Goal: Transaction & Acquisition: Purchase product/service

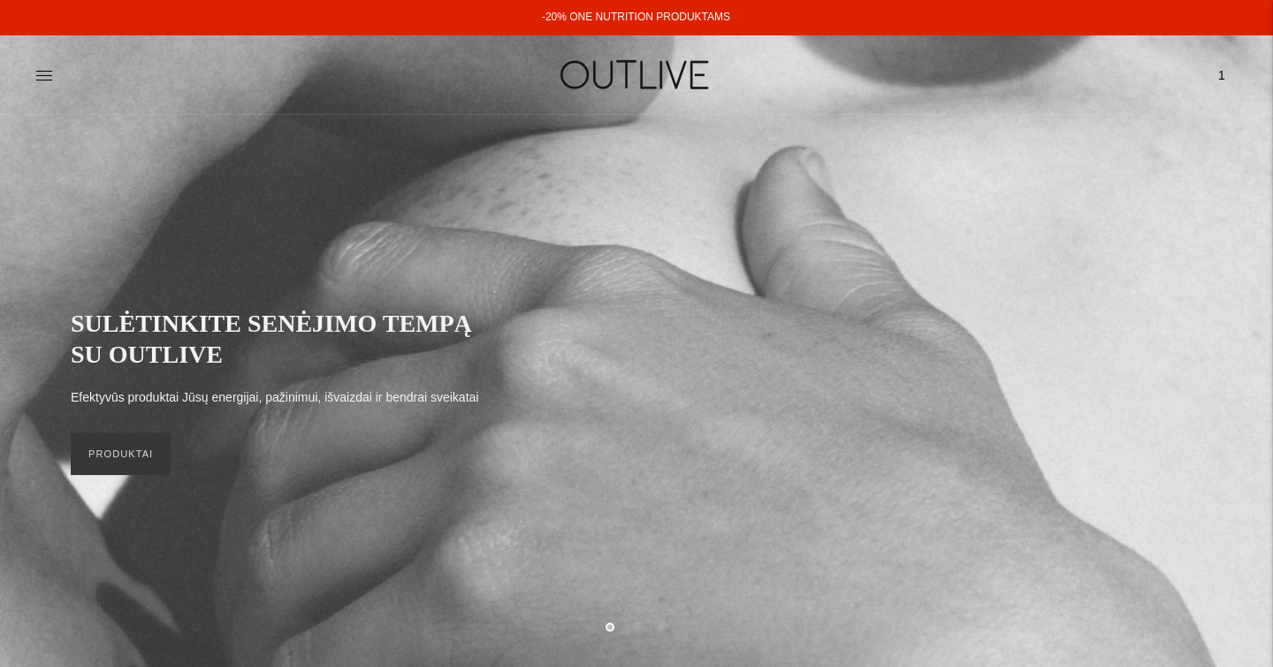
click at [603, 22] on link "-20% ONE NUTRITION PRODUKTAMS" at bounding box center [636, 17] width 188 height 12
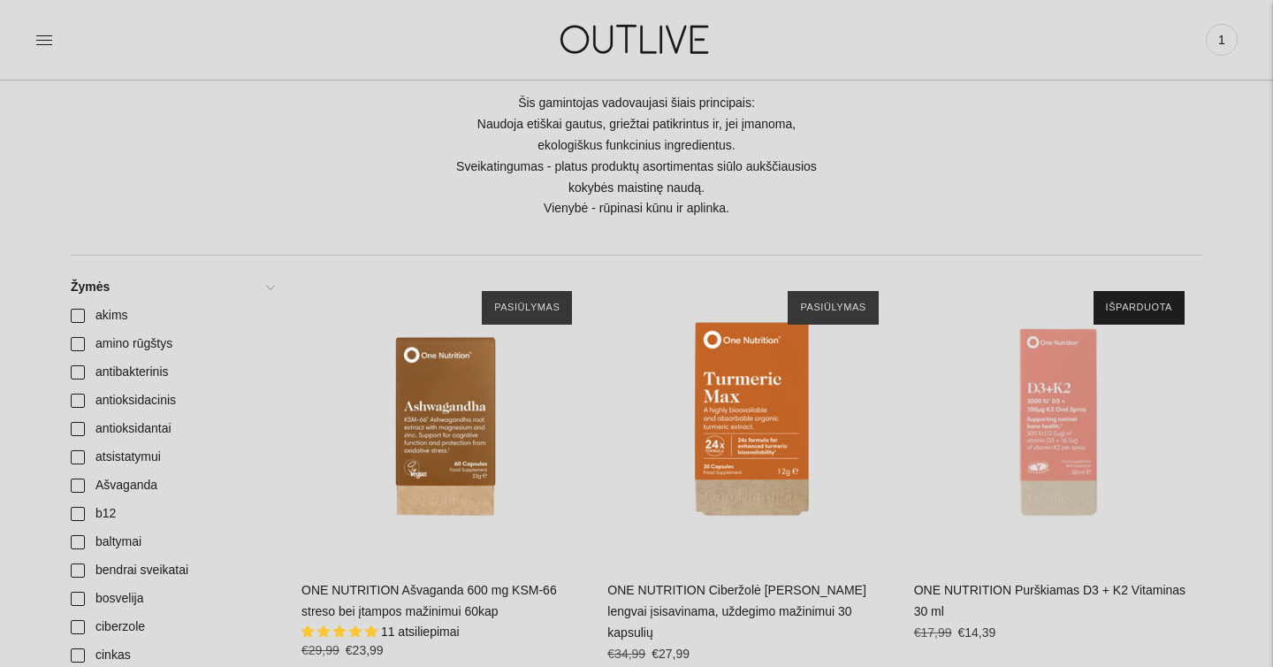
scroll to position [341, 0]
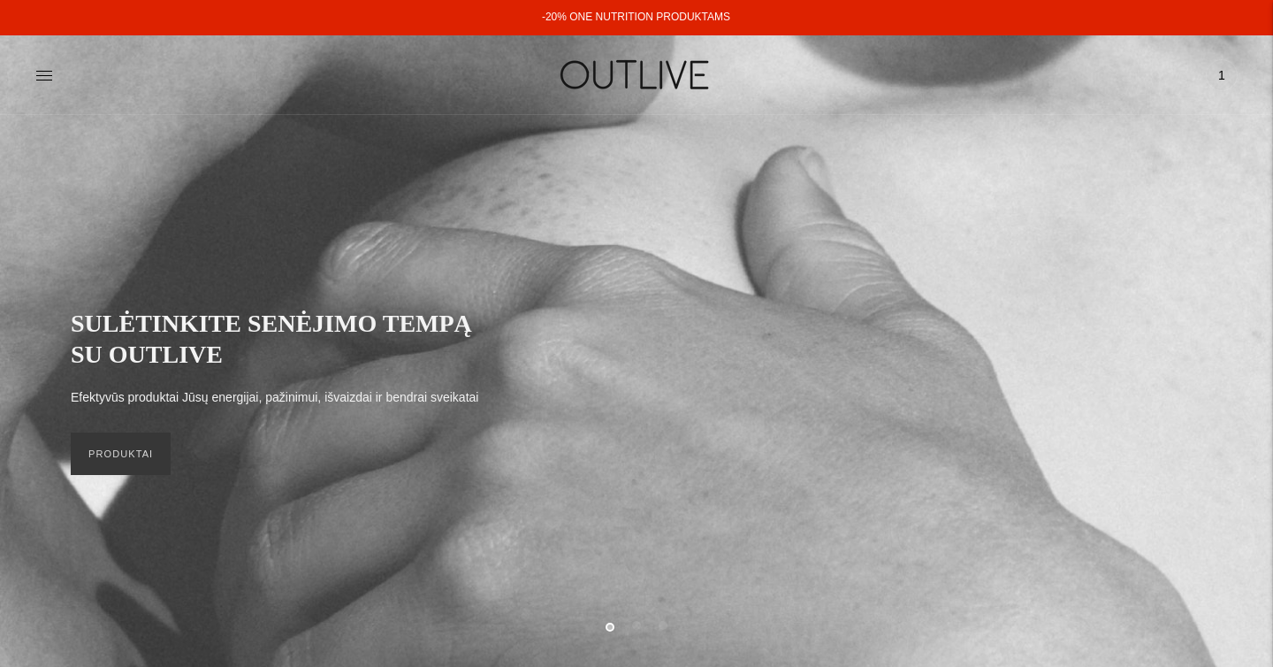
click at [623, 13] on link "-20% ONE NUTRITION PRODUKTAMS" at bounding box center [636, 17] width 188 height 12
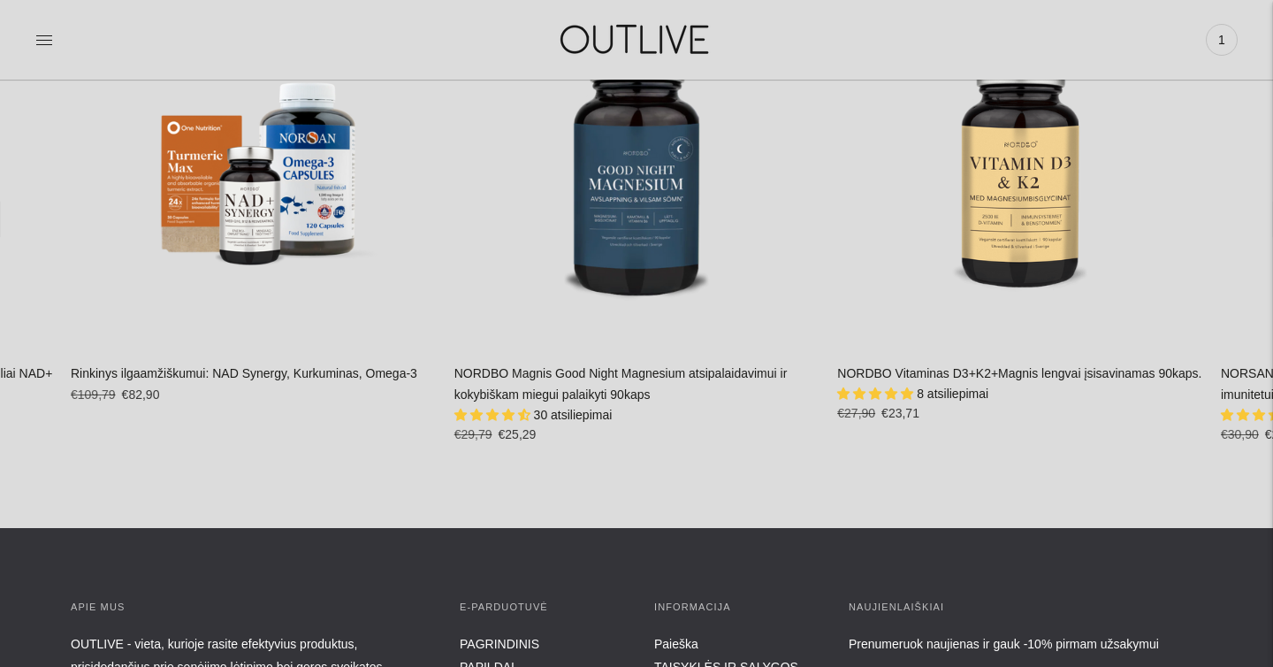
scroll to position [3980, 0]
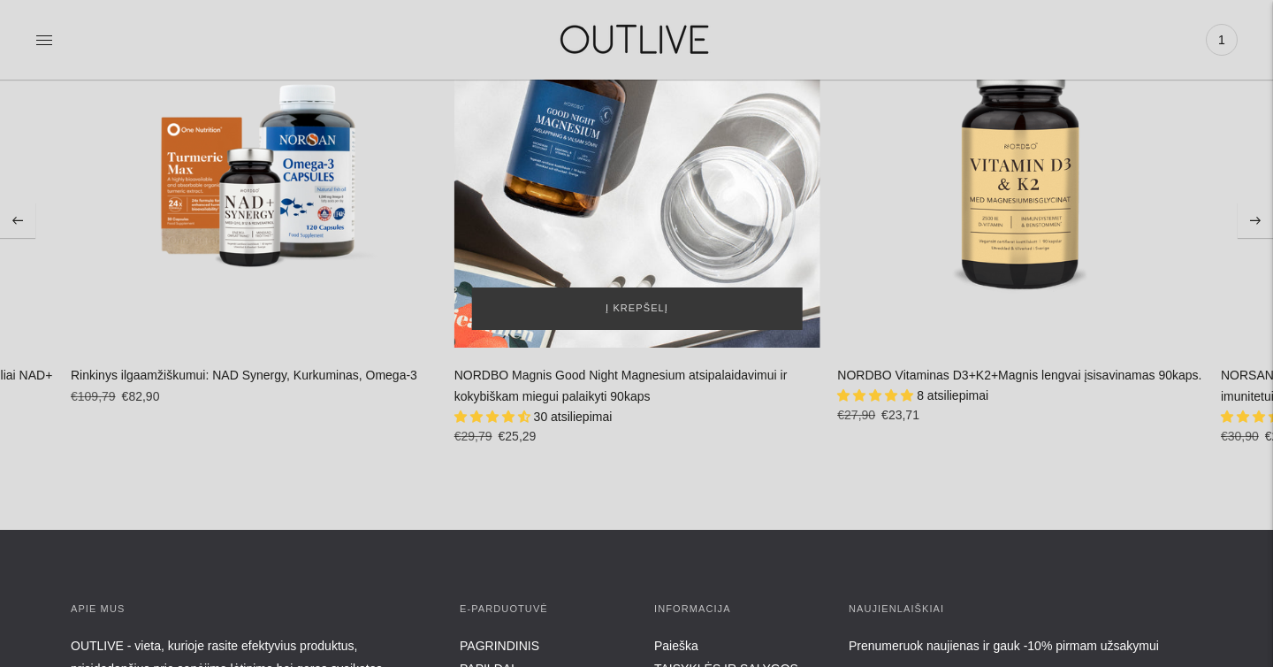
click at [629, 189] on div "NORDBO Magnis Good Night Magnesium atsipalaidavimui ir kokybiškam miegui palaik…" at bounding box center [637, 165] width 366 height 366
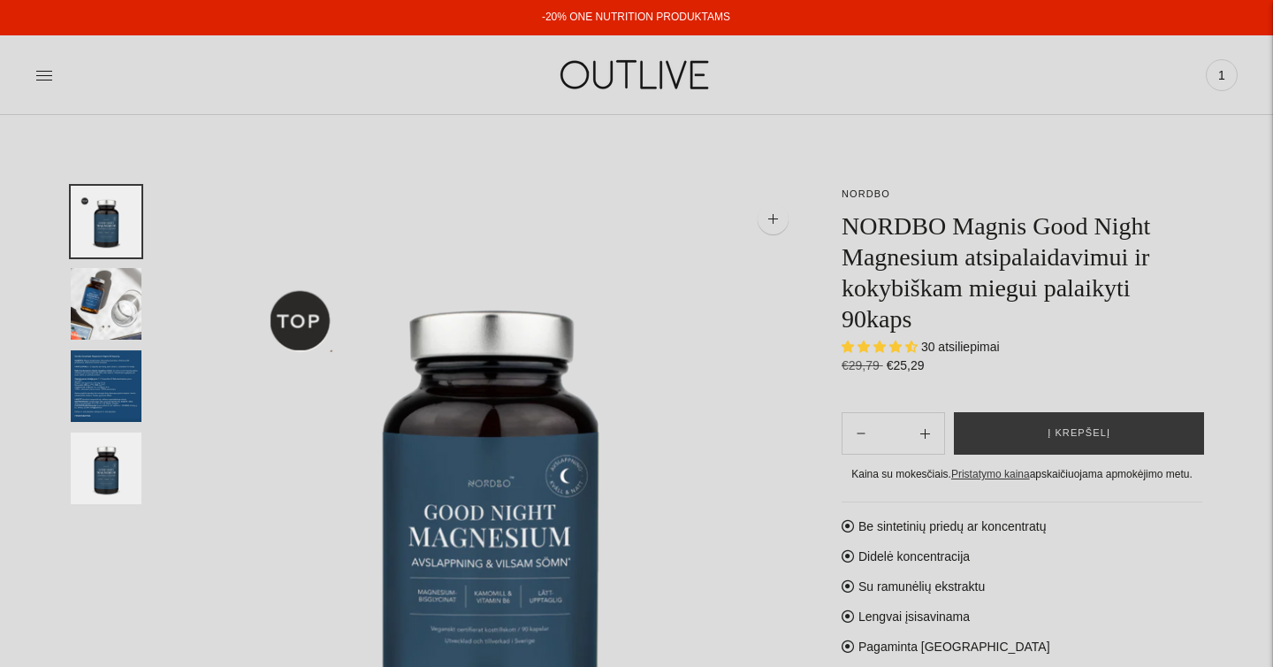
select select "**********"
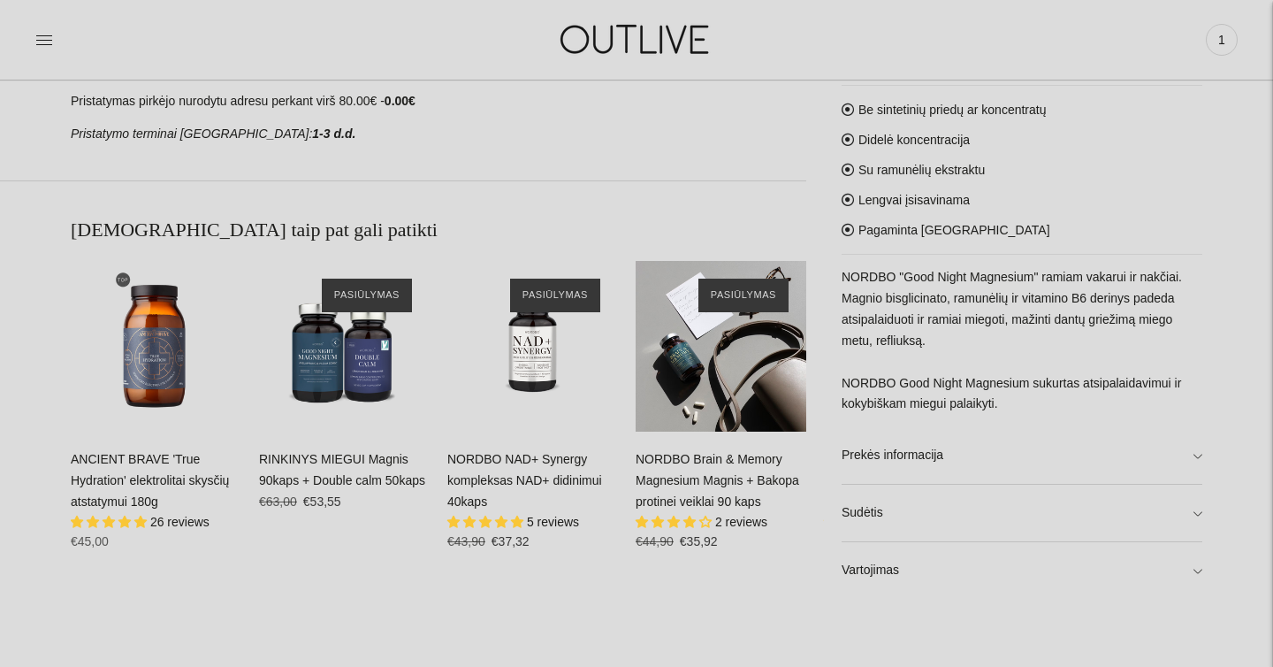
scroll to position [1105, 0]
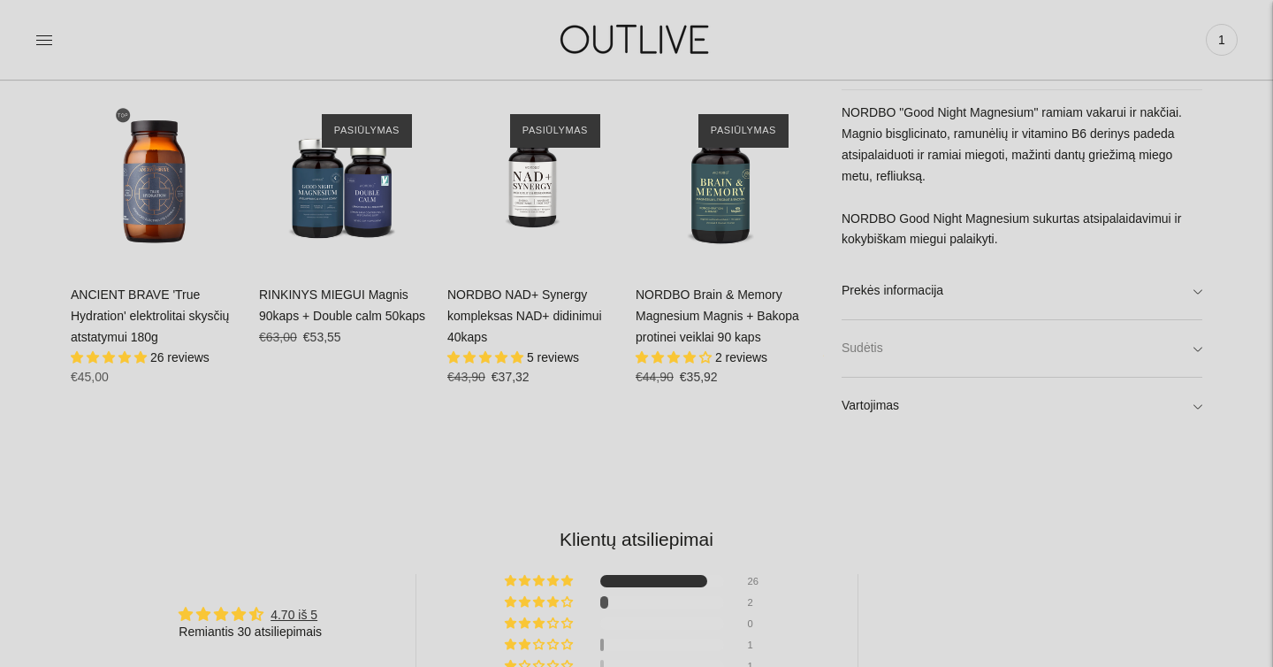
click at [916, 355] on link "Sudėtis" at bounding box center [1022, 349] width 361 height 57
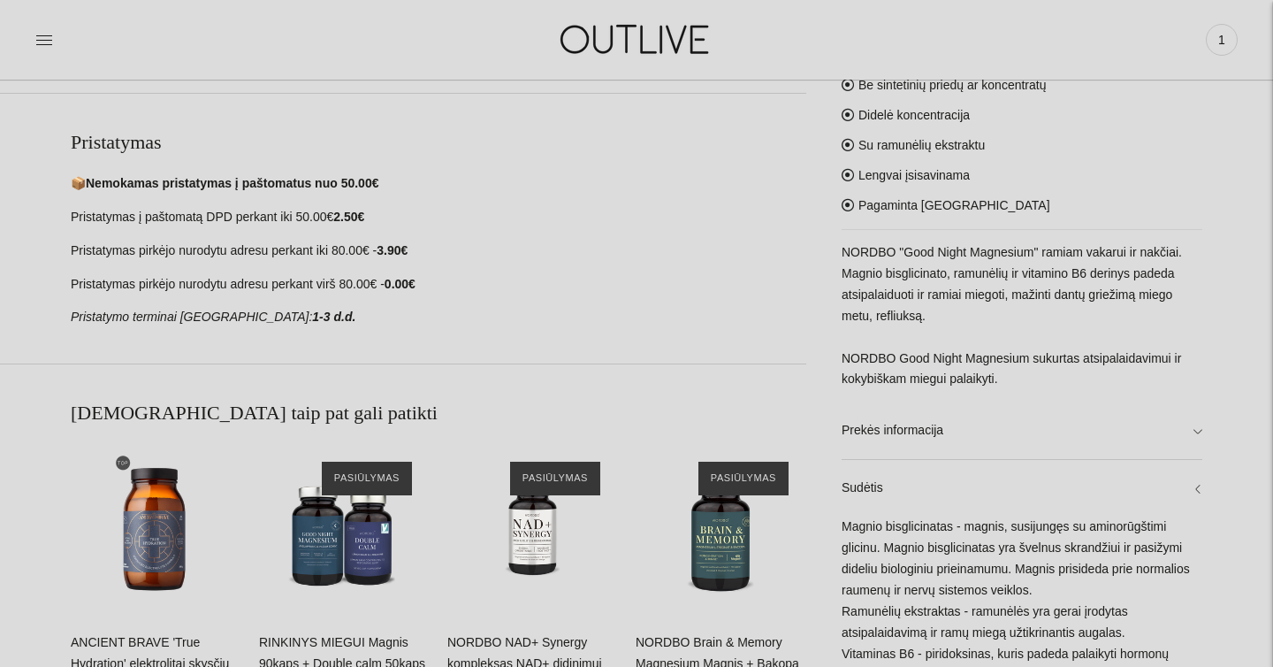
scroll to position [0, 0]
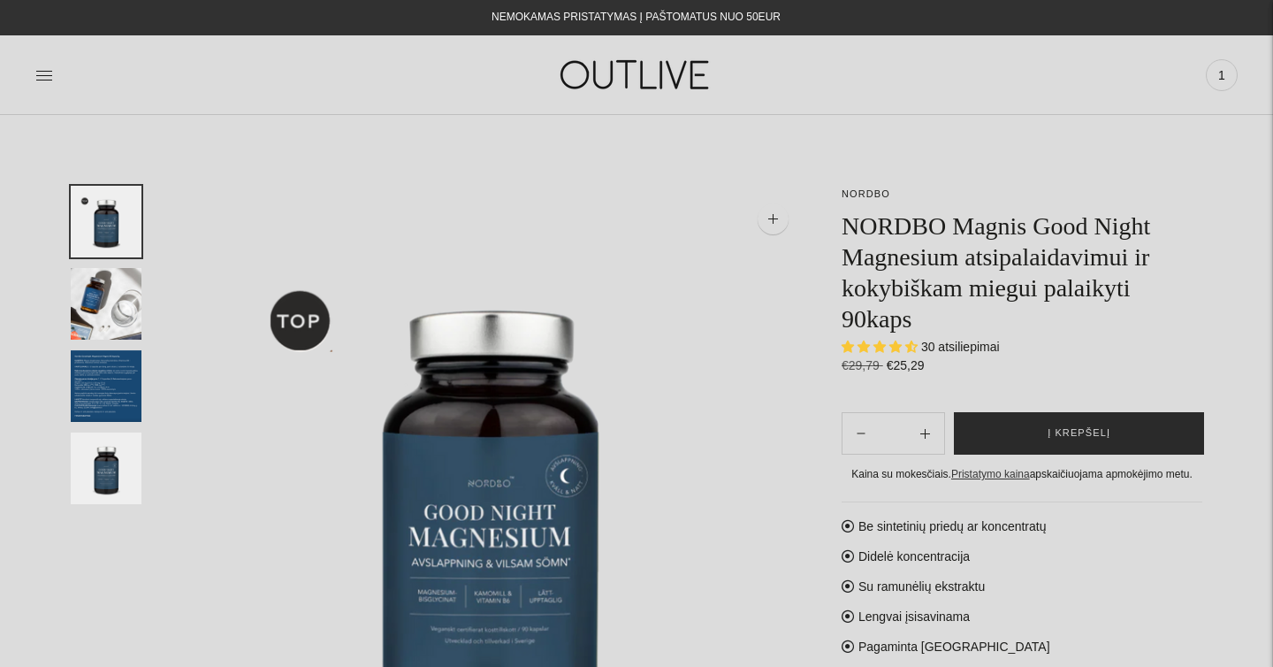
click at [1041, 443] on button "Į krepšelį" at bounding box center [1079, 433] width 250 height 42
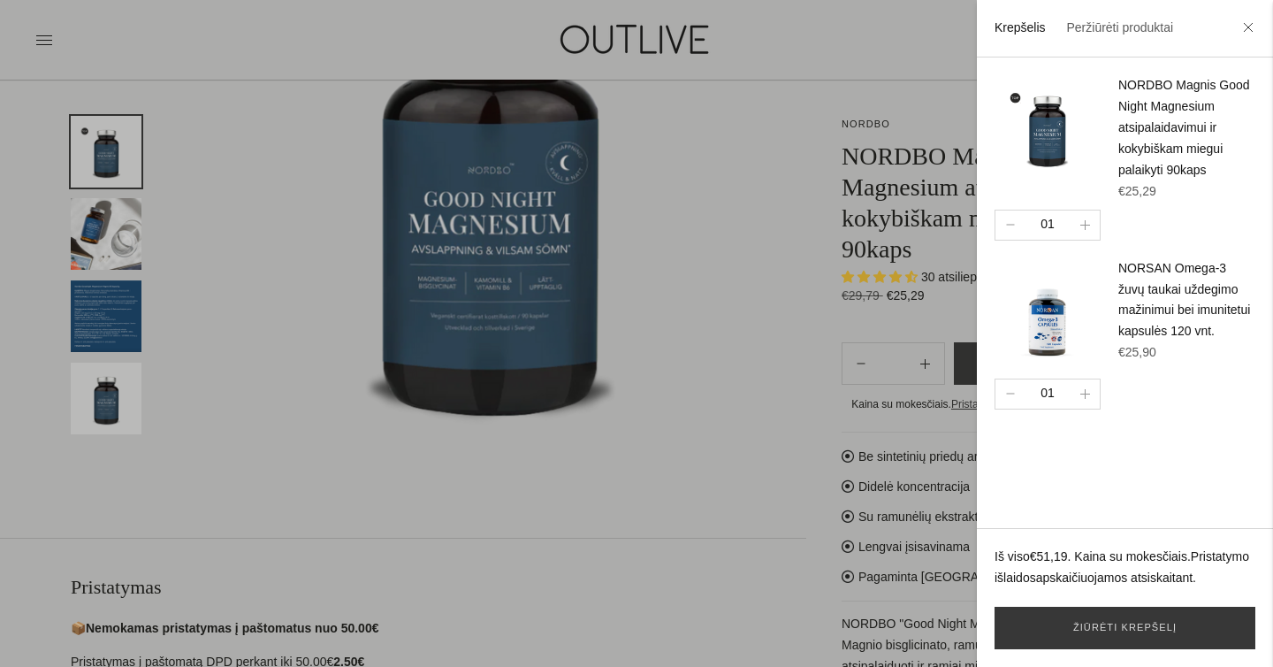
scroll to position [328, 0]
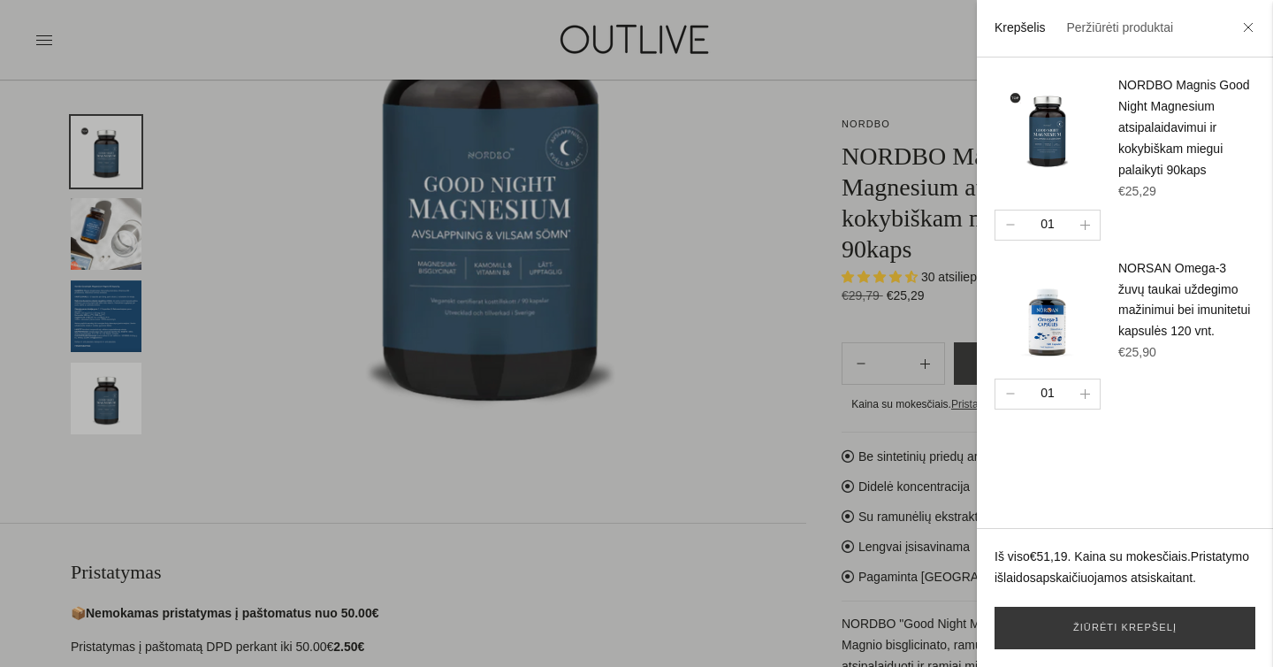
click at [788, 443] on div at bounding box center [636, 333] width 1273 height 667
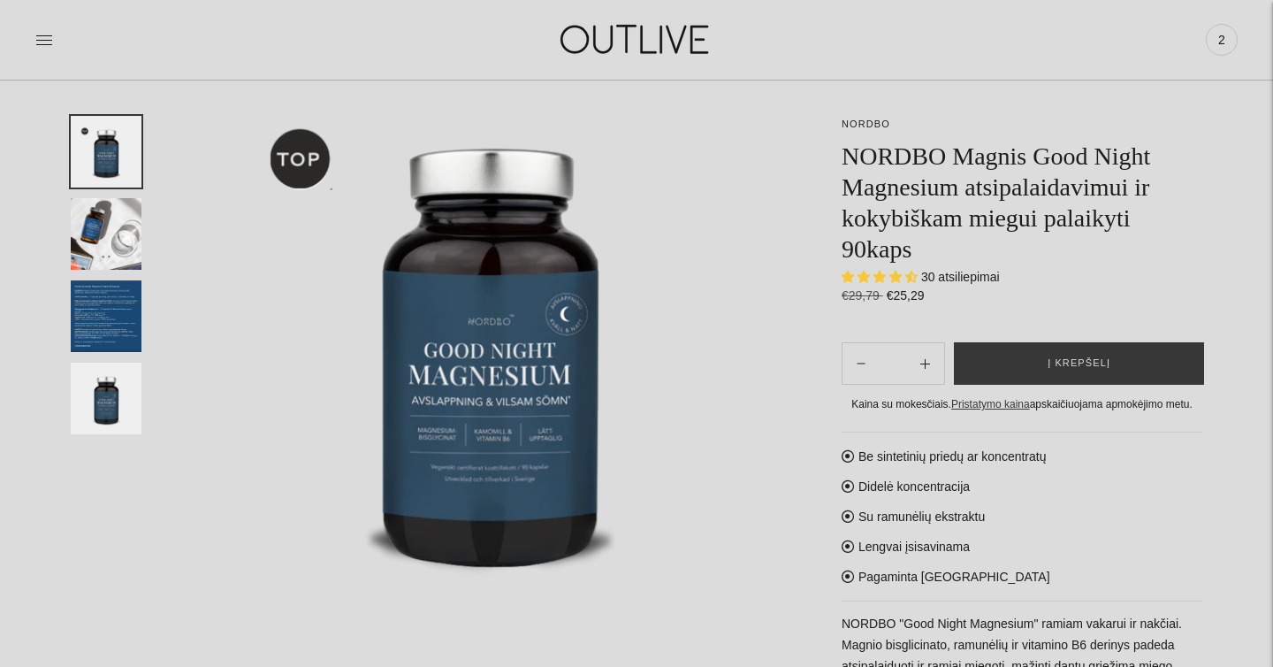
scroll to position [155, 0]
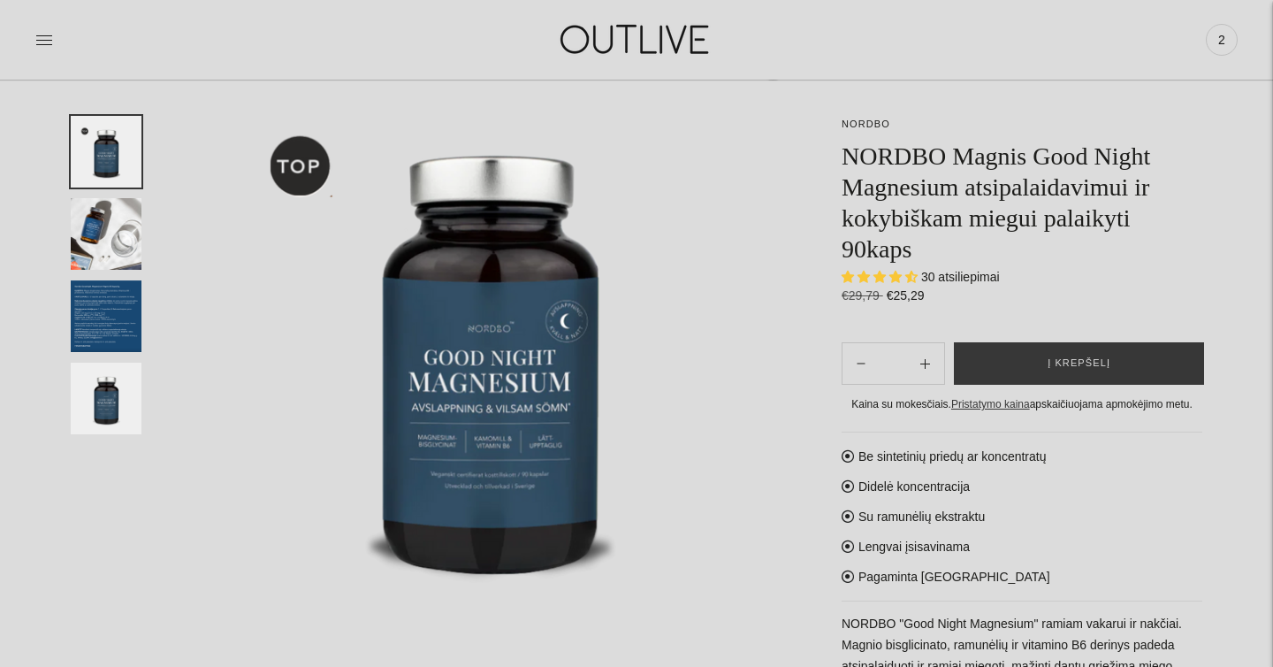
click at [1217, 55] on link "2" at bounding box center [1222, 39] width 32 height 39
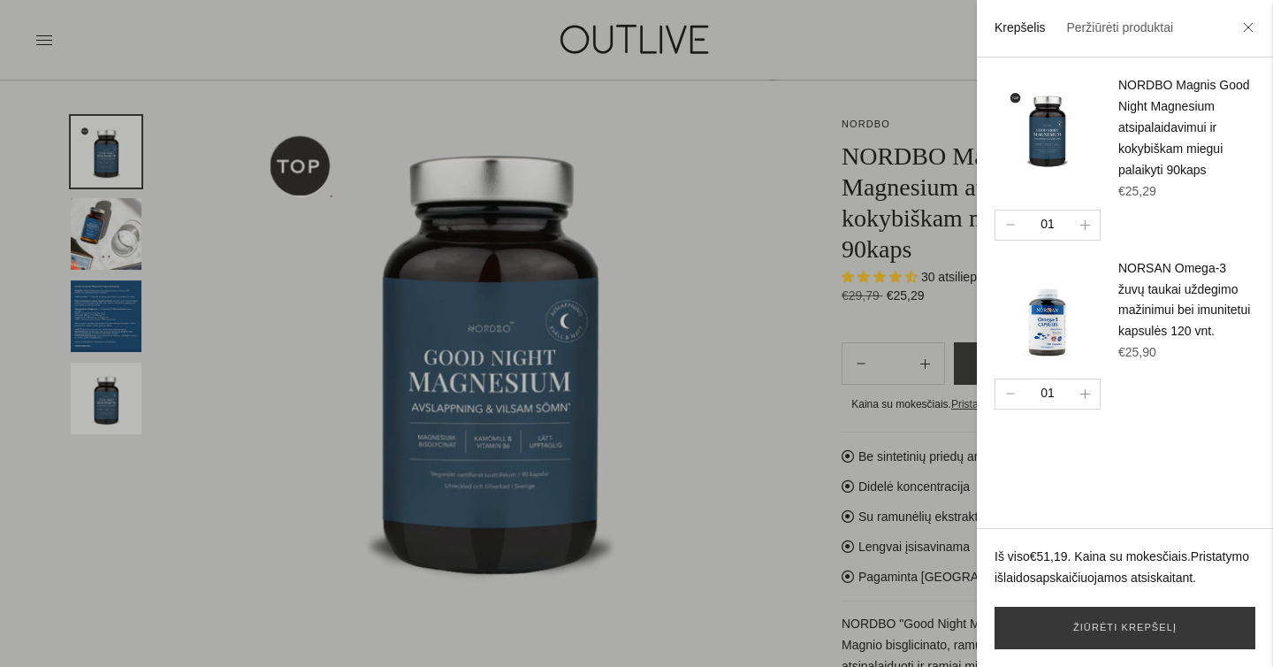
click at [1048, 321] on img at bounding box center [1048, 311] width 106 height 106
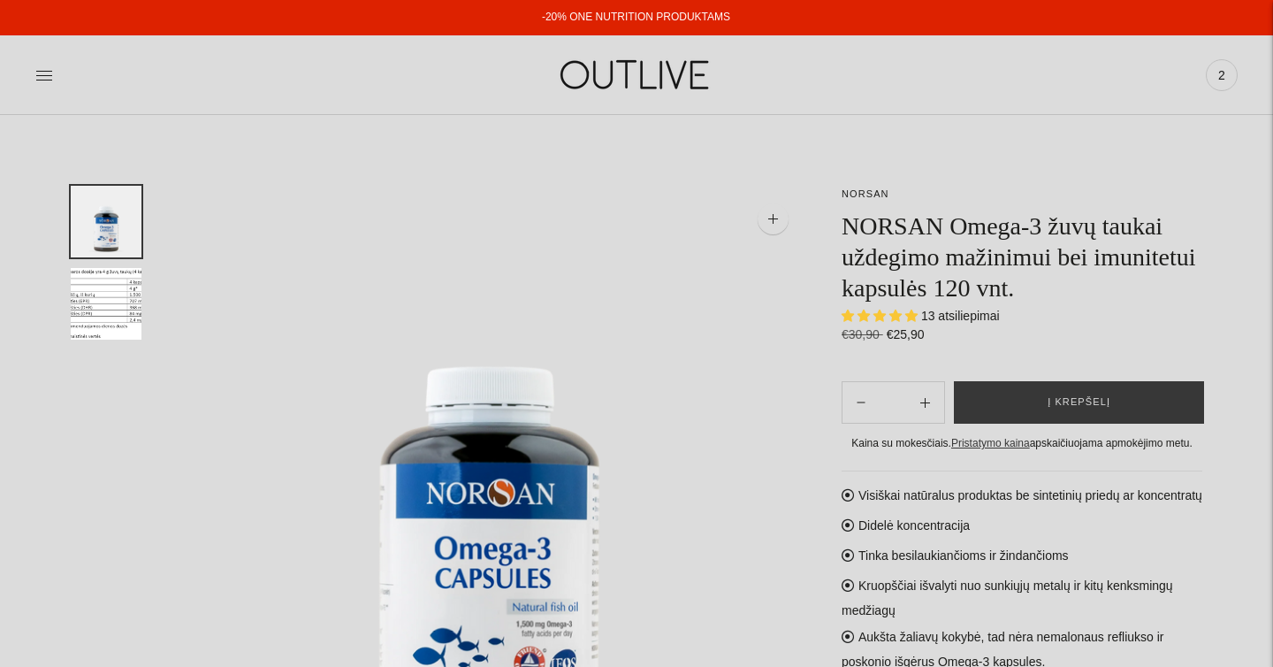
select select "**********"
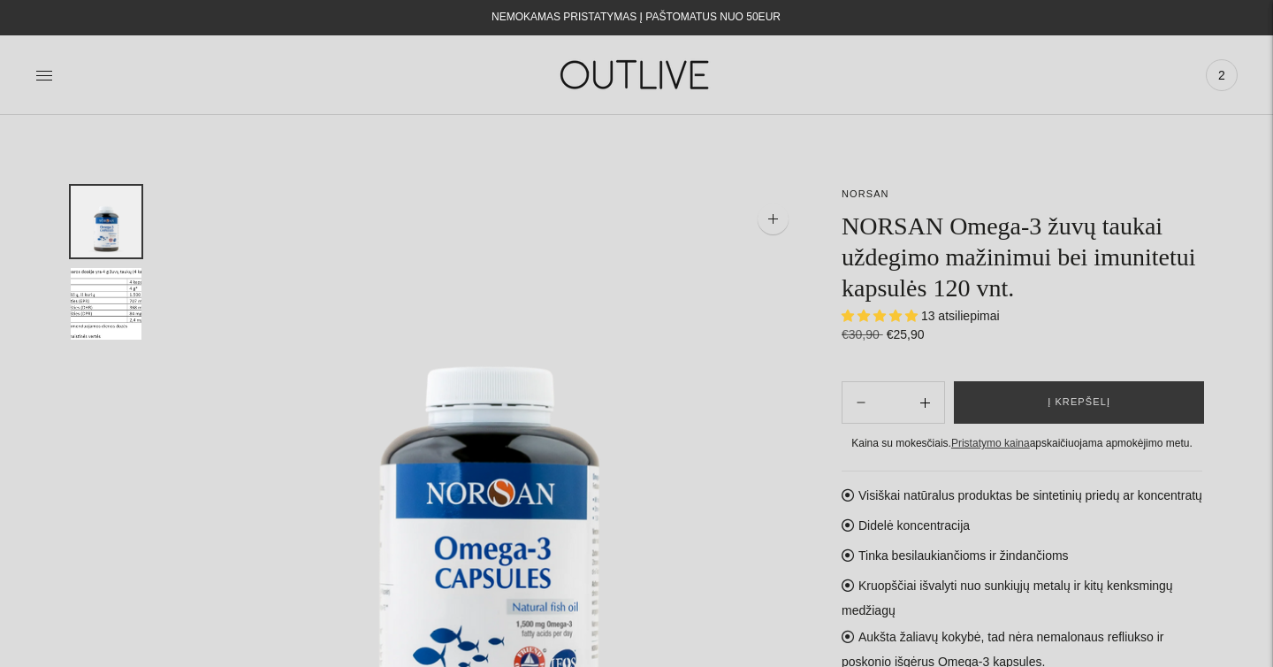
click at [931, 396] on button "Subtract product quantity" at bounding box center [925, 402] width 38 height 42
type input "**"
click at [1219, 80] on span "2" at bounding box center [1221, 75] width 25 height 25
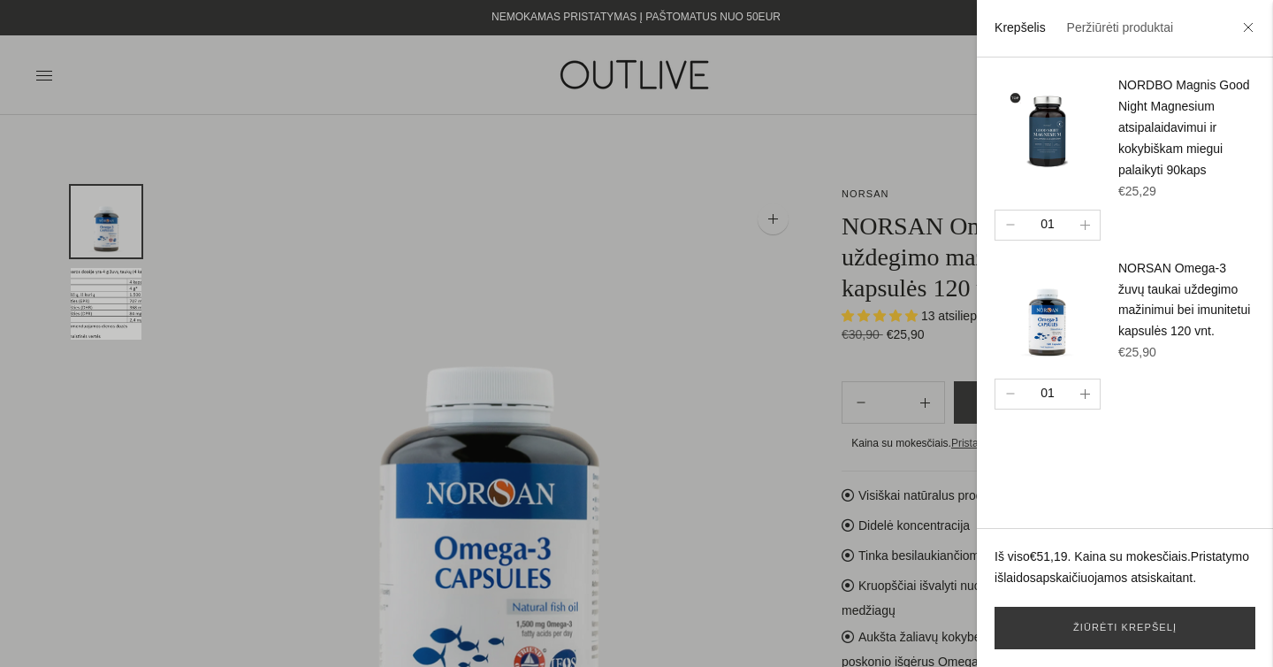
click at [1086, 392] on icon "button" at bounding box center [1085, 394] width 10 height 10
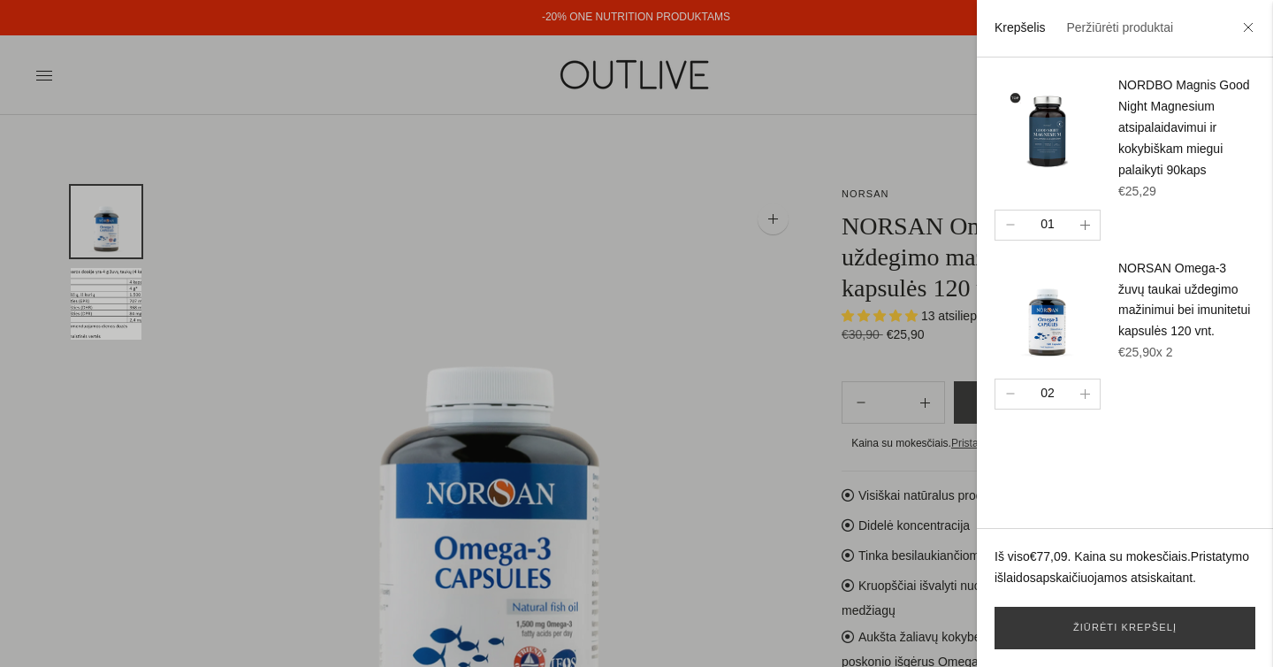
click at [1086, 221] on icon "button" at bounding box center [1085, 225] width 10 height 10
click at [652, 174] on div at bounding box center [636, 333] width 1273 height 667
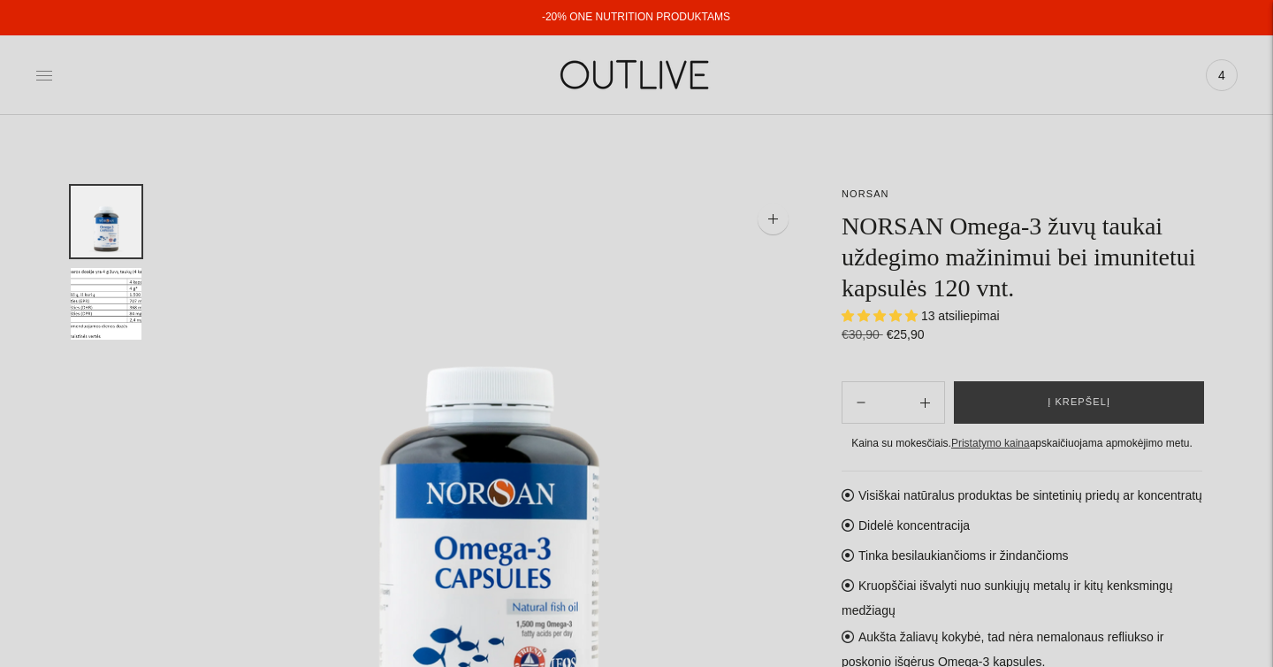
click at [44, 76] on icon at bounding box center [44, 75] width 18 height 18
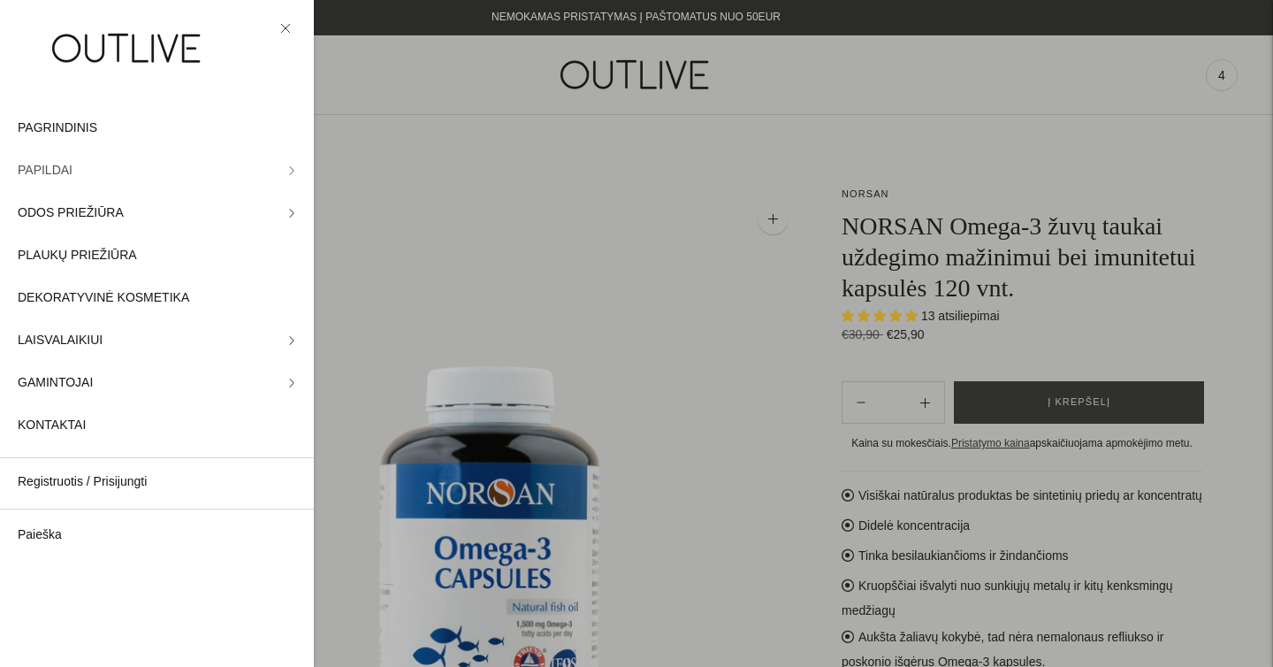
click at [60, 168] on span "PAPILDAI" at bounding box center [45, 170] width 55 height 21
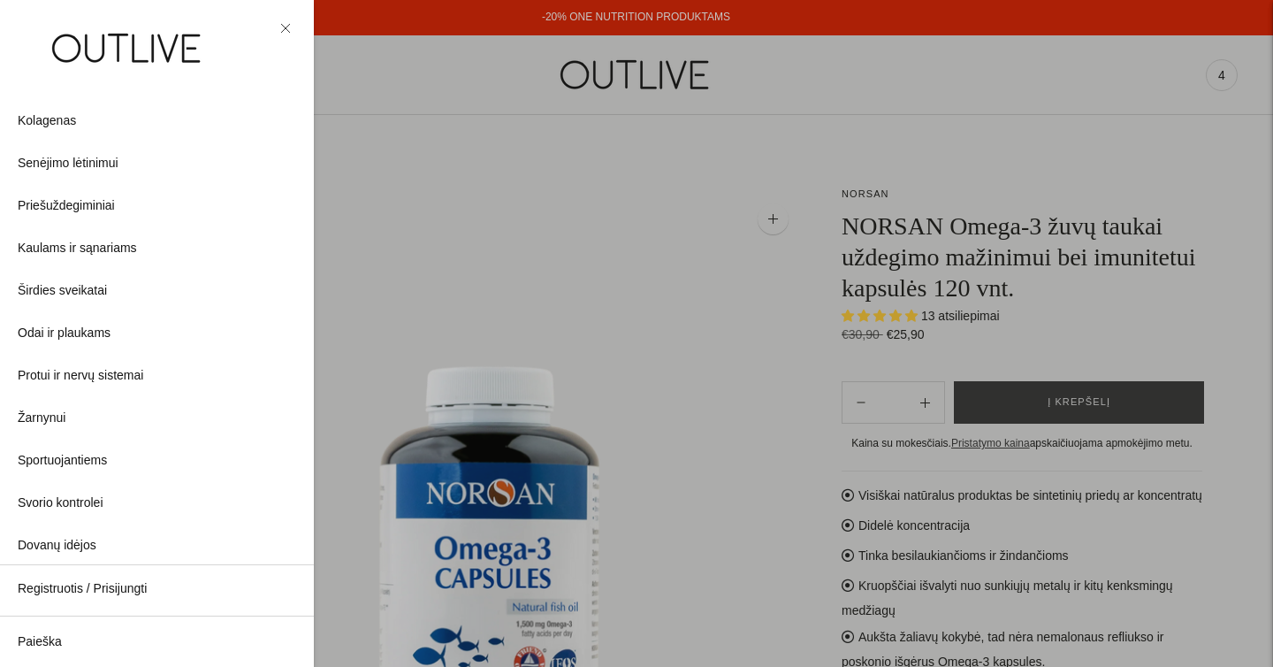
scroll to position [408, 0]
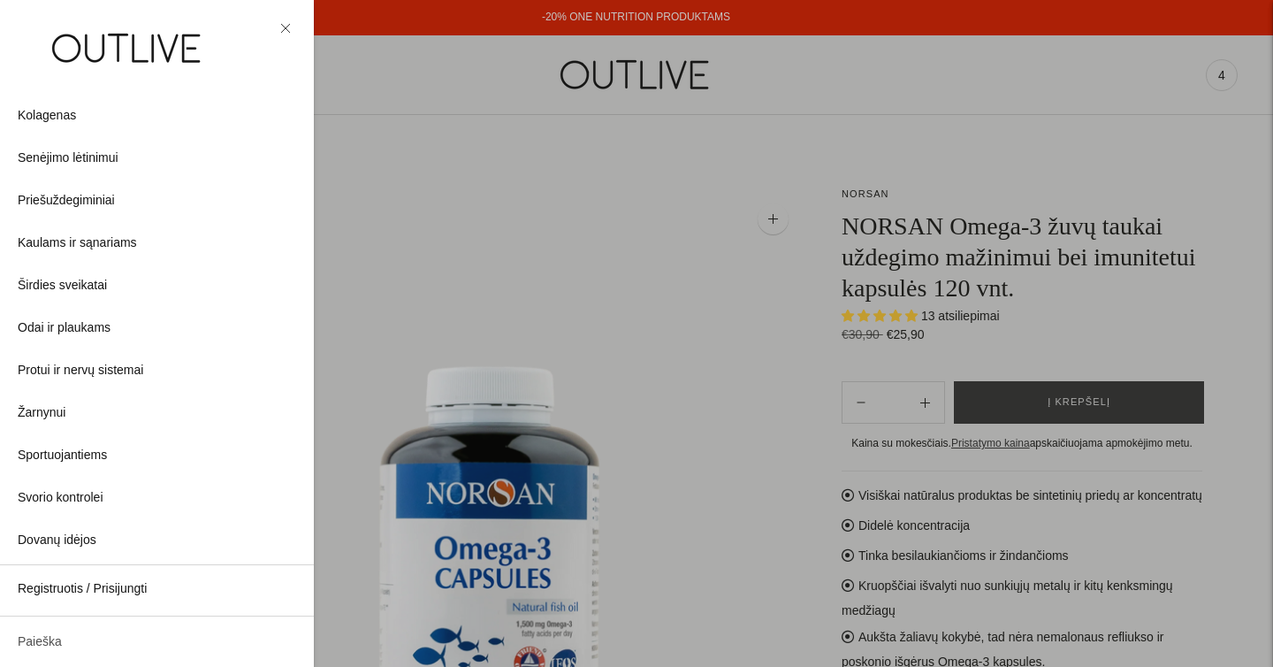
click at [57, 634] on link "Paieška" at bounding box center [157, 642] width 314 height 42
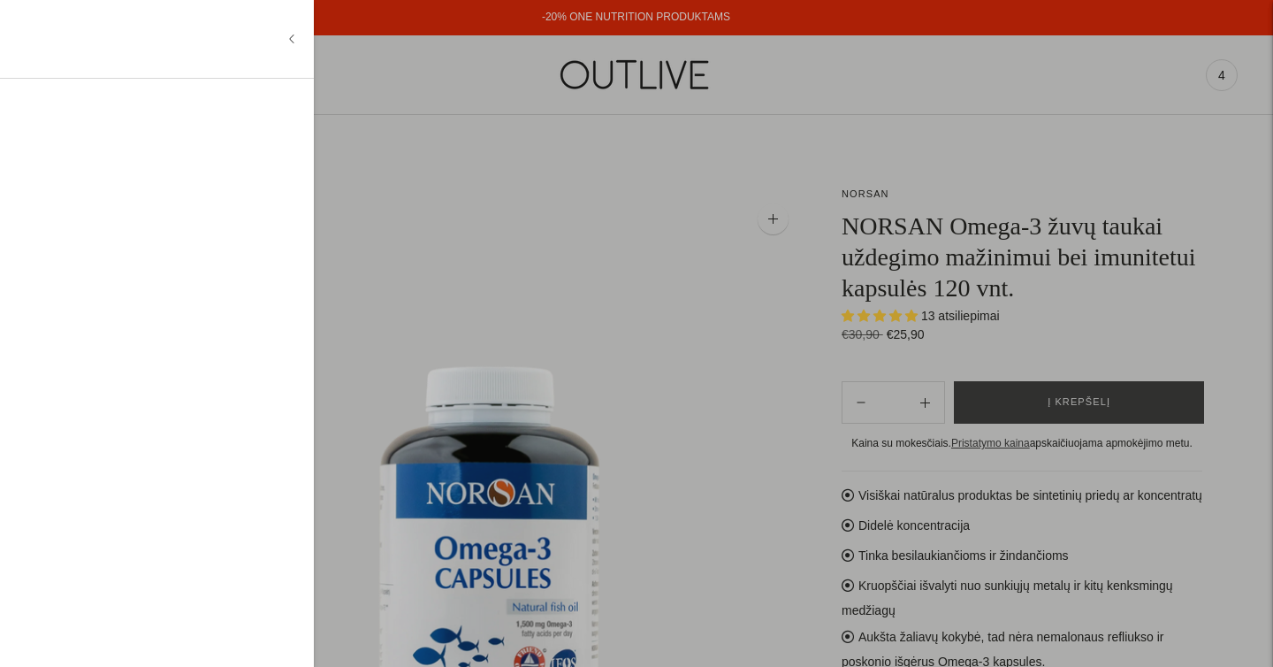
click at [115, 58] on input "text" at bounding box center [153, 39] width 270 height 42
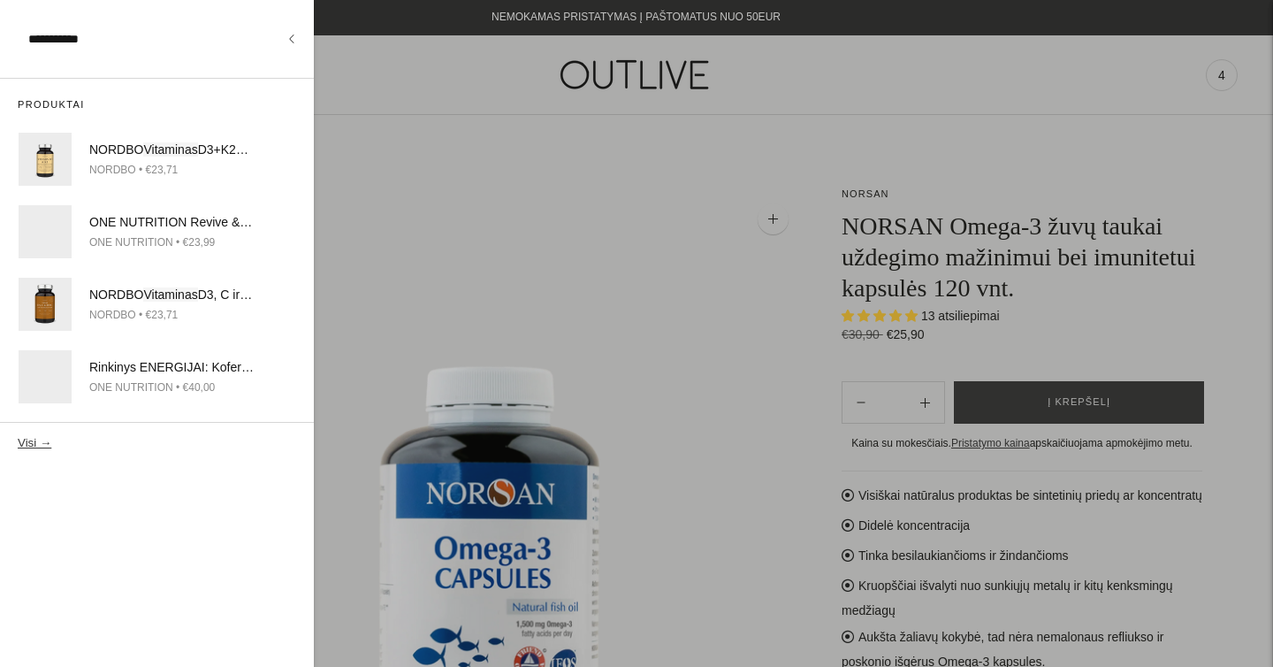
type input "**********"
click at [18, 436] on button "Visi →" at bounding box center [35, 442] width 34 height 13
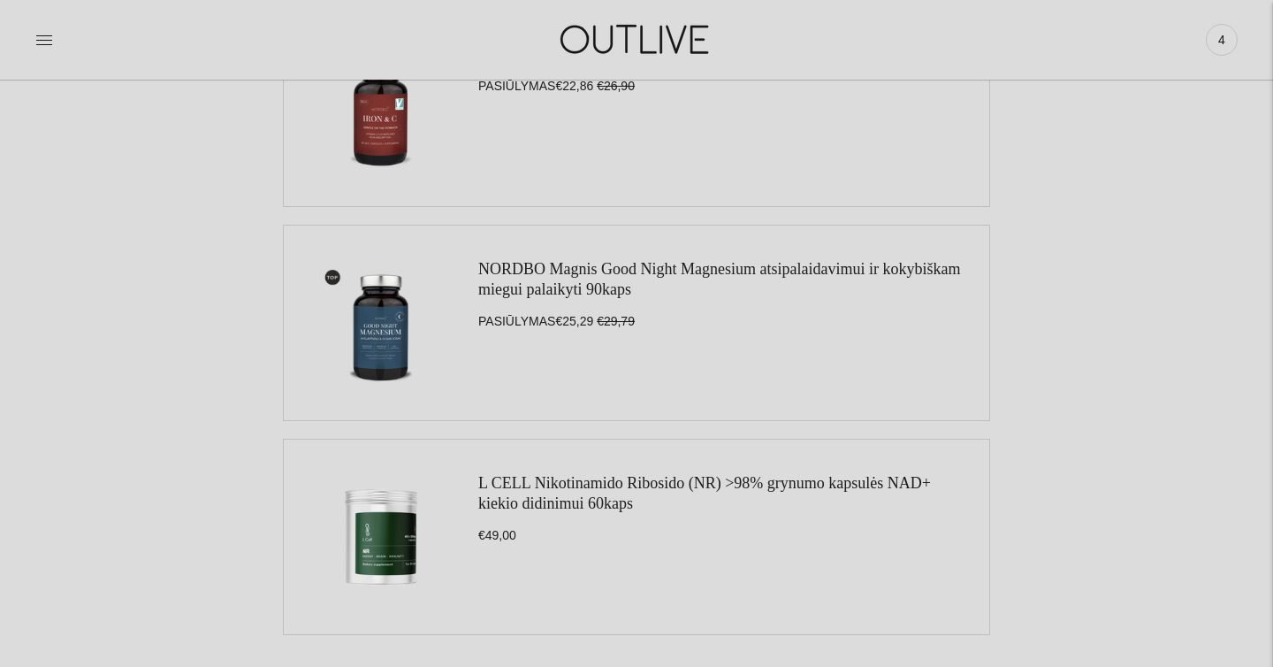
scroll to position [1822, 0]
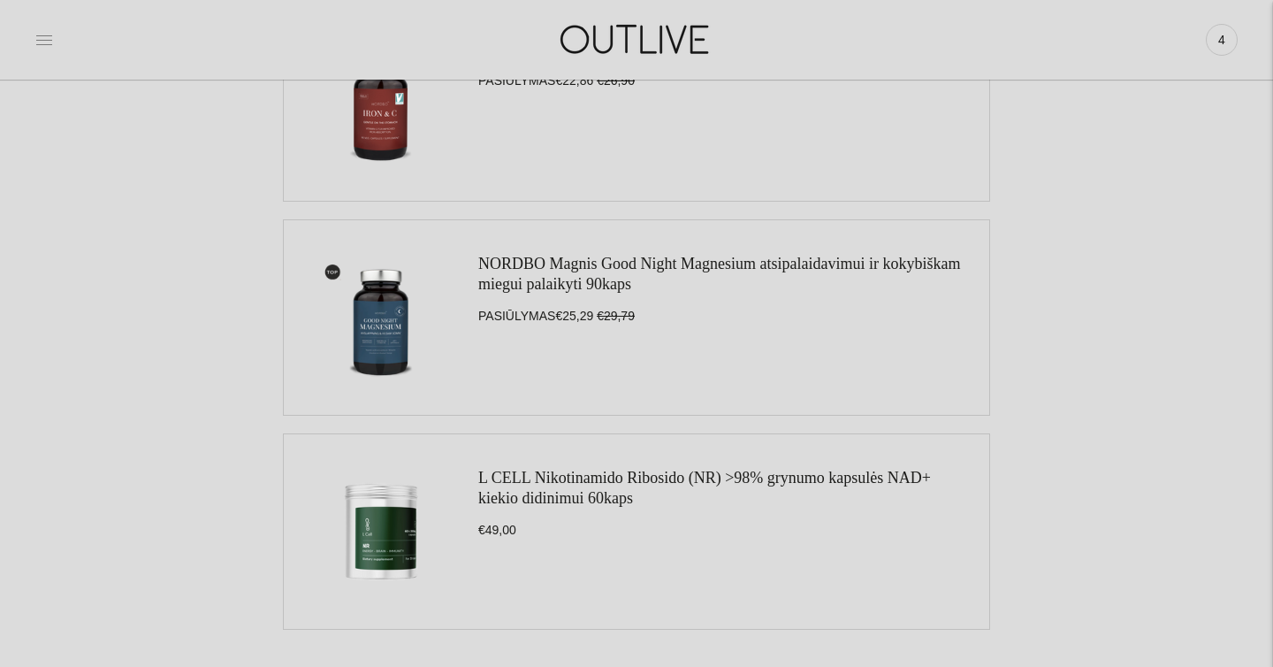
click at [42, 39] on icon at bounding box center [44, 40] width 18 height 18
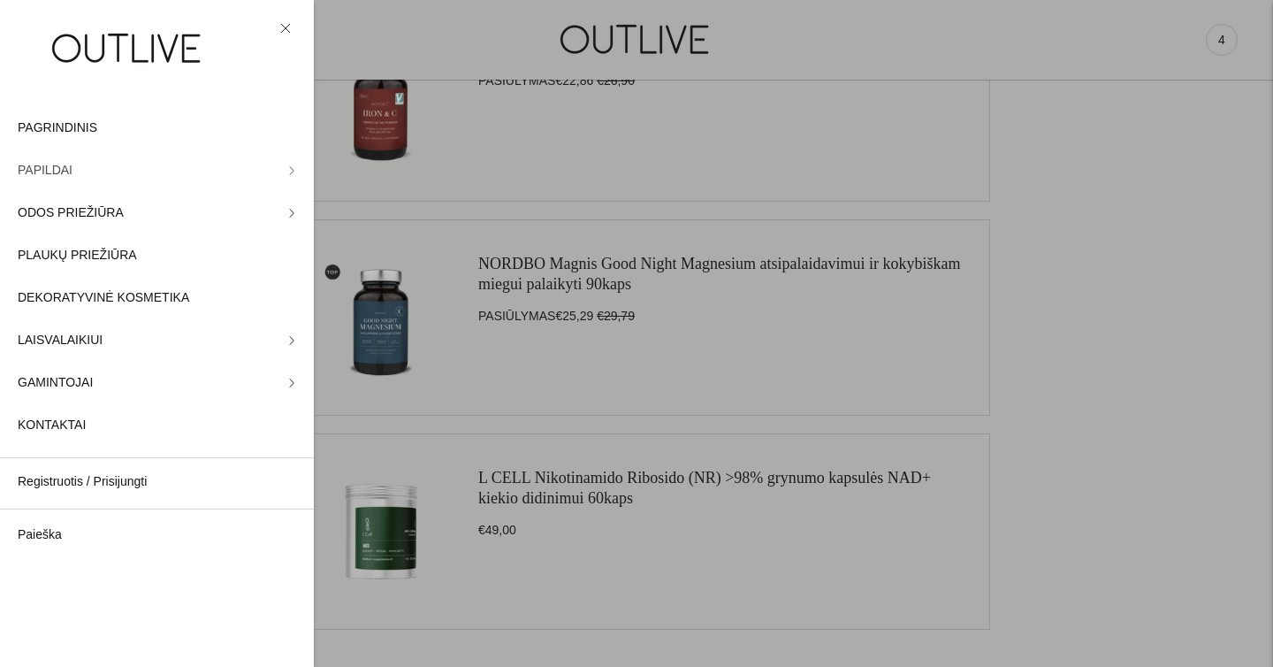
click at [56, 168] on span "PAPILDAI" at bounding box center [45, 170] width 55 height 21
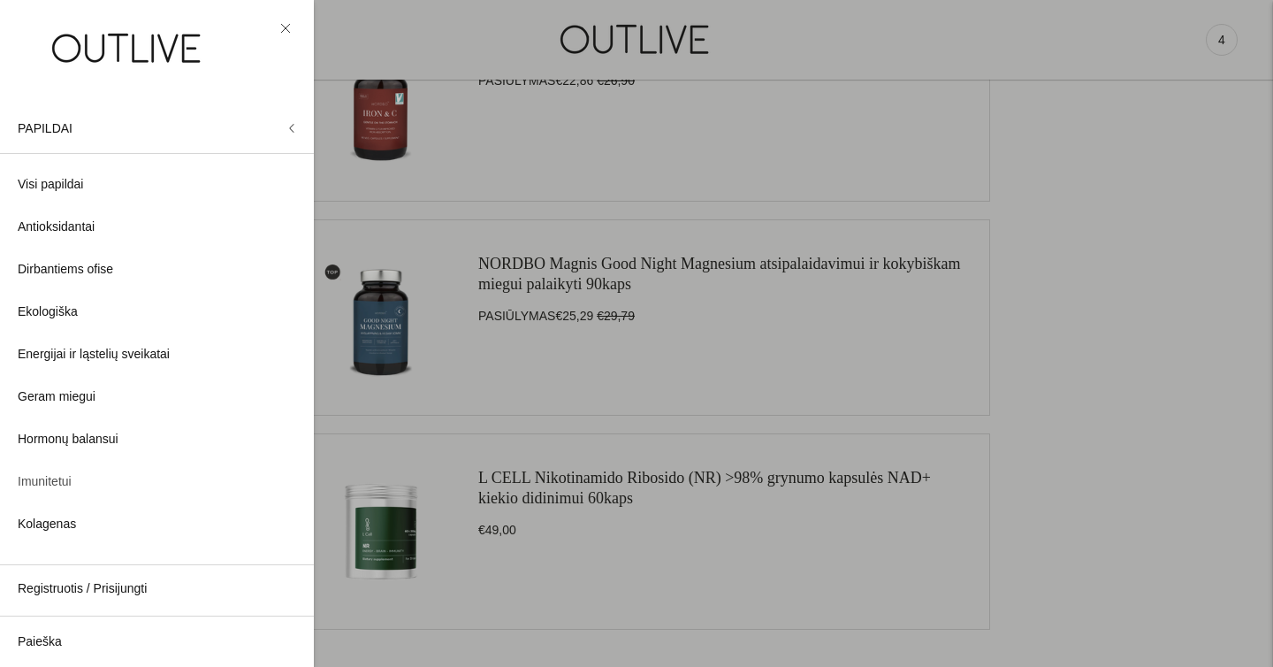
click at [42, 482] on span "Imunitetui" at bounding box center [45, 481] width 54 height 21
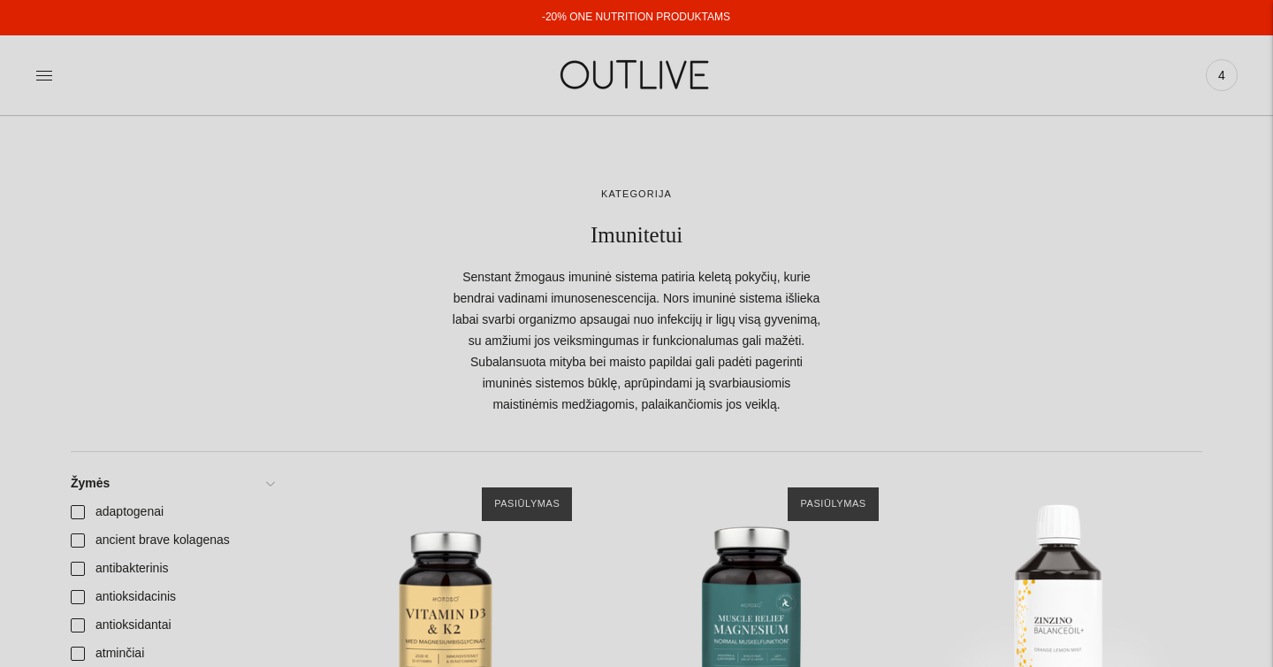
scroll to position [396, 0]
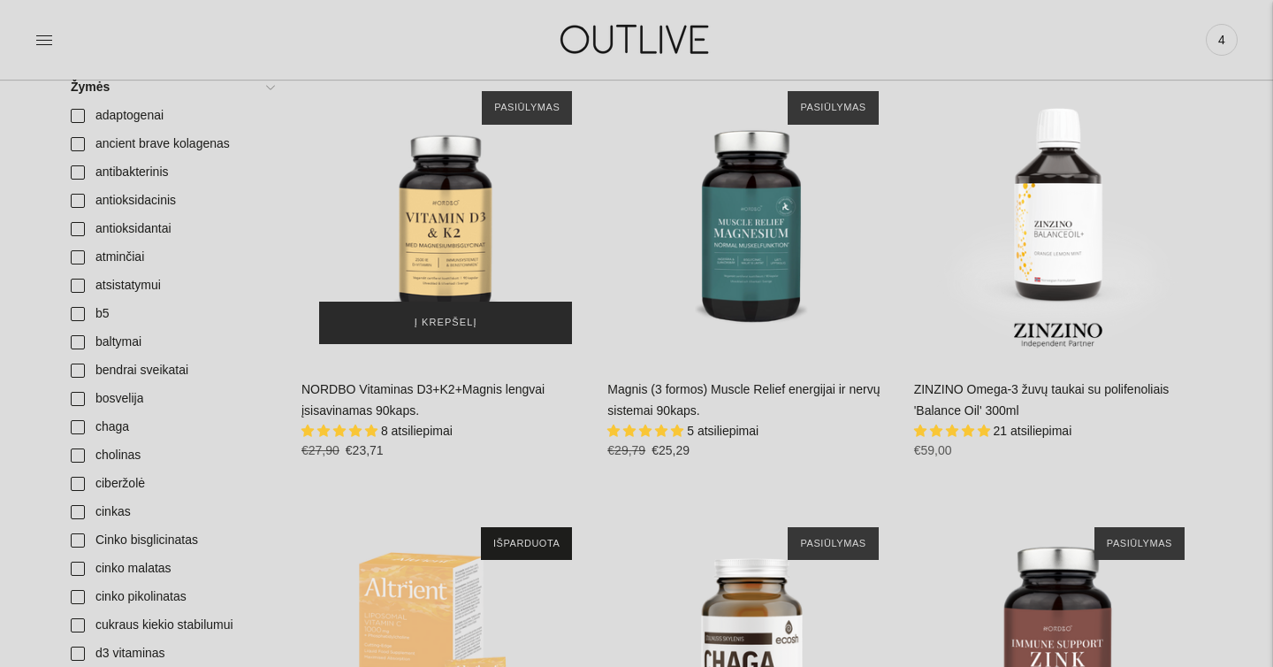
click at [460, 324] on span "Į krepšelį" at bounding box center [446, 323] width 63 height 18
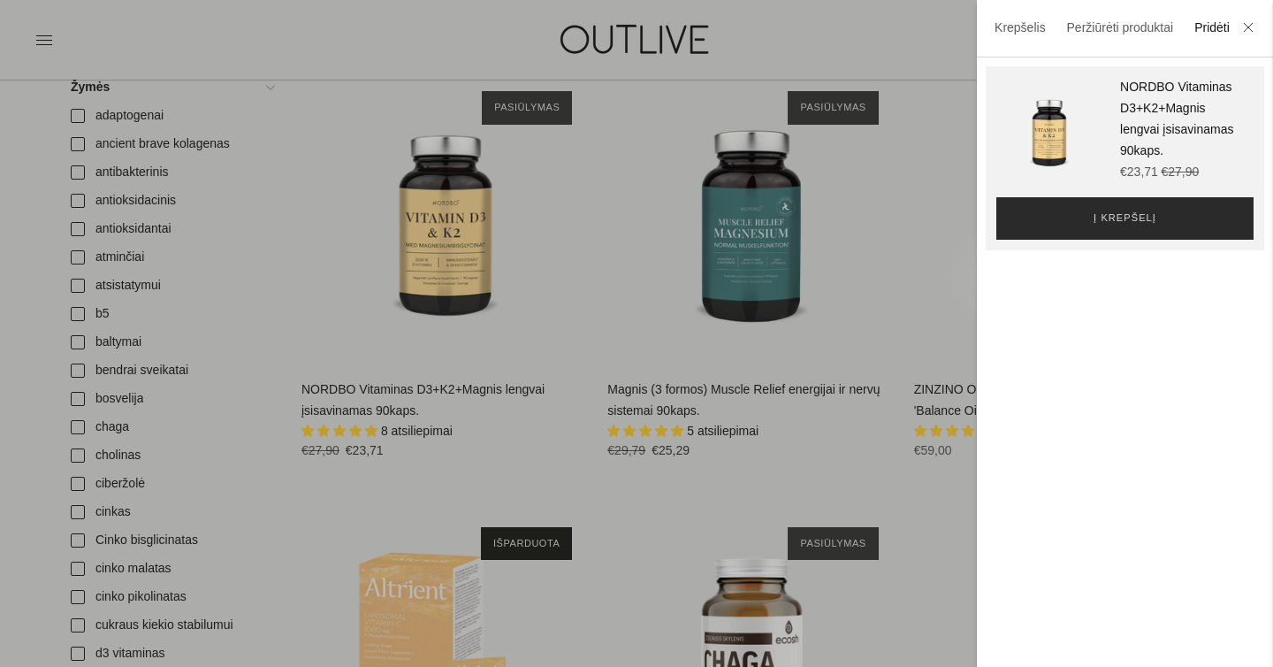
click at [1105, 217] on span "Į krepšelį" at bounding box center [1125, 219] width 63 height 18
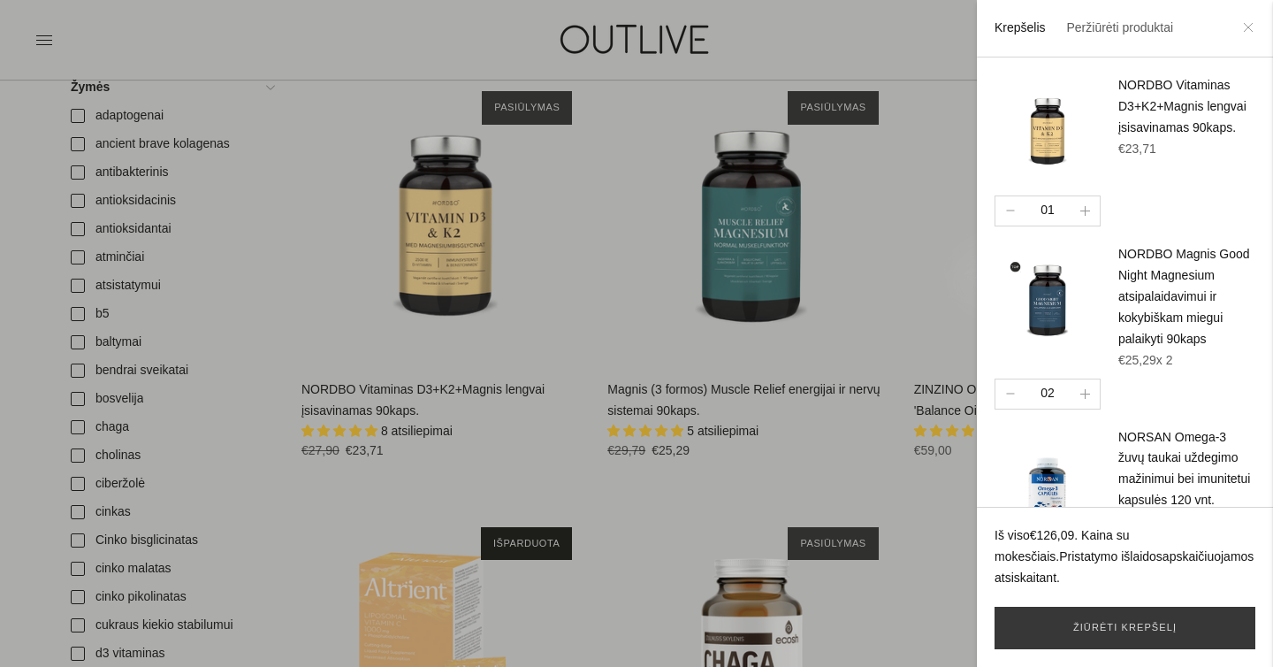
click at [1247, 32] on icon at bounding box center [1248, 27] width 11 height 11
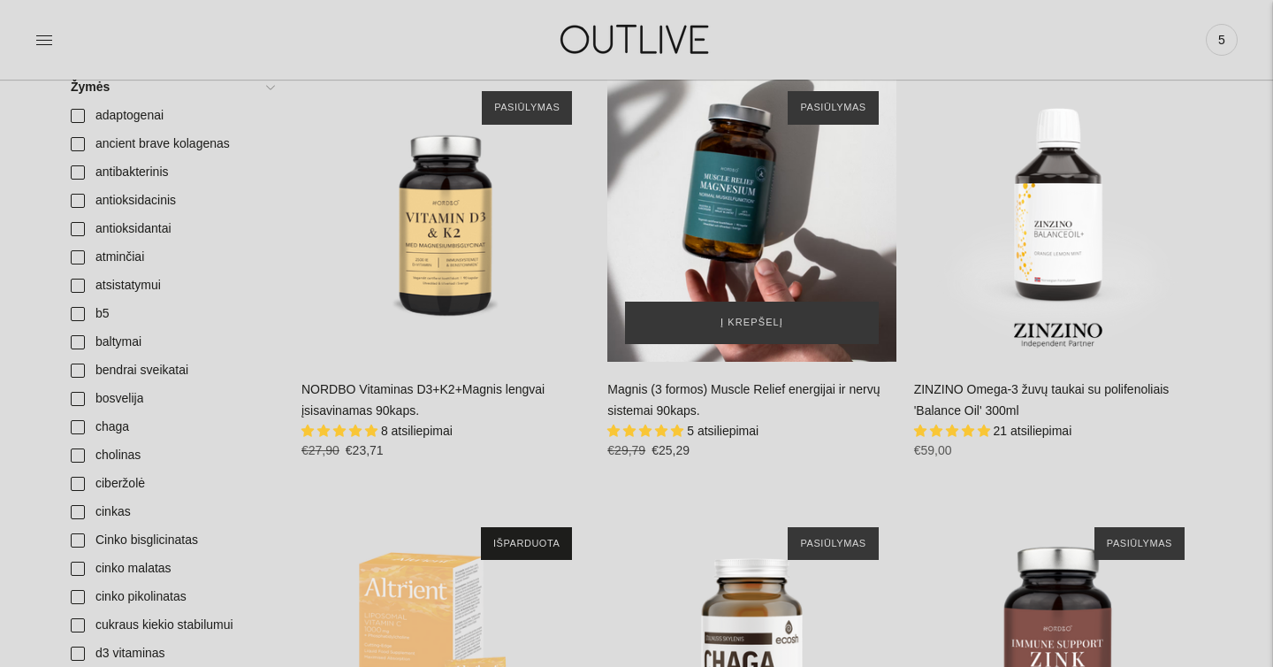
click at [736, 235] on div "Magnis (3 formos) Muscle Relief energijai ir nervų sistemai 90kaps.\a" at bounding box center [751, 217] width 288 height 288
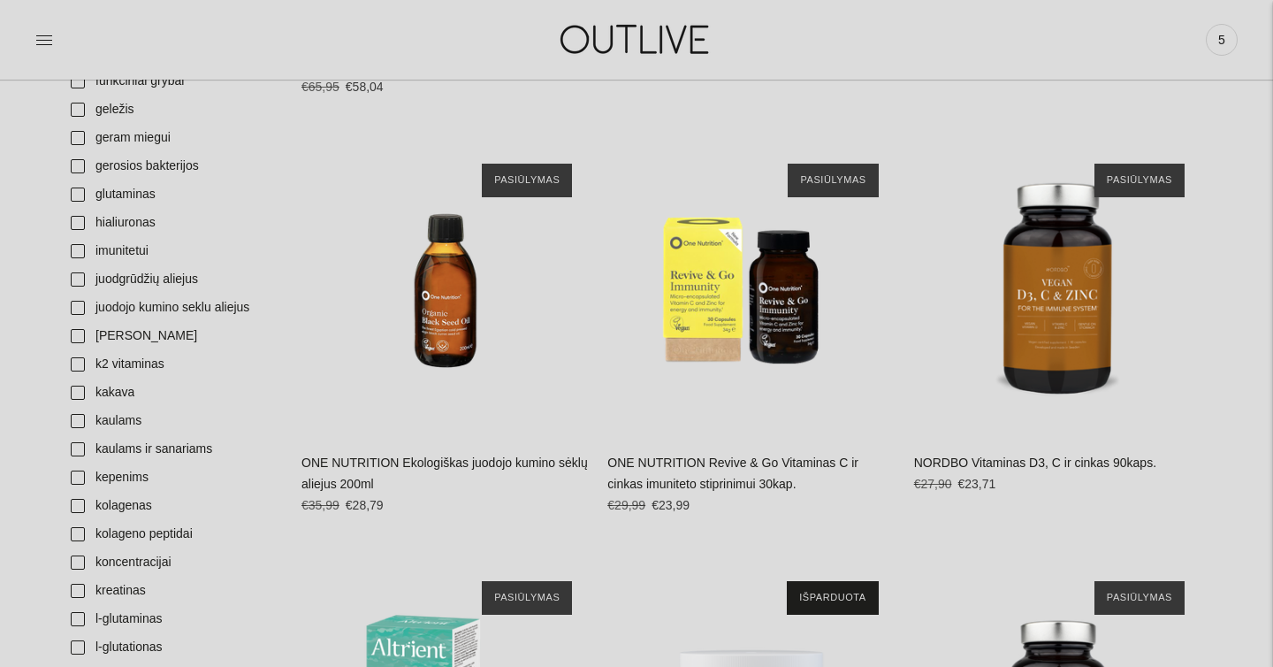
scroll to position [0, 0]
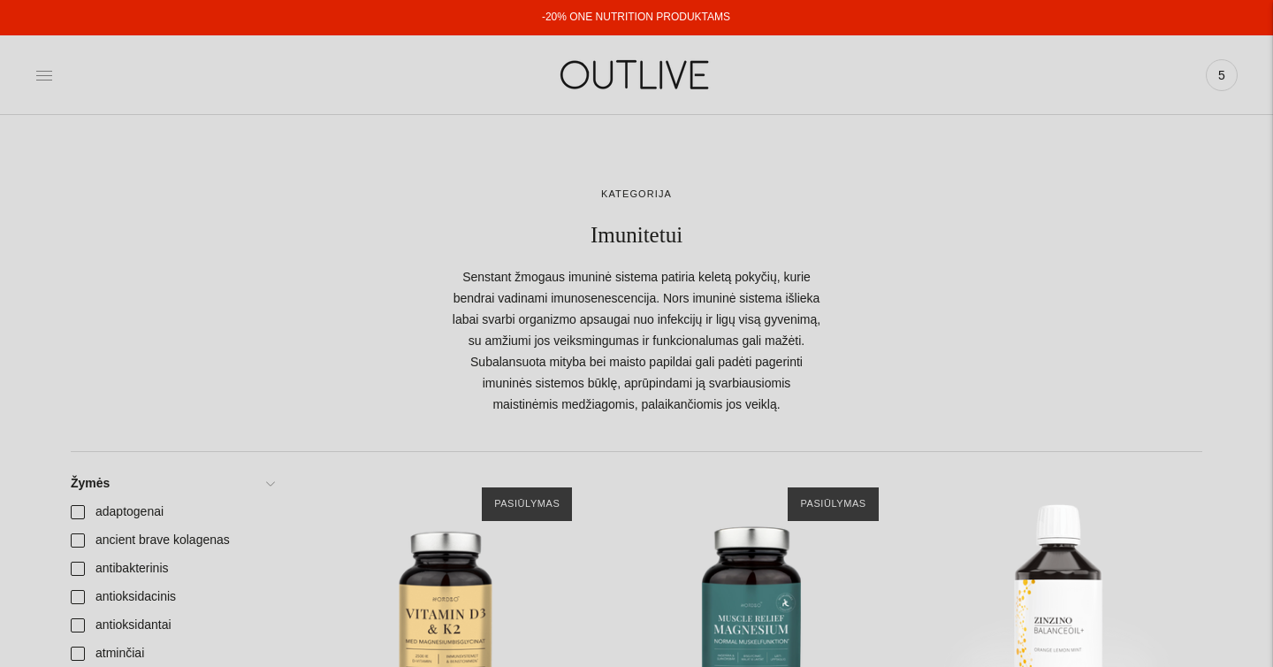
click at [37, 77] on icon at bounding box center [44, 75] width 18 height 18
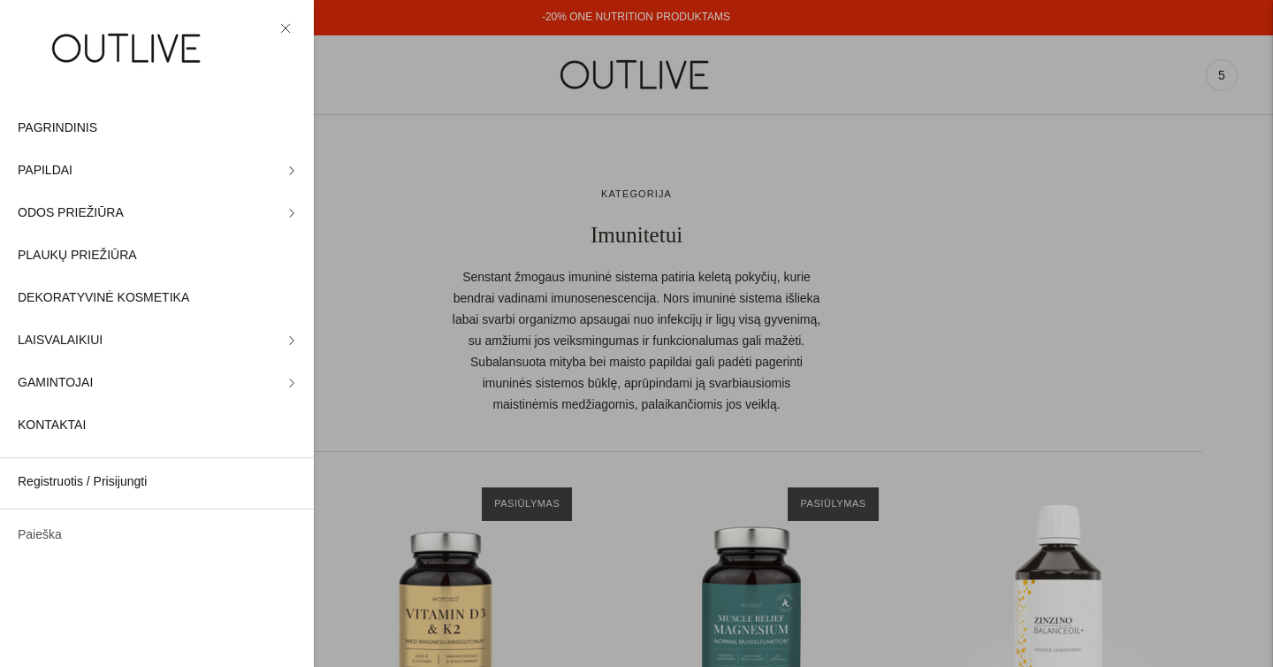
click at [50, 536] on link "Paieška" at bounding box center [157, 535] width 314 height 42
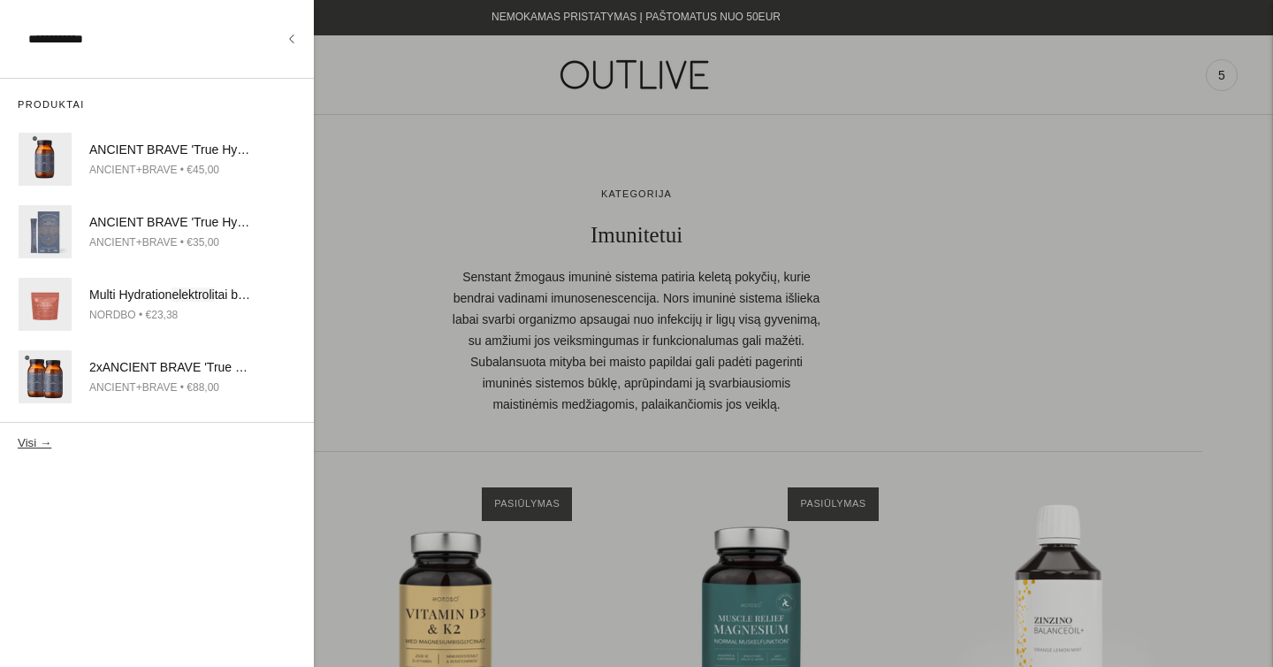
type input "**********"
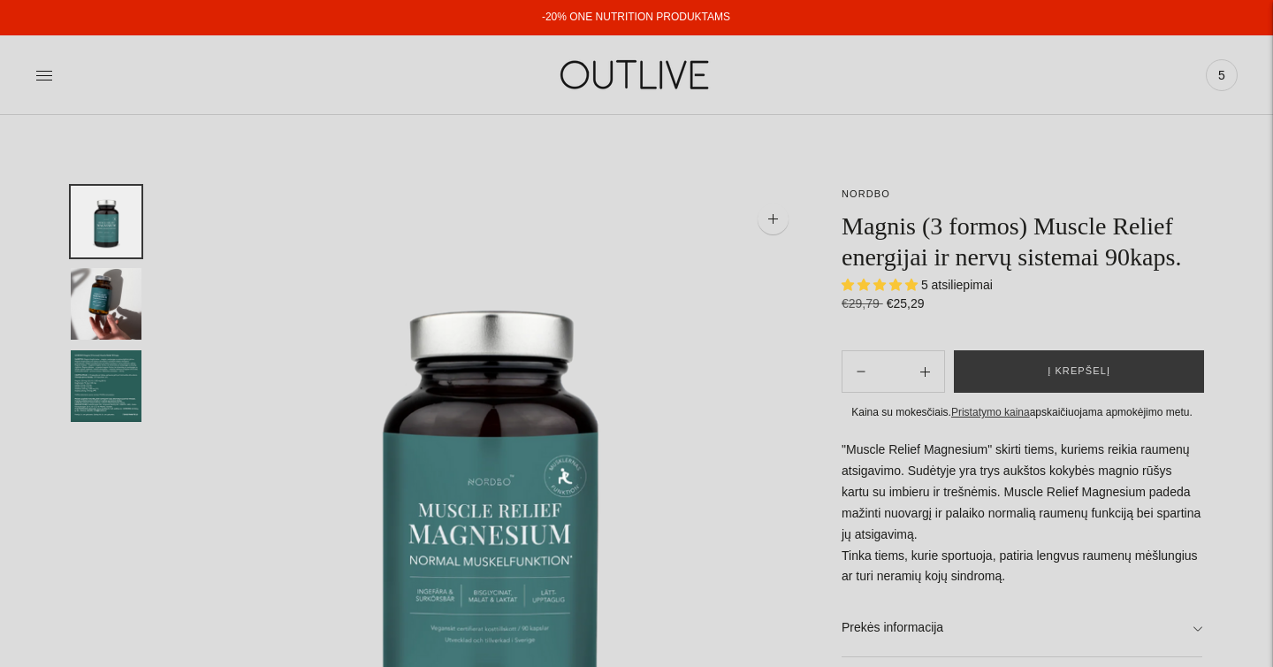
select select "**********"
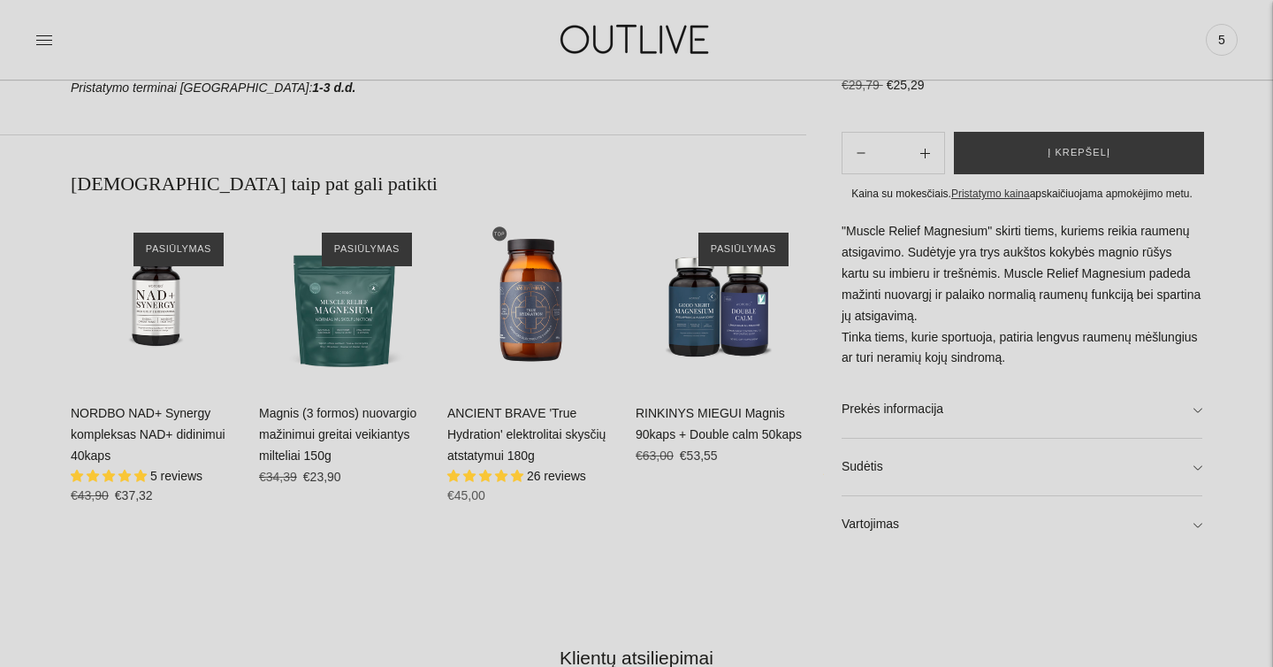
scroll to position [999, 0]
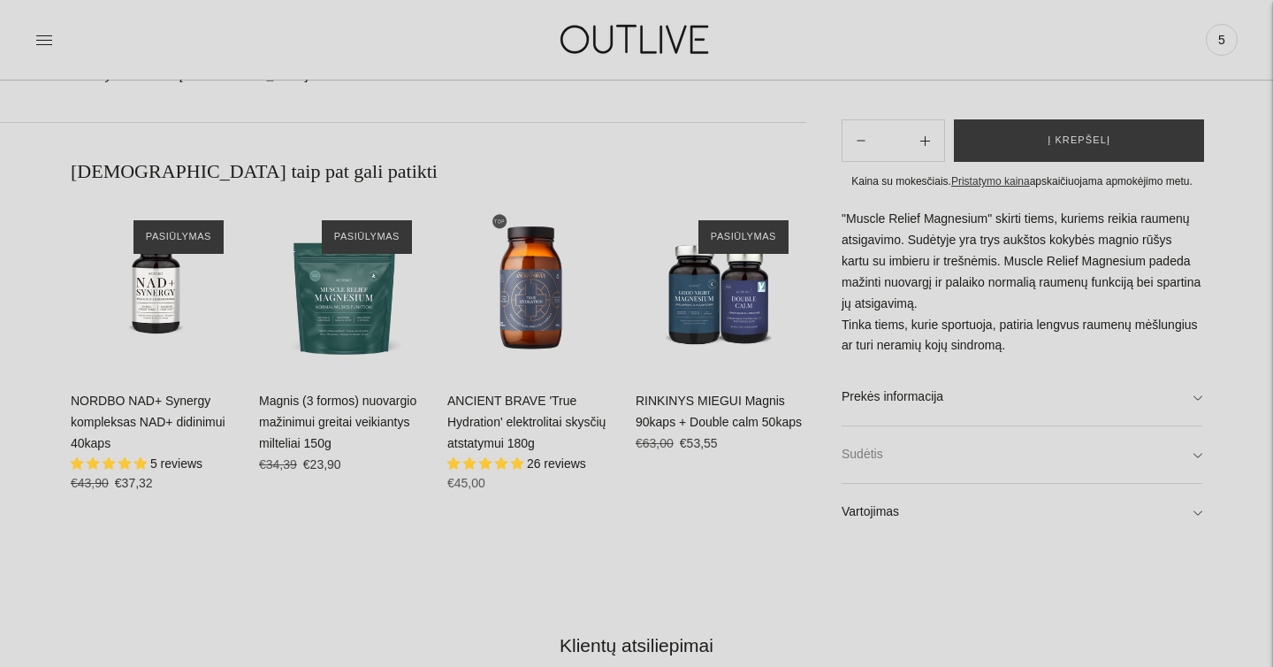
click at [917, 449] on link "Sudėtis" at bounding box center [1022, 455] width 361 height 57
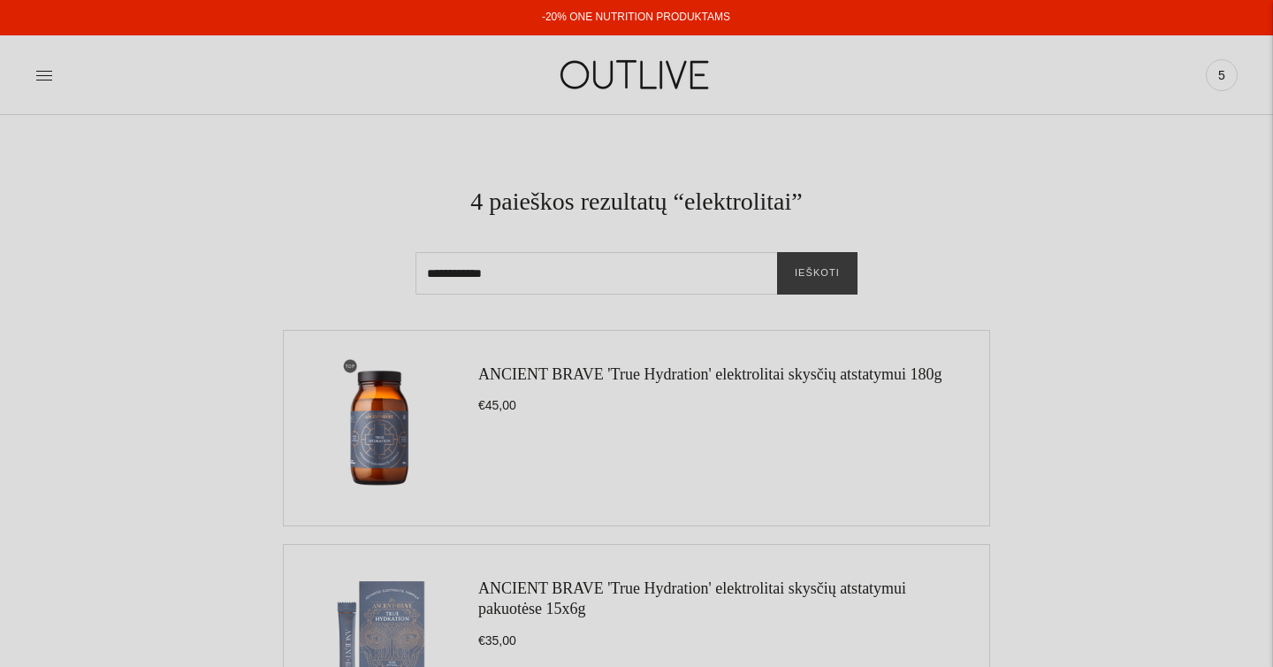
drag, startPoint x: 517, startPoint y: 271, endPoint x: 350, endPoint y: 270, distance: 167.1
click at [350, 270] on div "**********" at bounding box center [637, 240] width 1132 height 109
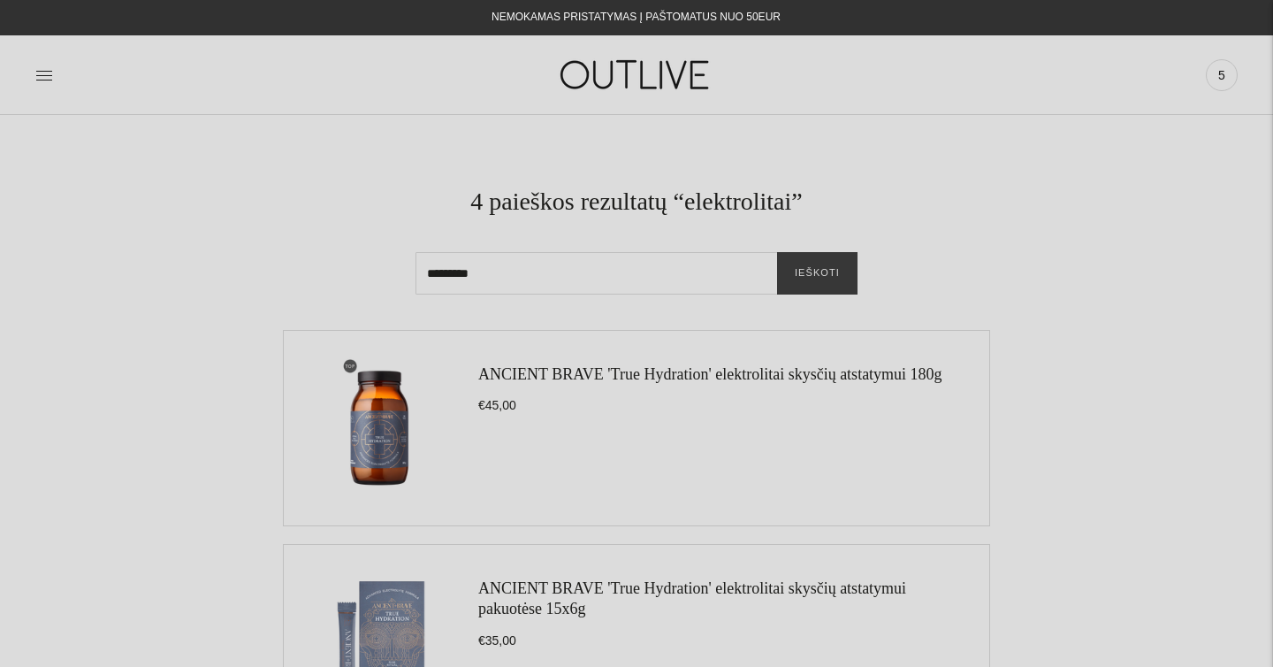
type input "*********"
click at [777, 252] on button "Ieškoti" at bounding box center [817, 273] width 80 height 42
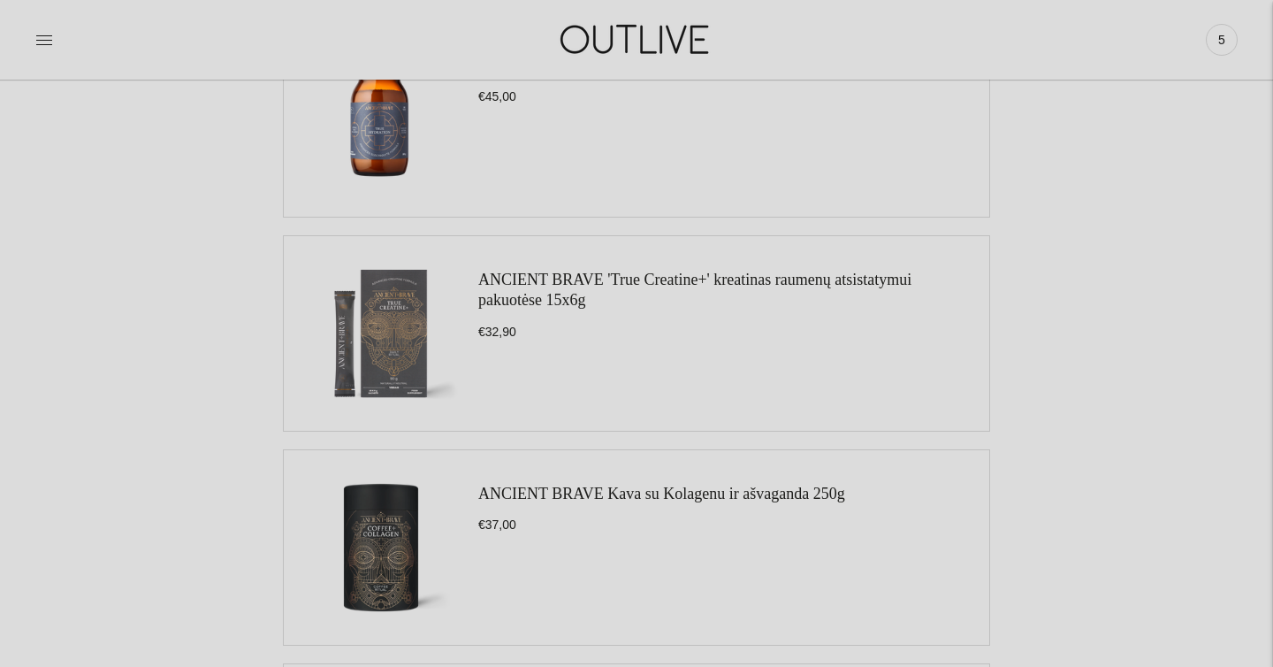
scroll to position [1166, 0]
click at [383, 366] on img at bounding box center [380, 331] width 159 height 159
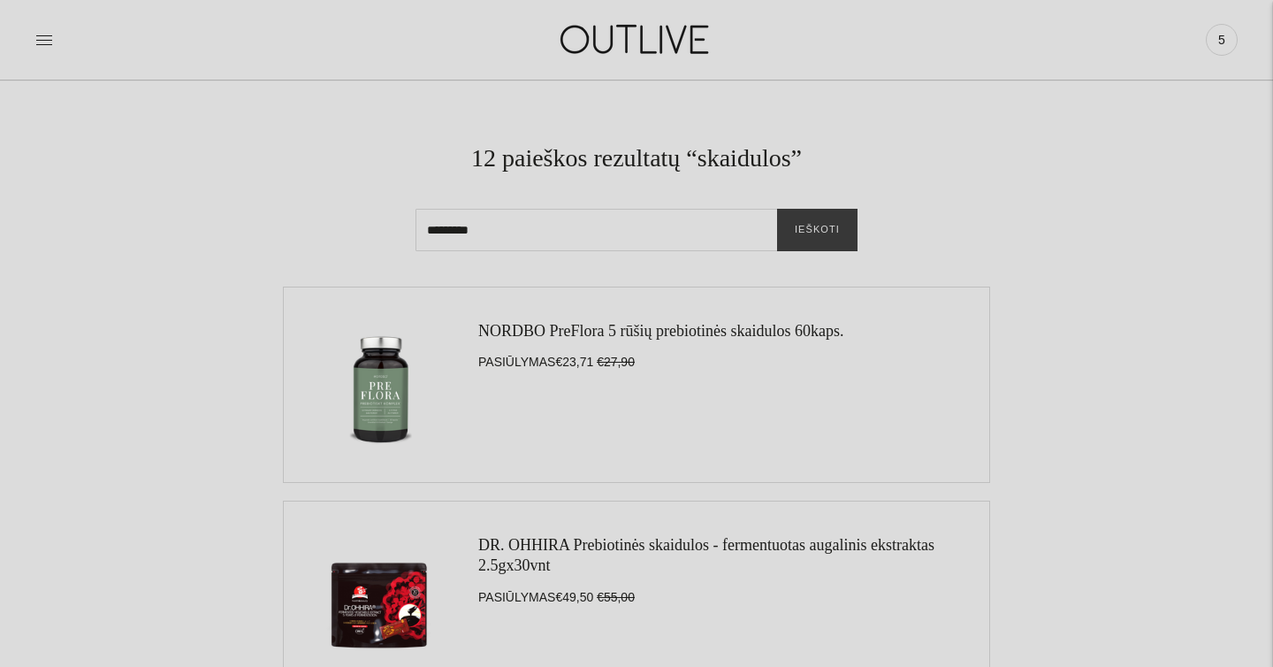
scroll to position [27, 0]
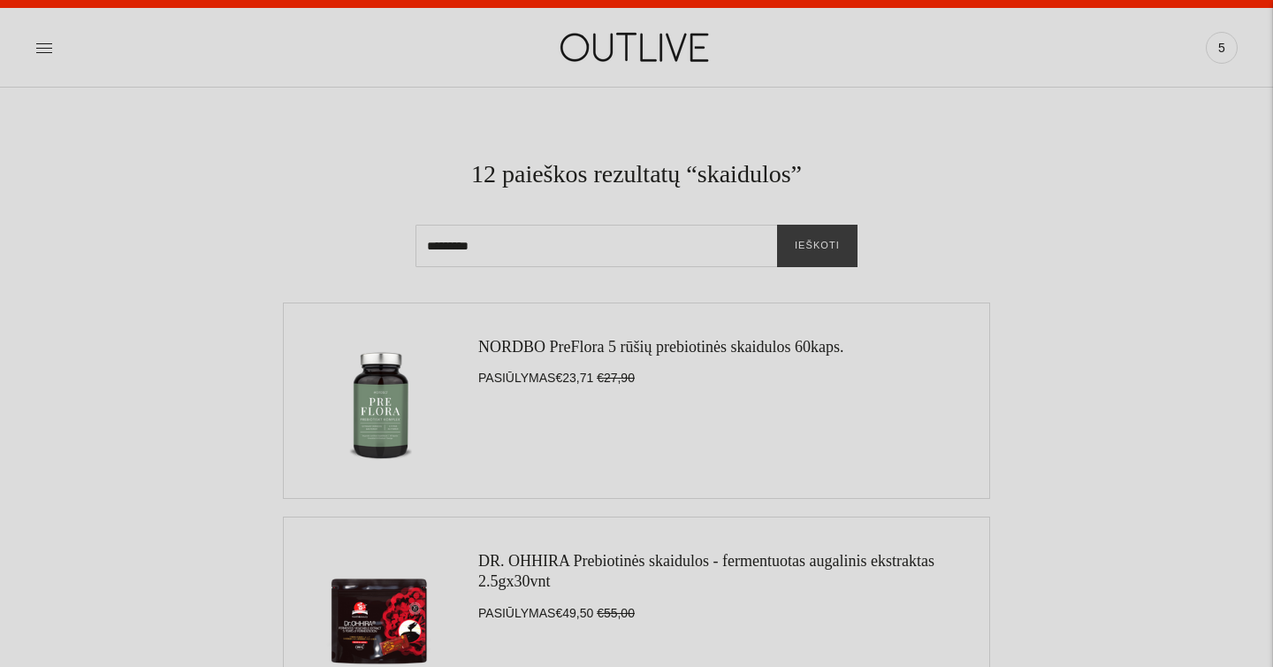
click at [387, 455] on img at bounding box center [380, 400] width 159 height 159
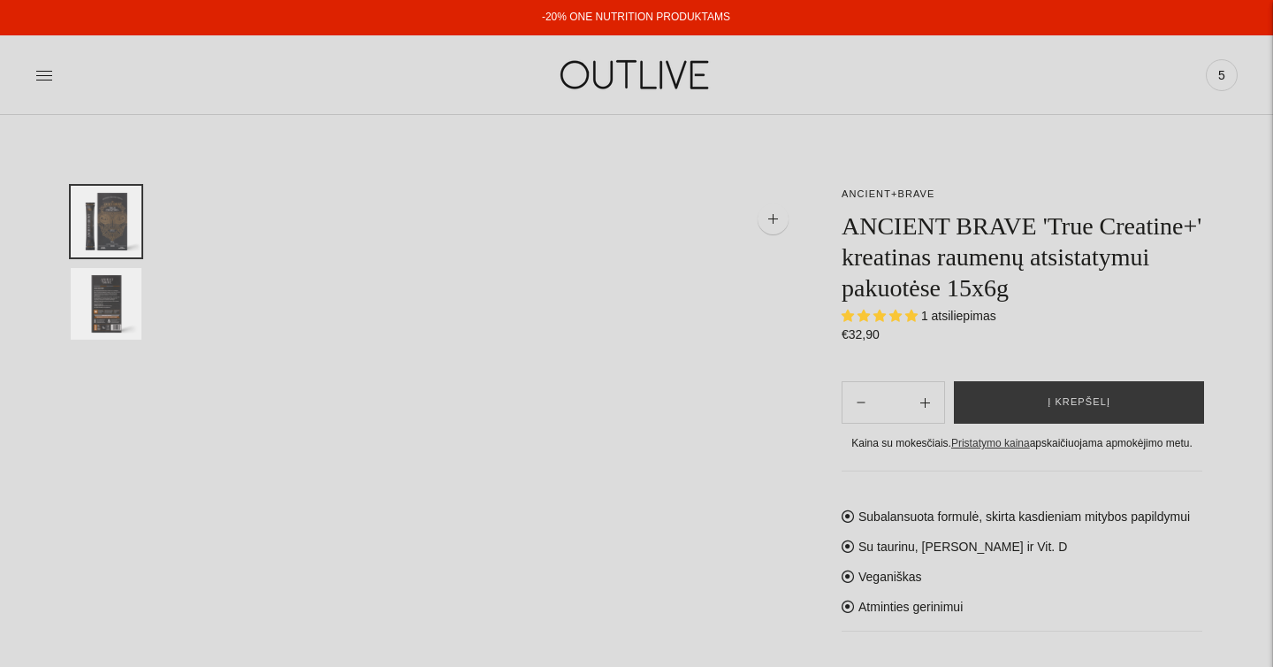
select select "**********"
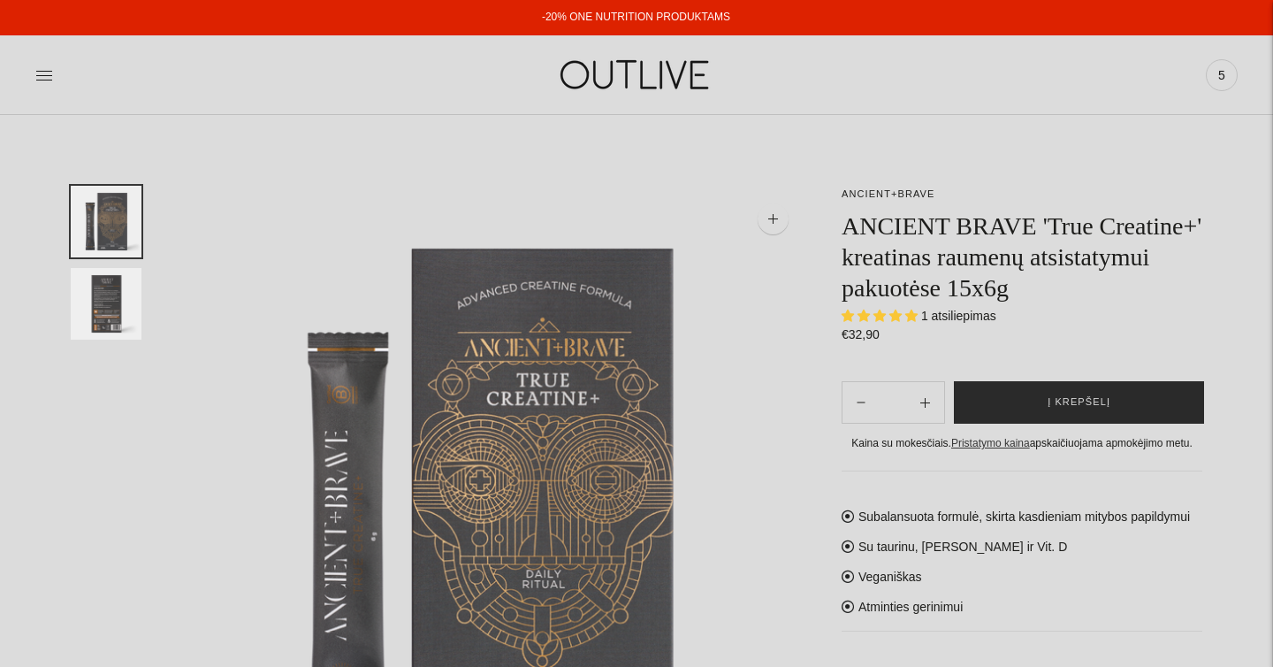
click at [1035, 408] on button "Į krepšelį" at bounding box center [1079, 402] width 250 height 42
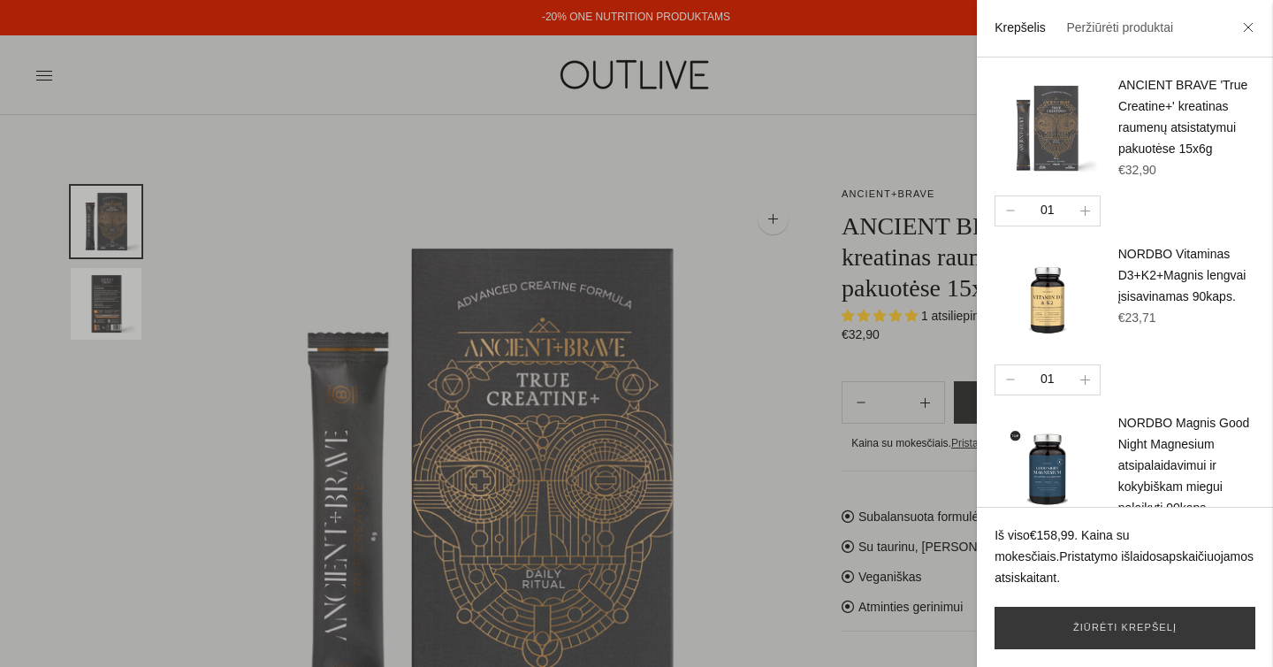
click at [328, 309] on div at bounding box center [636, 333] width 1273 height 667
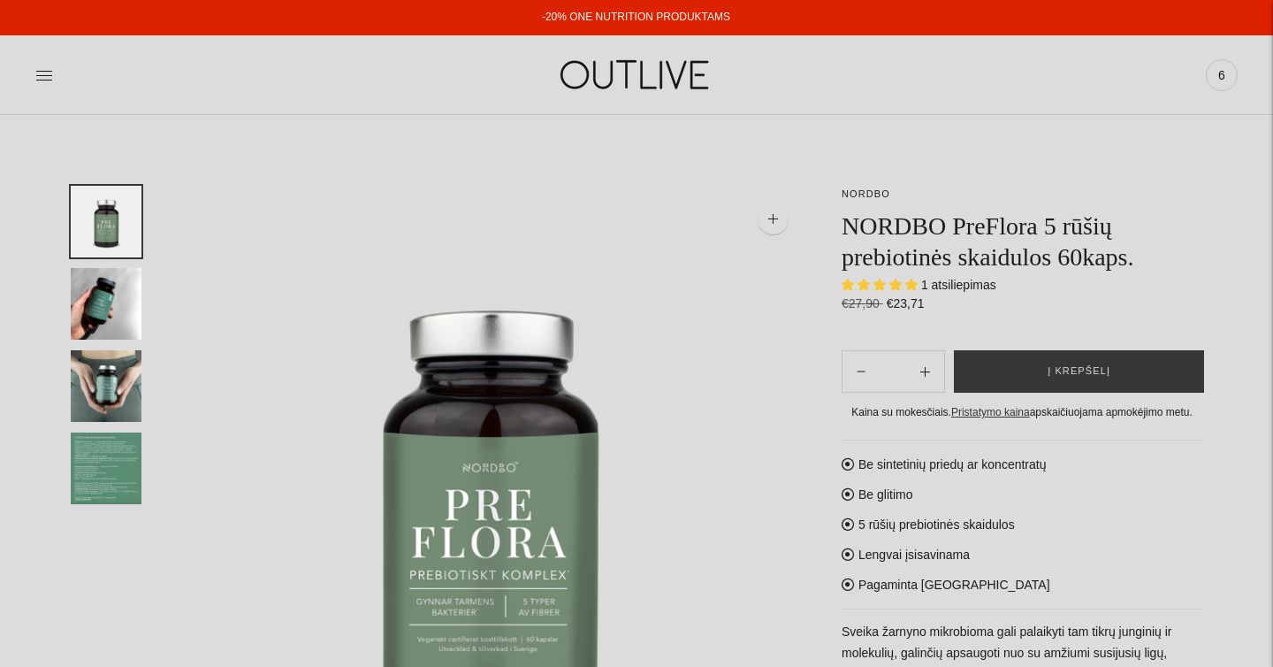
select select "**********"
click at [110, 451] on img "Translation missing: en.general.accessibility.image_thumbail" at bounding box center [106, 468] width 71 height 72
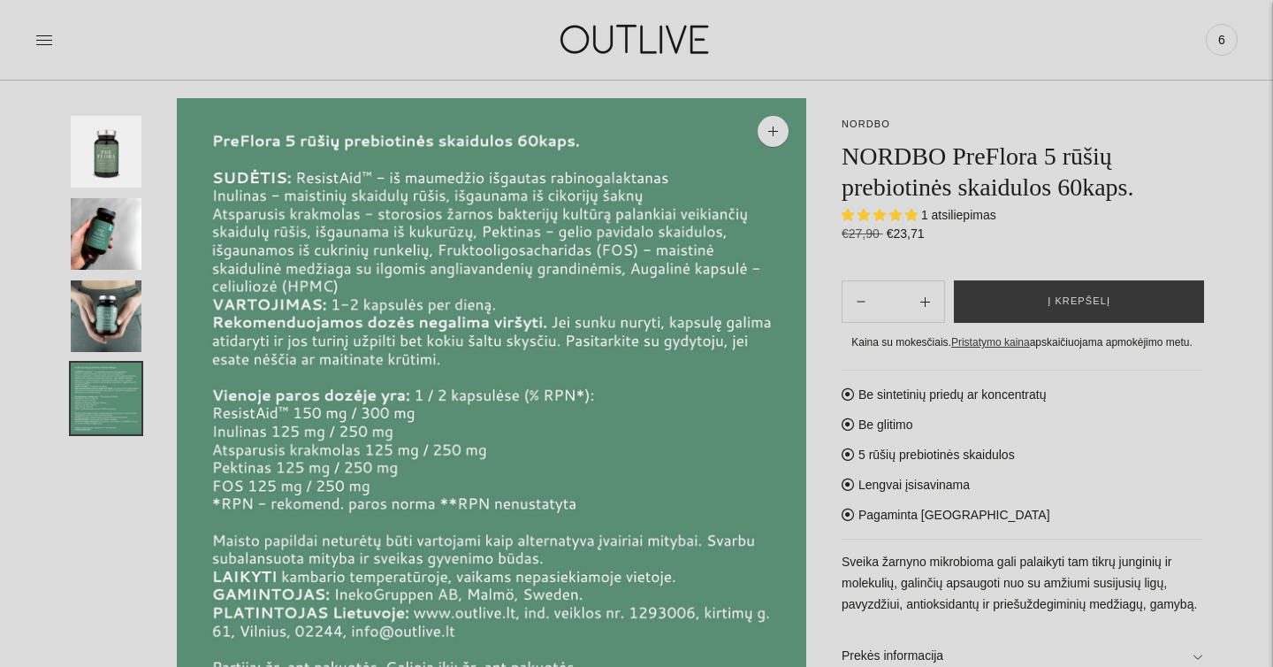
scroll to position [88, 0]
click at [107, 324] on img "Translation missing: en.general.accessibility.image_thumbail" at bounding box center [106, 316] width 71 height 72
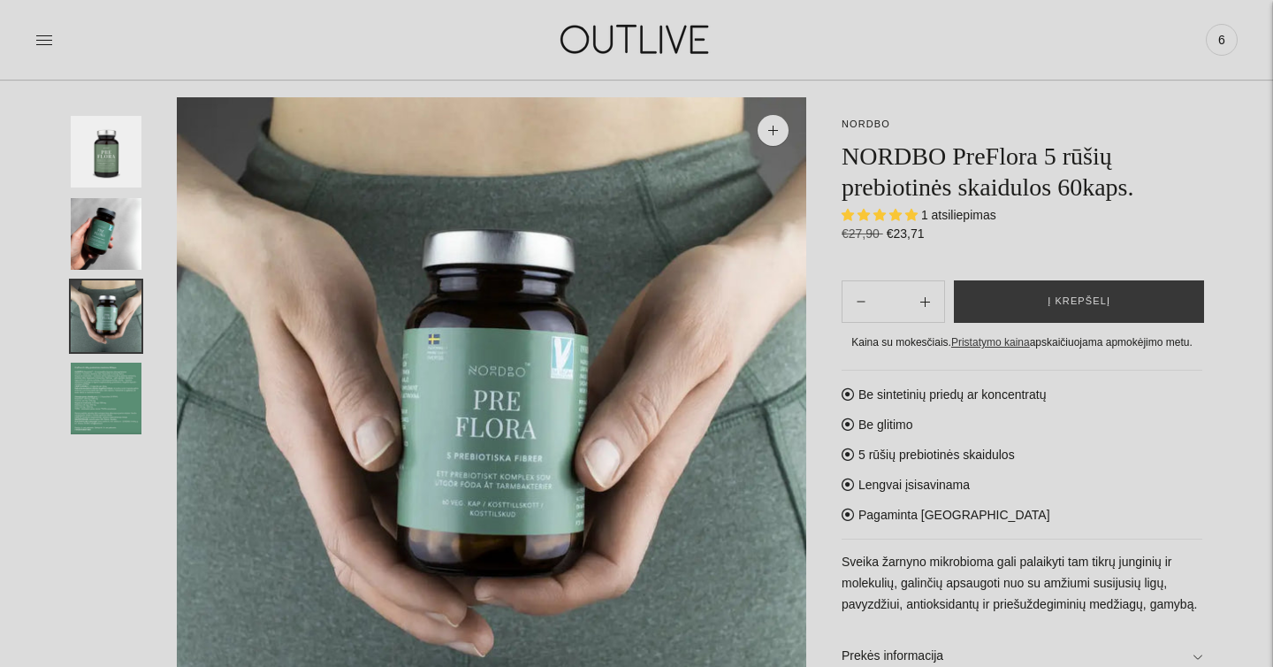
click at [119, 422] on img "Translation missing: en.general.accessibility.image_thumbail" at bounding box center [106, 398] width 71 height 72
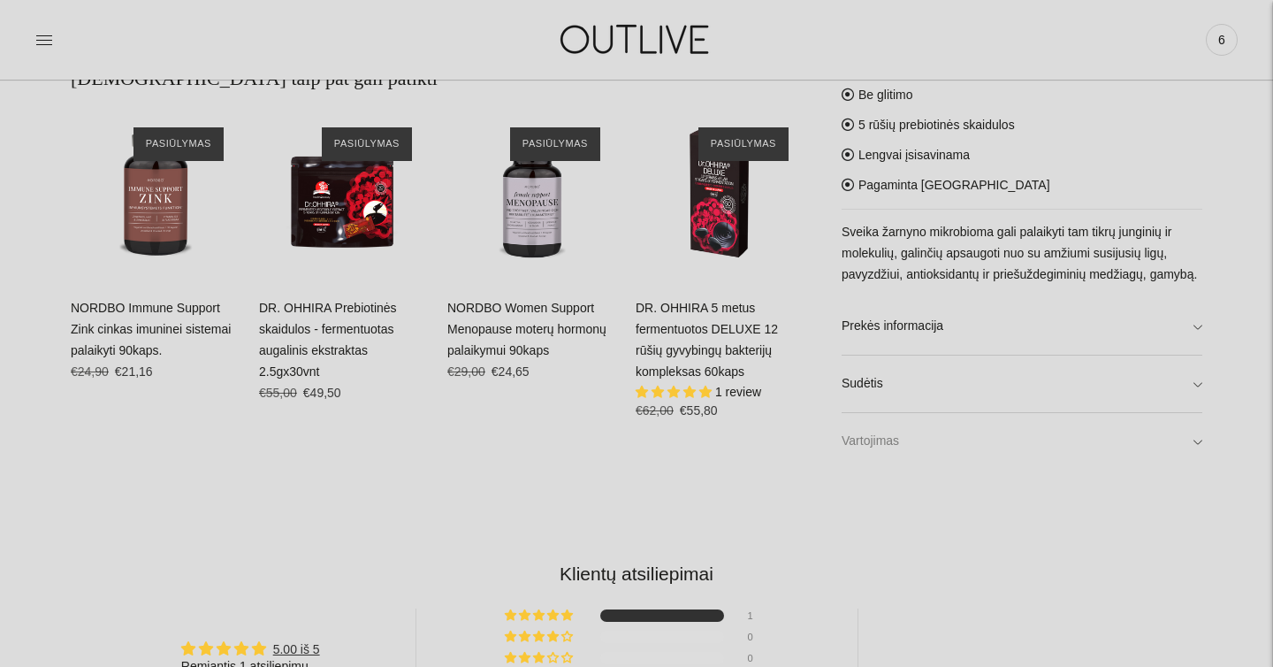
scroll to position [1095, 0]
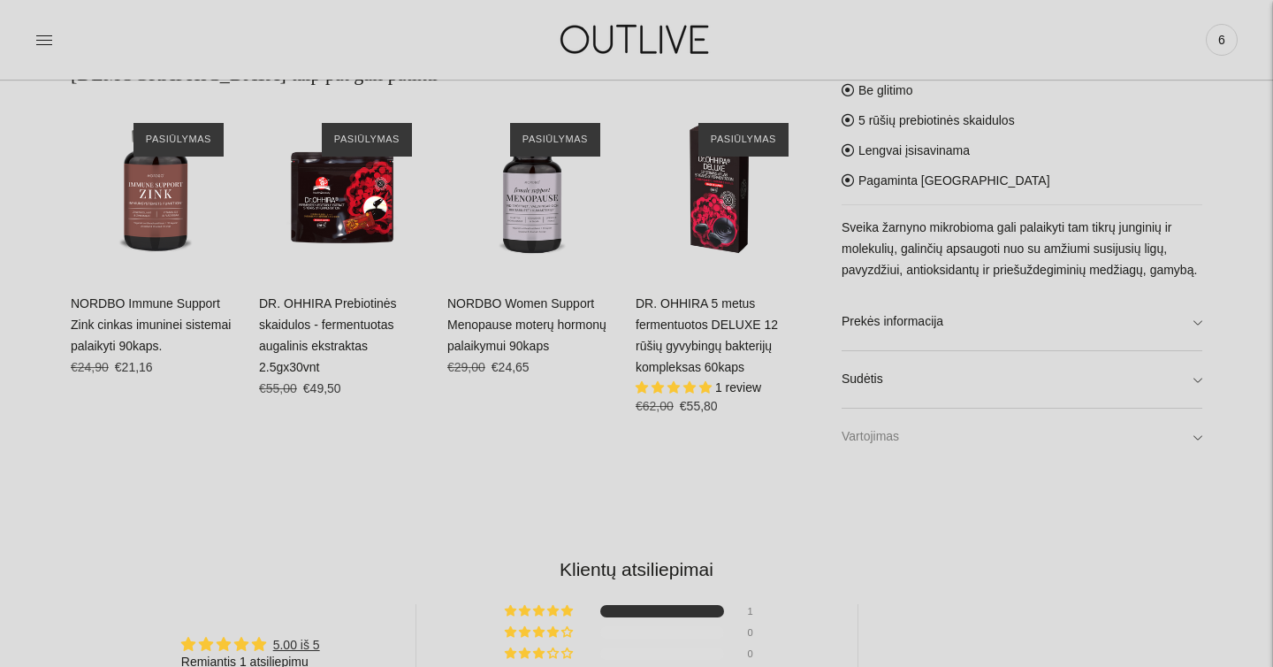
click at [877, 439] on link "Vartojimas" at bounding box center [1022, 436] width 361 height 57
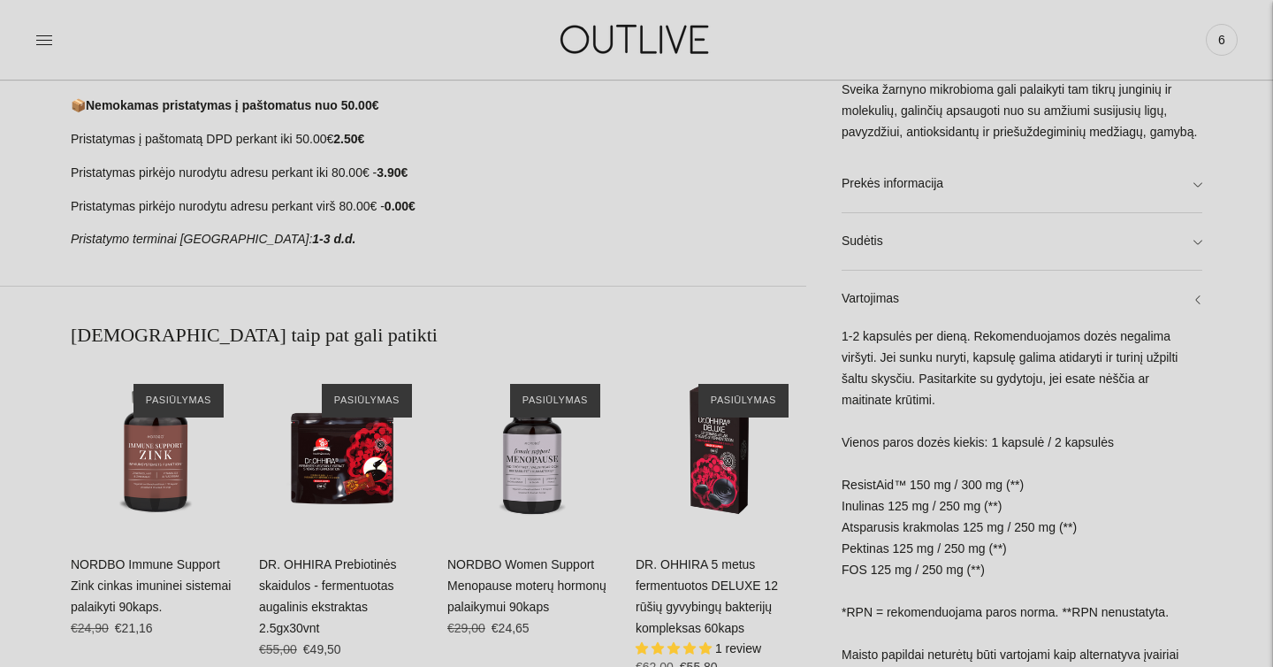
scroll to position [833, 0]
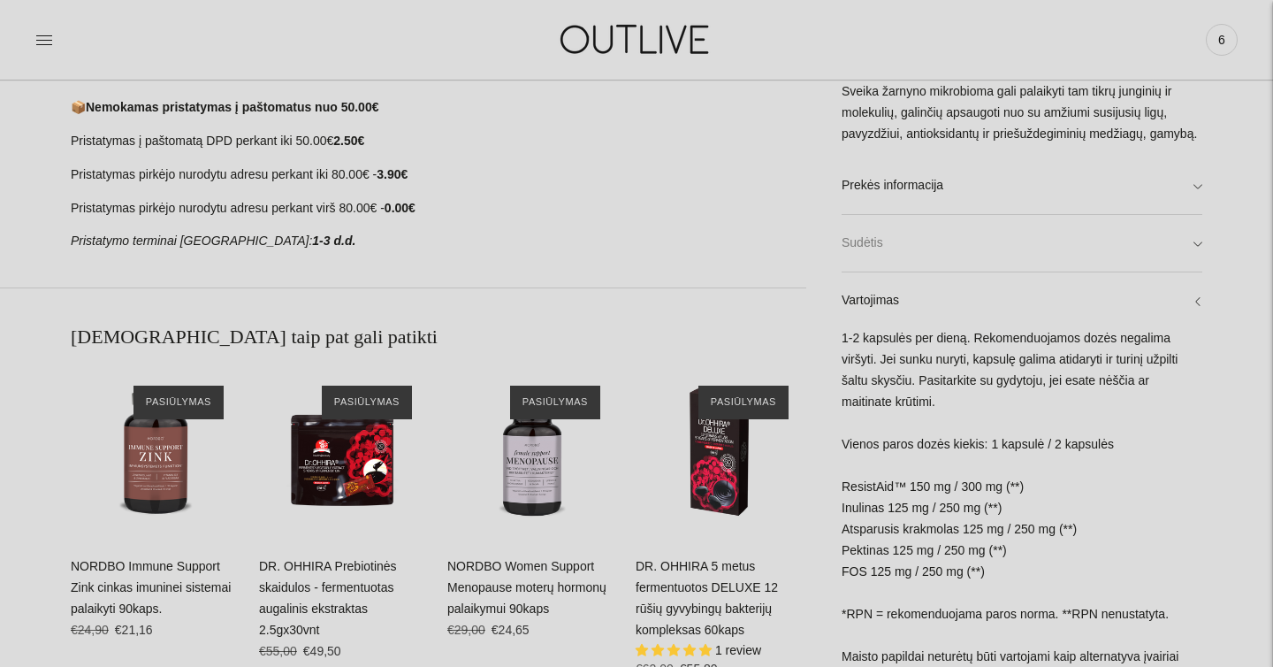
click at [861, 245] on link "Sudėtis" at bounding box center [1022, 243] width 361 height 57
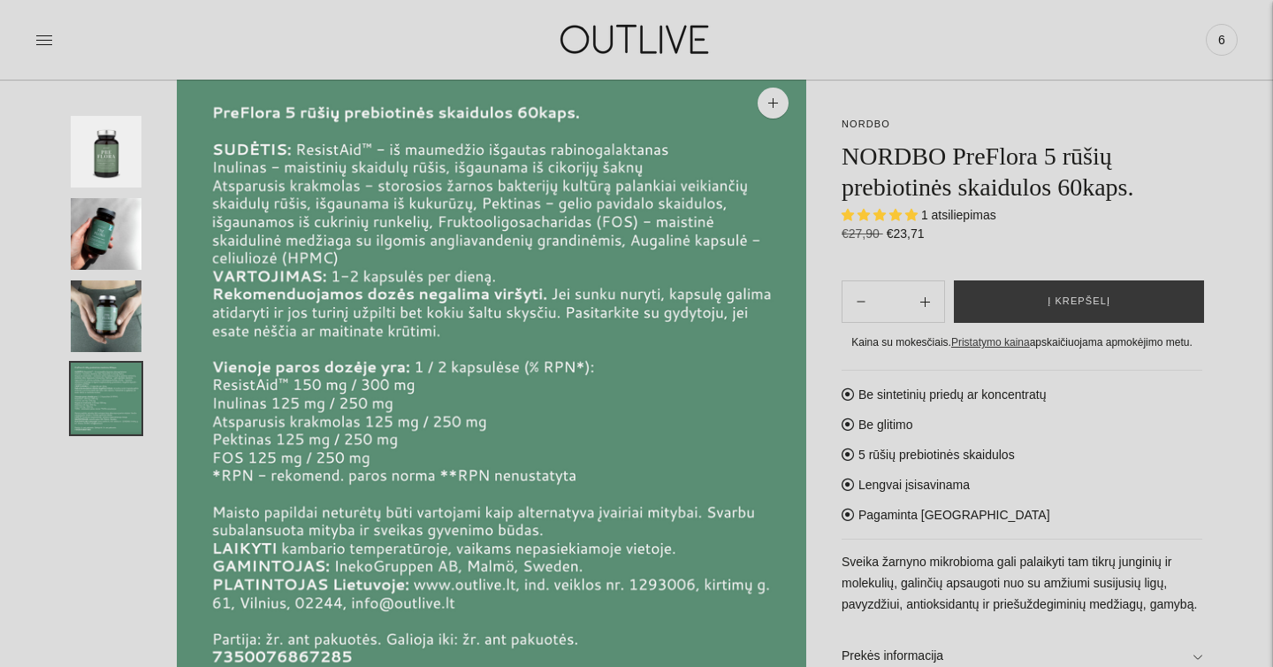
scroll to position [0, 0]
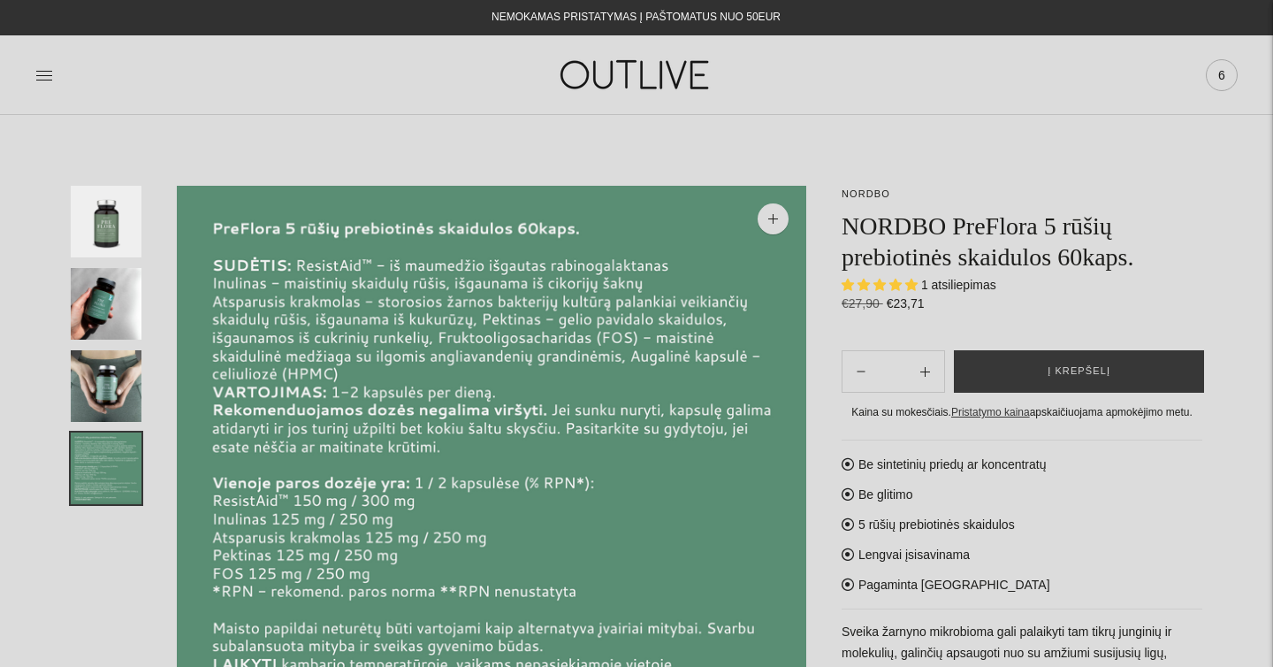
click at [1226, 85] on span "6" at bounding box center [1221, 75] width 25 height 25
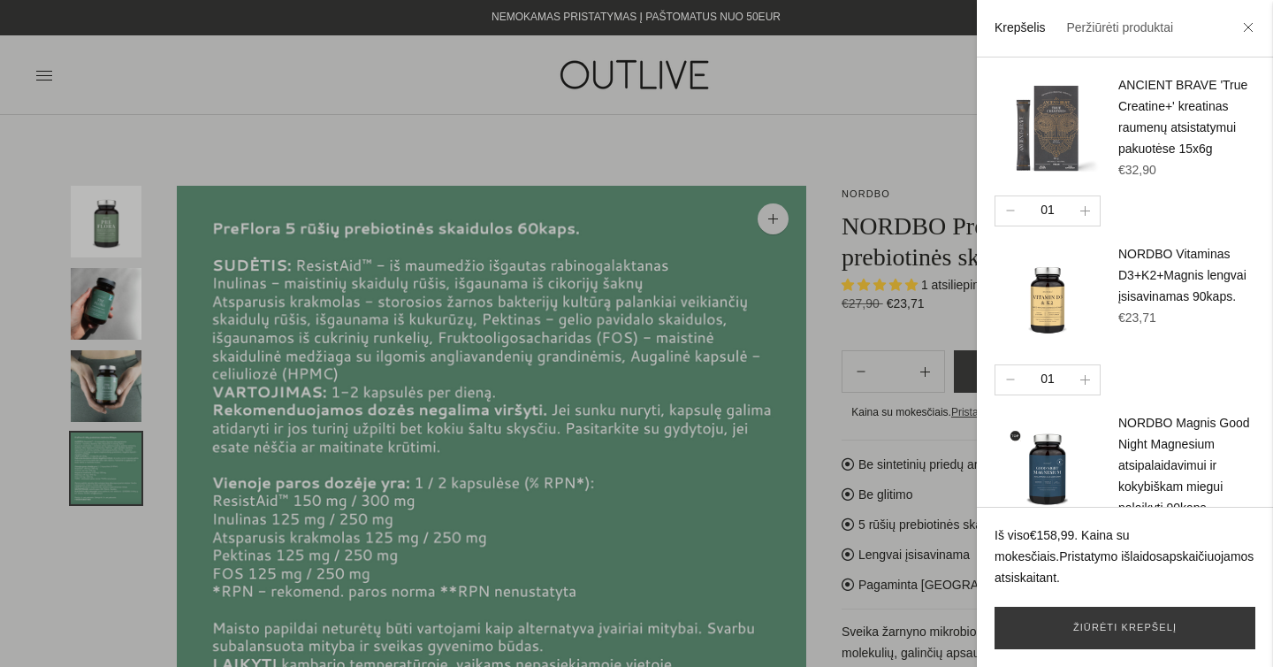
click at [872, 130] on div at bounding box center [636, 333] width 1273 height 667
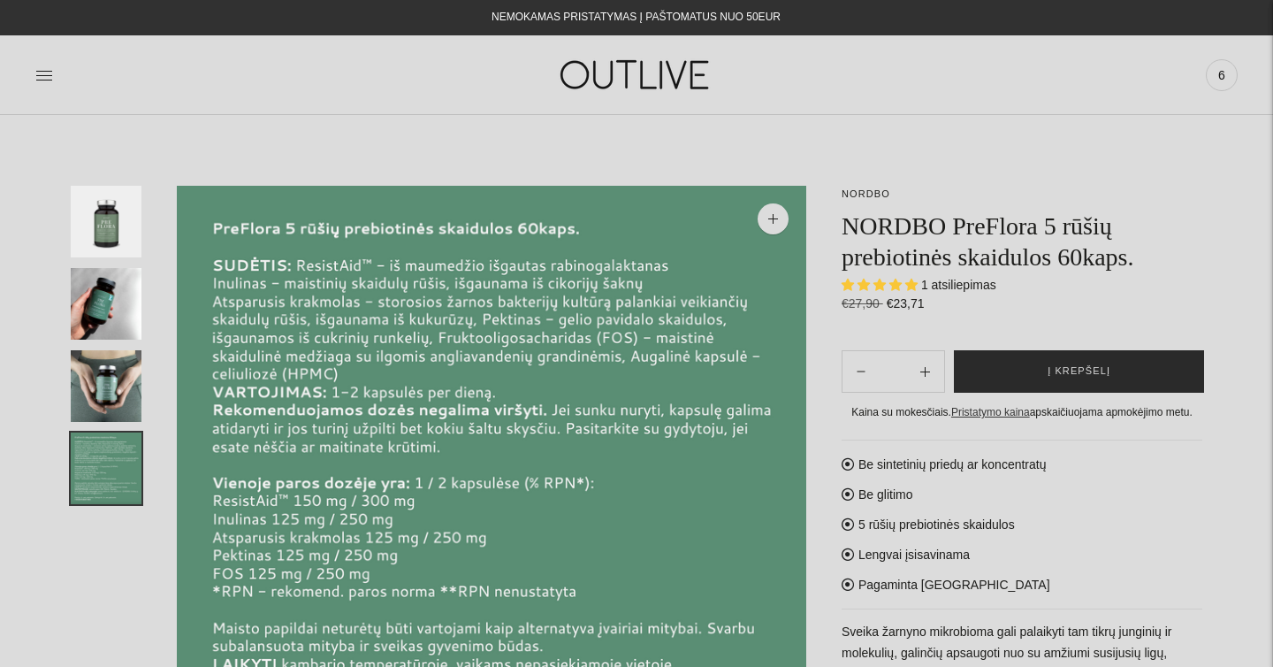
click at [1053, 386] on button "Į krepšelį" at bounding box center [1079, 371] width 250 height 42
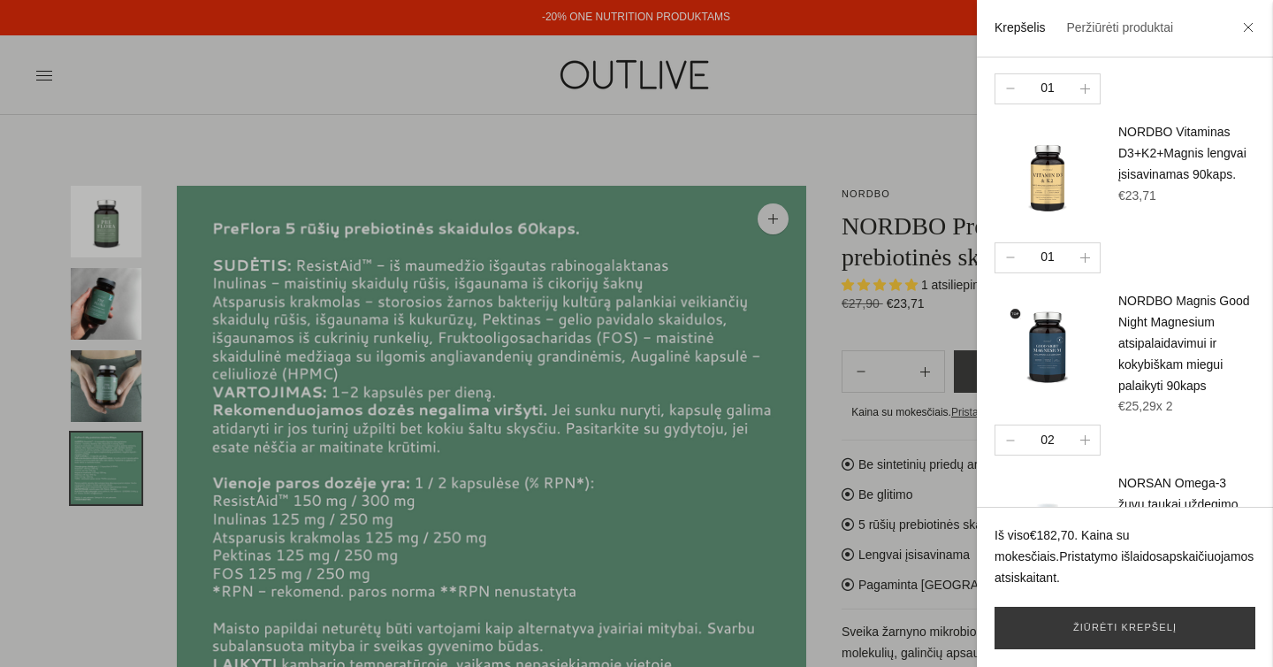
scroll to position [423, 0]
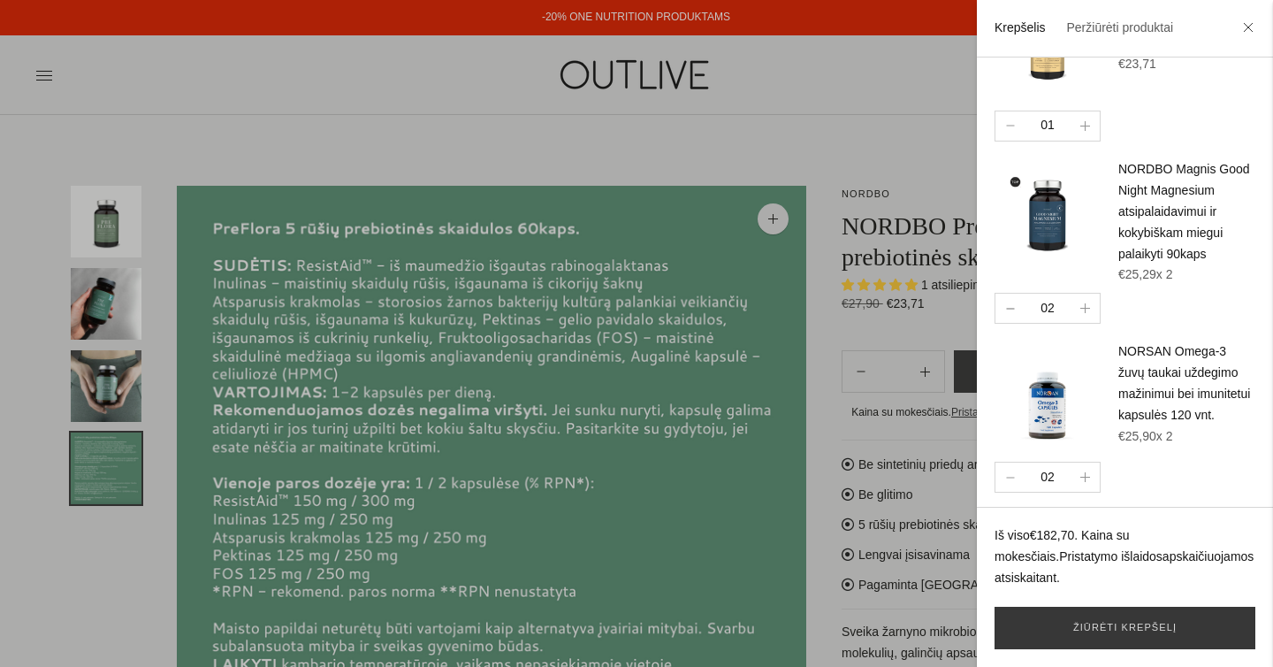
click at [1003, 308] on button "button" at bounding box center [1010, 308] width 29 height 29
click at [1011, 471] on button "button" at bounding box center [1010, 476] width 29 height 29
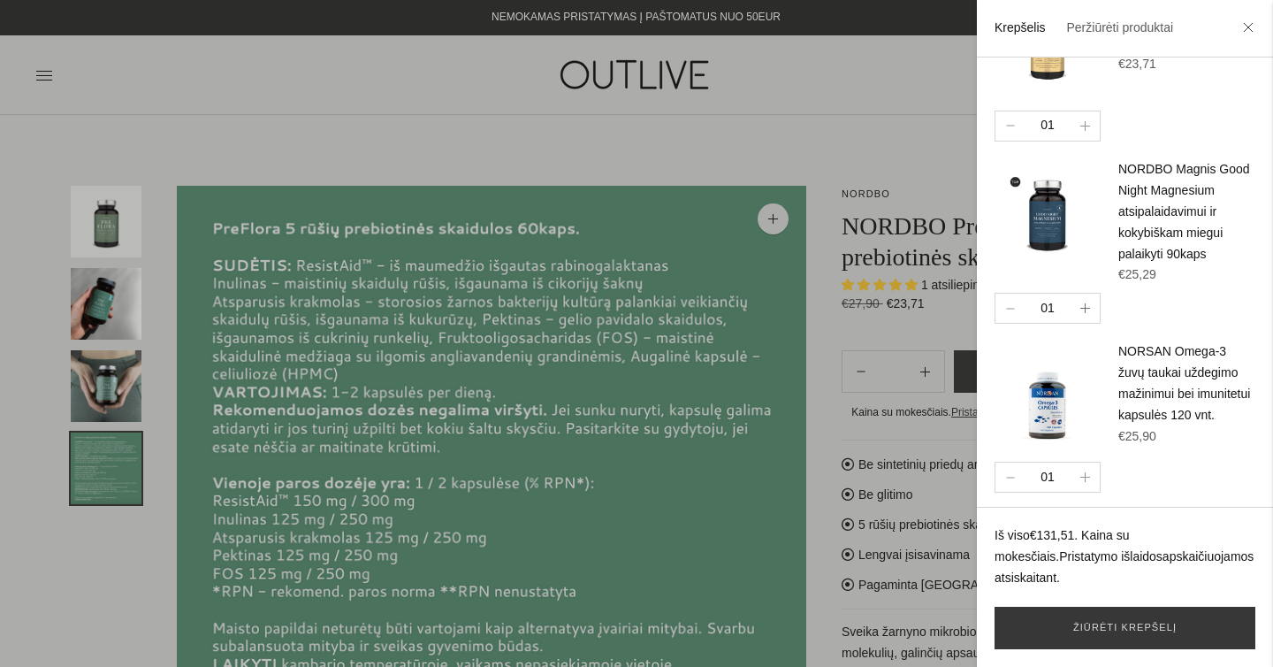
click at [1089, 304] on icon "button" at bounding box center [1085, 308] width 10 height 10
click at [1088, 473] on icon "button" at bounding box center [1085, 477] width 10 height 10
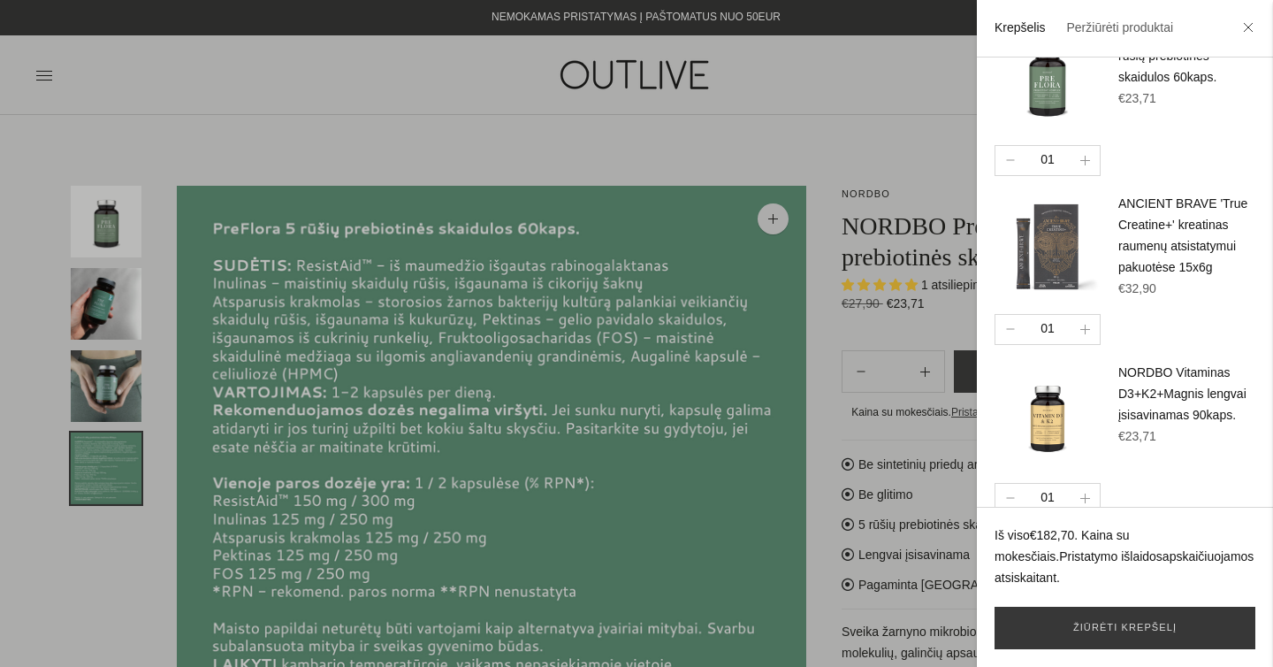
scroll to position [0, 0]
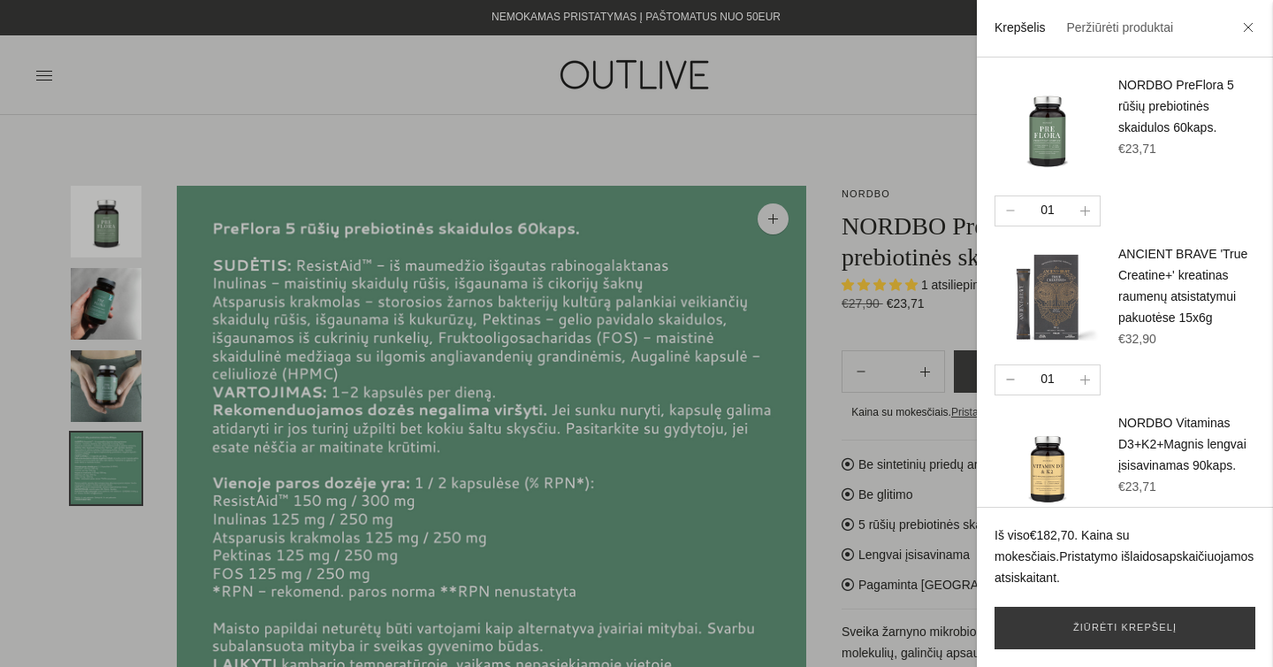
click at [1008, 378] on button "button" at bounding box center [1010, 379] width 29 height 29
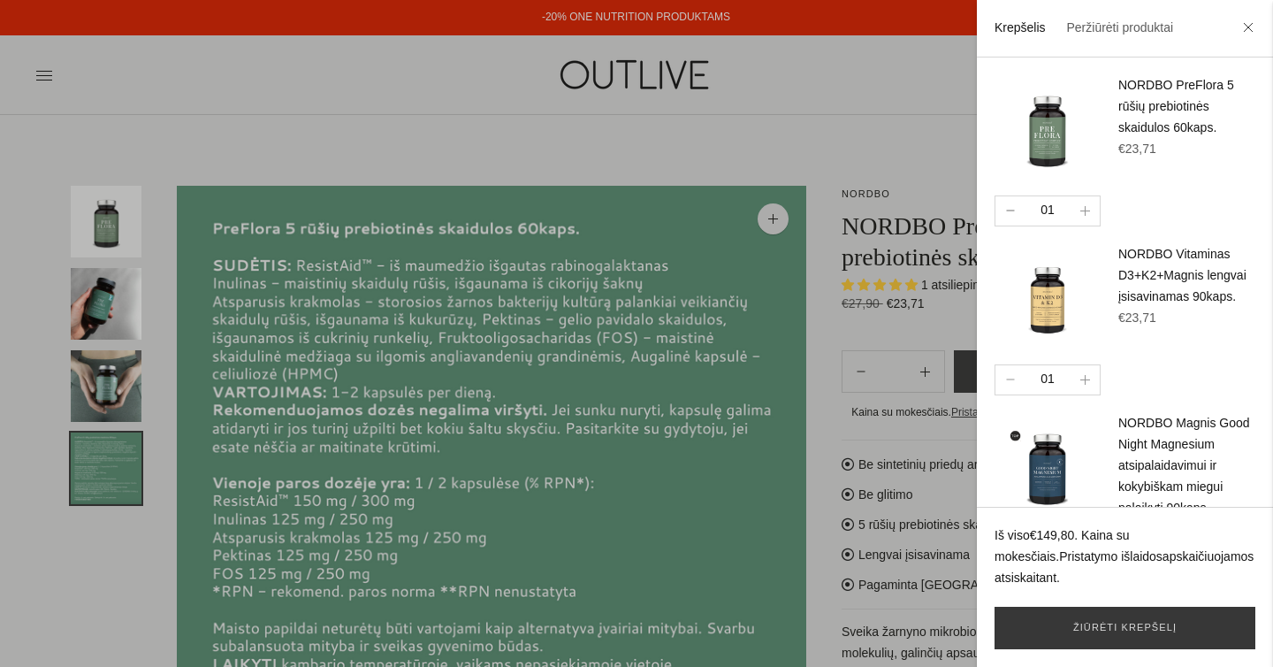
click at [1012, 207] on button "button" at bounding box center [1010, 210] width 29 height 29
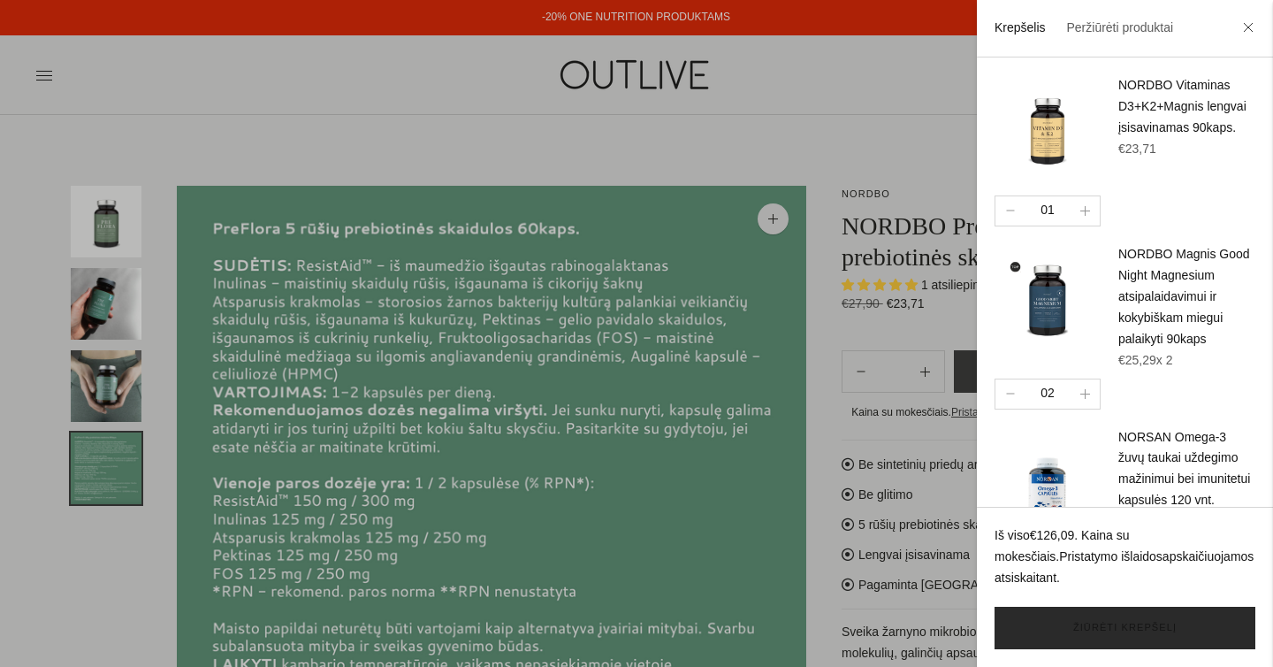
click at [1102, 628] on link "Žiūrėti krepšelį" at bounding box center [1125, 628] width 261 height 42
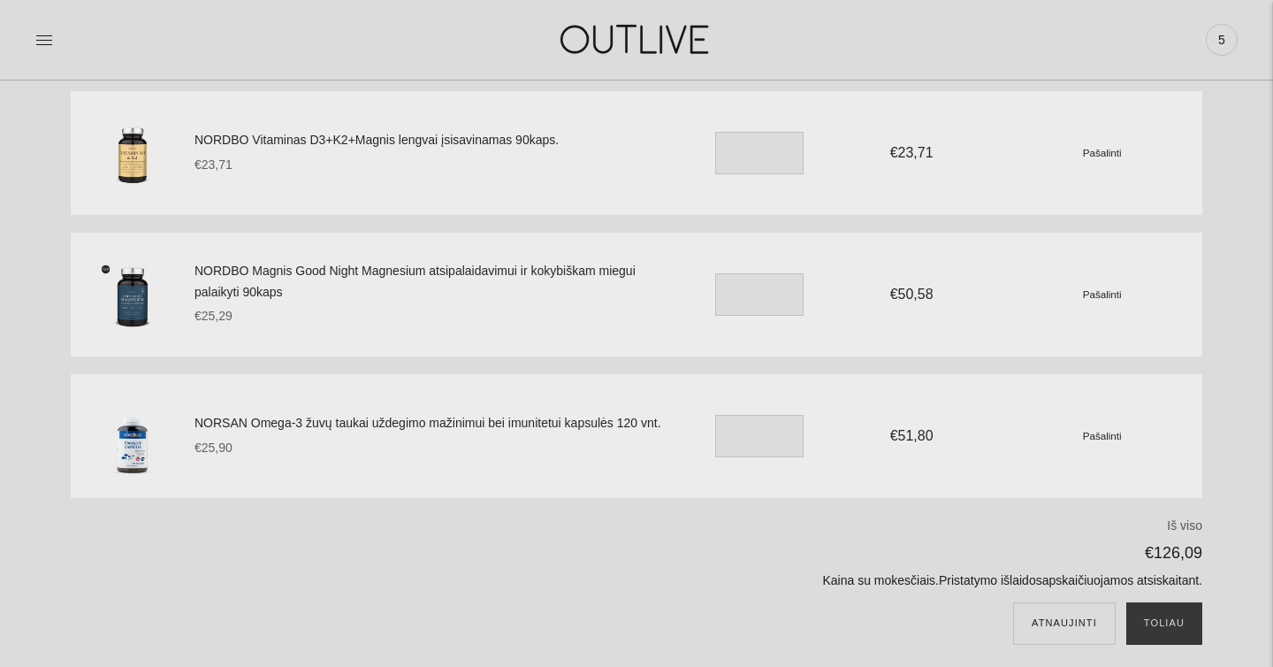
scroll to position [136, 0]
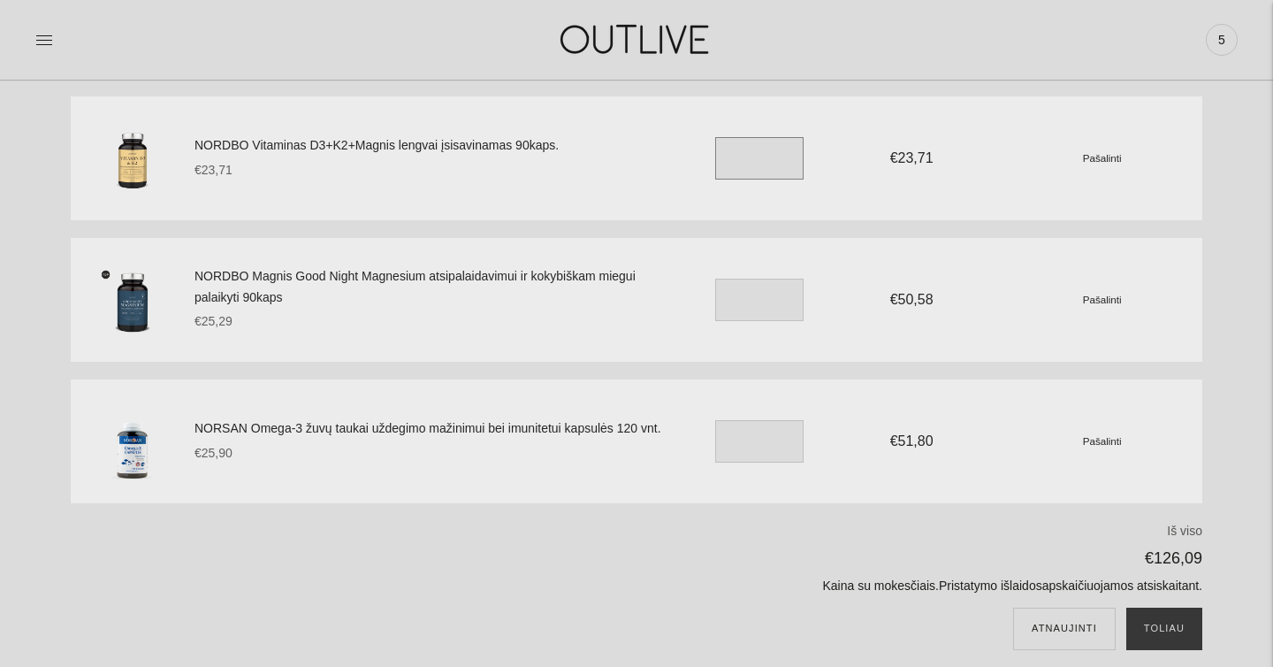
click at [753, 155] on input "*" at bounding box center [759, 158] width 88 height 42
type input "*"
click at [640, 555] on p "€126,09" at bounding box center [835, 558] width 736 height 27
click at [1035, 627] on button "Atnaujinti" at bounding box center [1064, 628] width 103 height 42
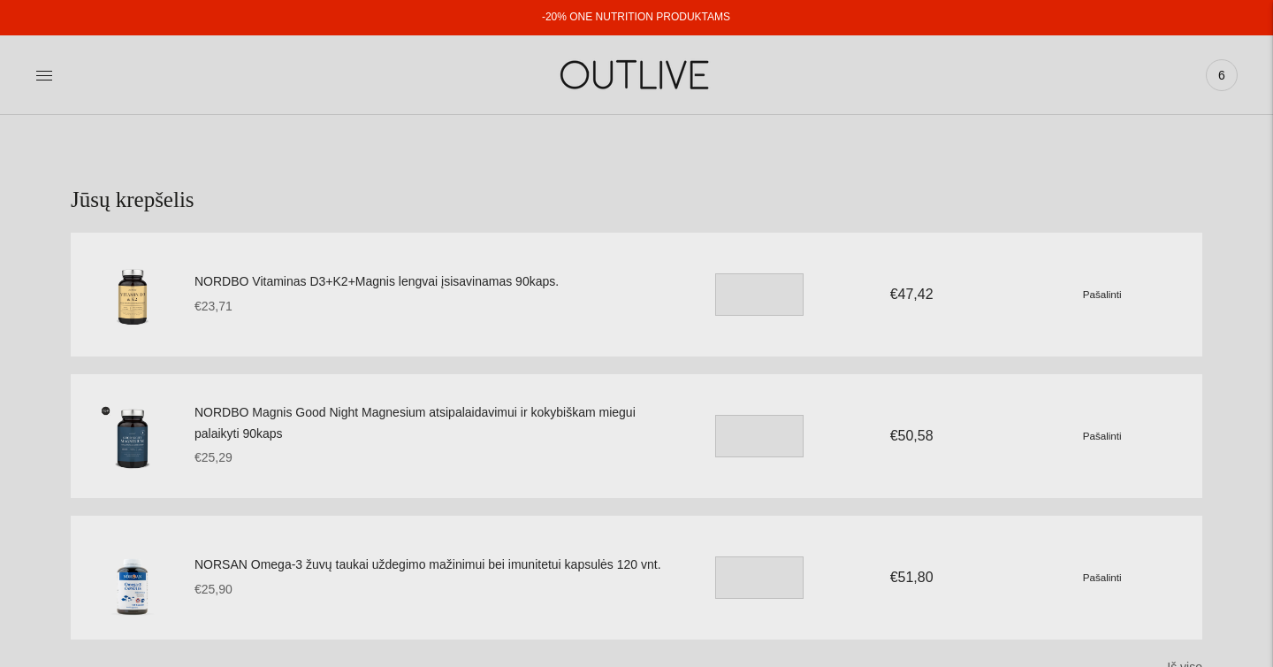
click at [601, 88] on img at bounding box center [636, 74] width 221 height 61
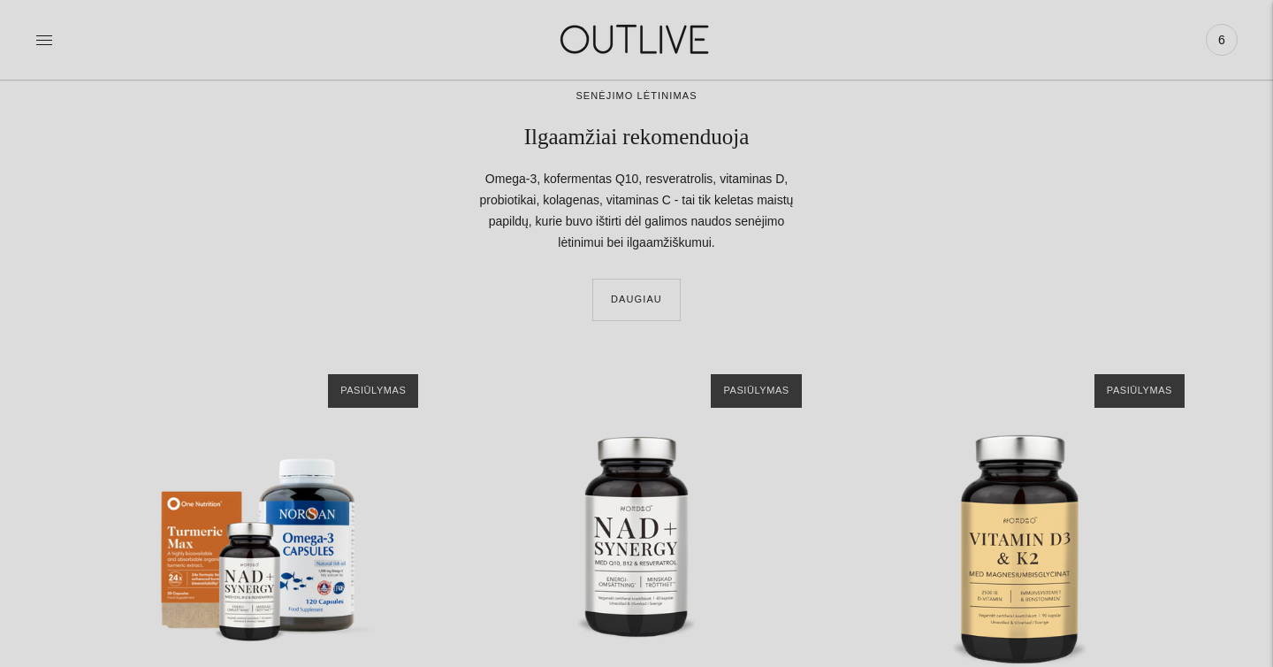
scroll to position [1960, 0]
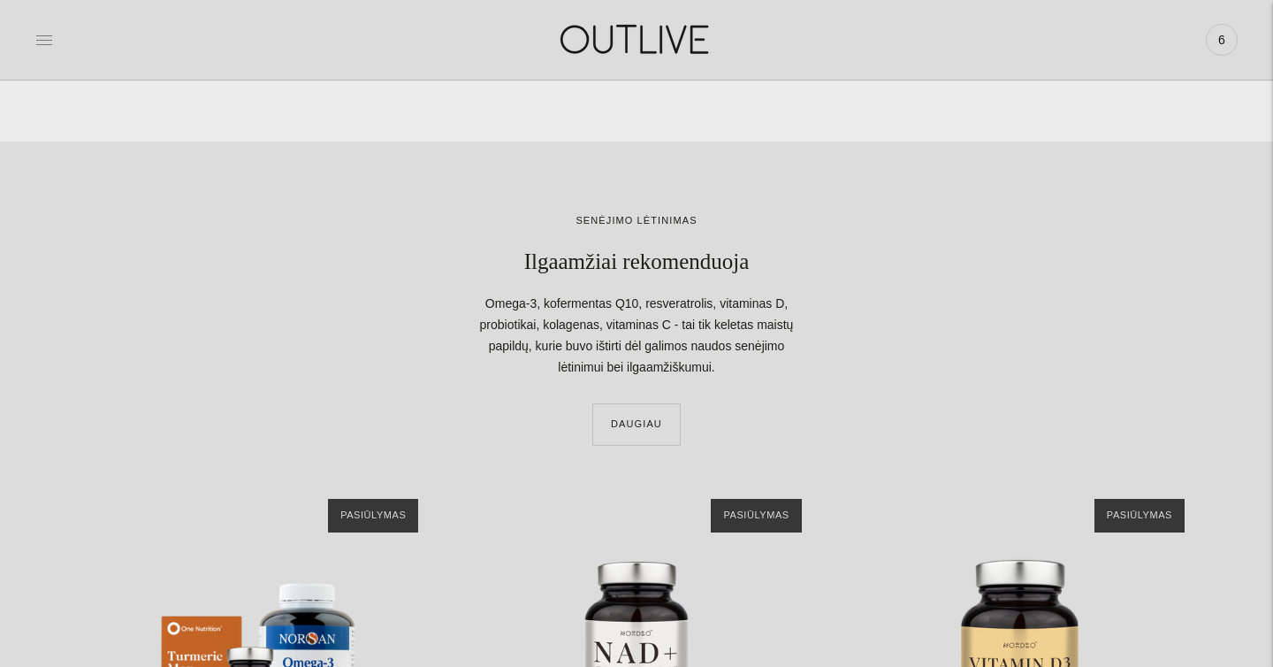
click at [46, 44] on icon at bounding box center [44, 40] width 18 height 18
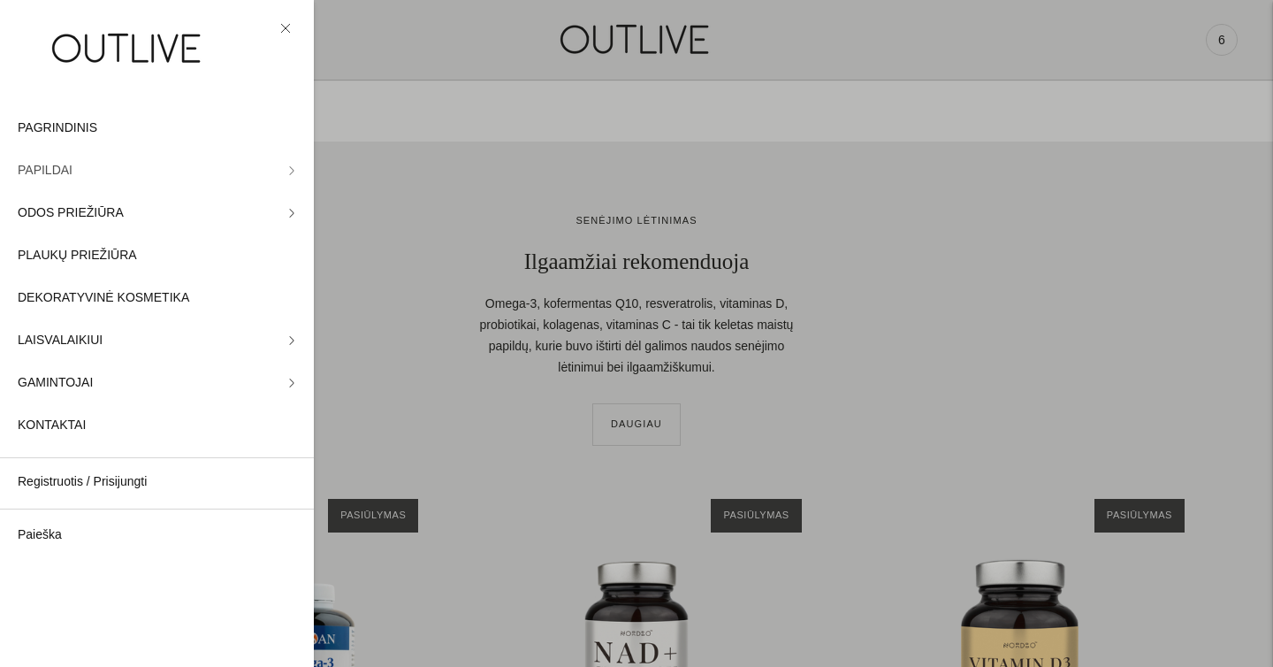
click at [63, 169] on span "PAPILDAI" at bounding box center [45, 170] width 55 height 21
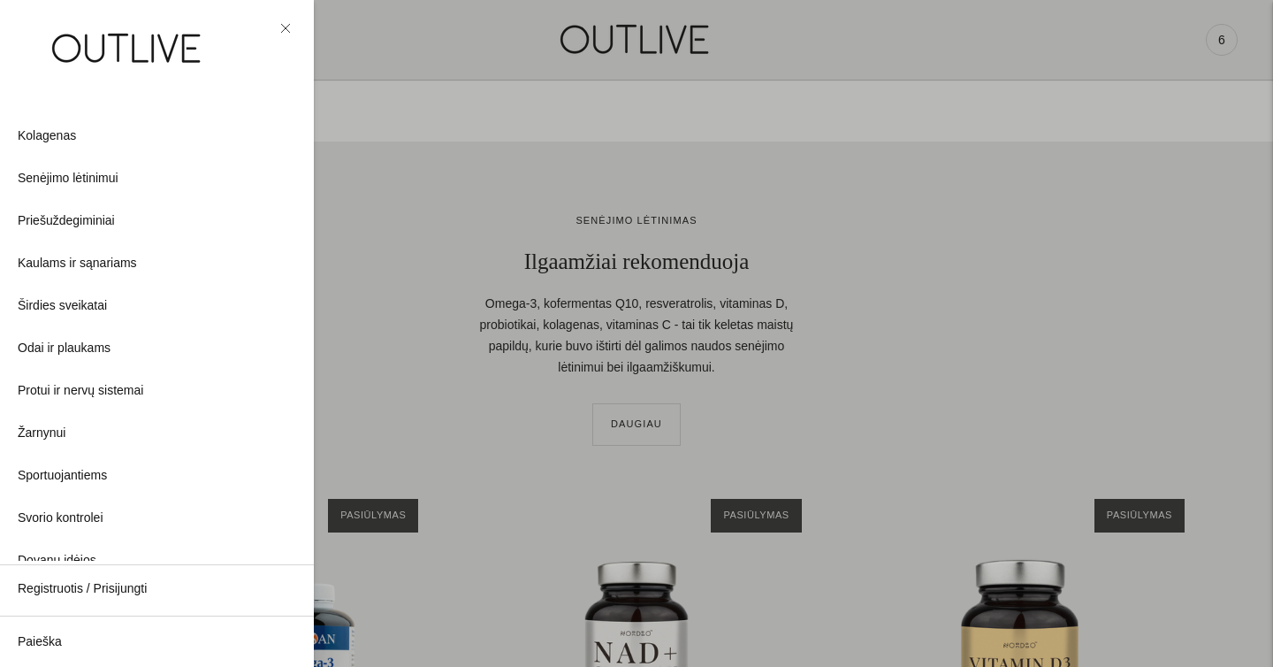
scroll to position [459, 0]
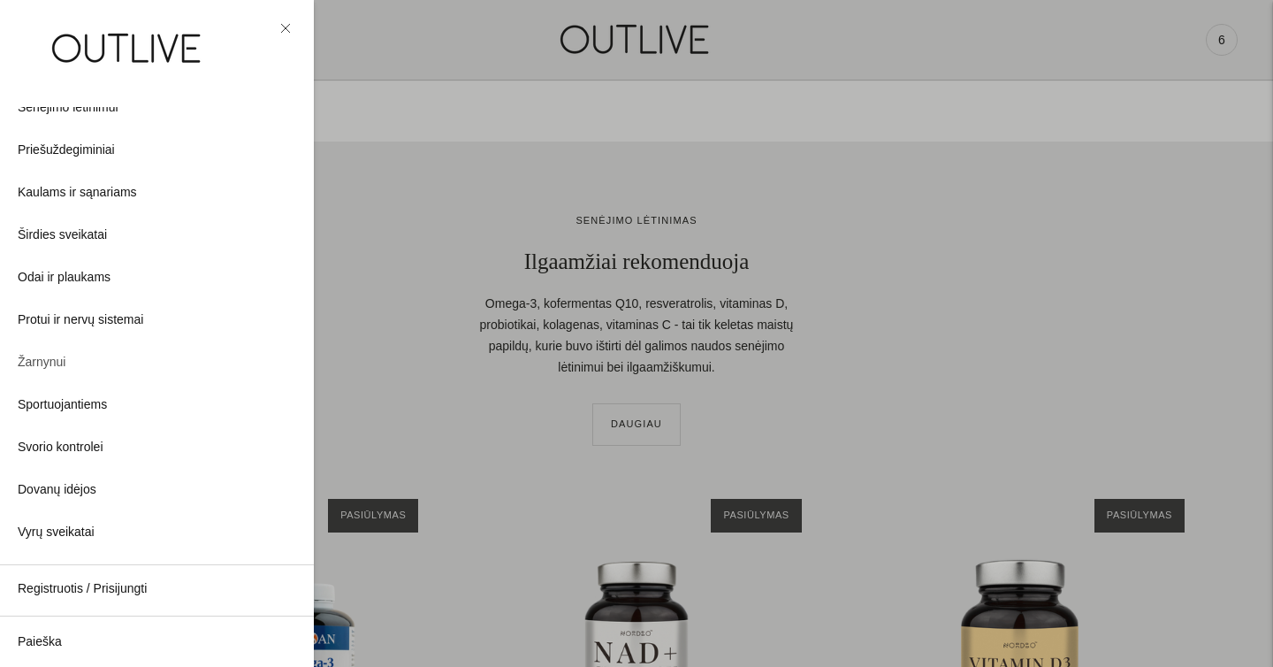
click at [46, 361] on span "Žarnynui" at bounding box center [42, 362] width 48 height 21
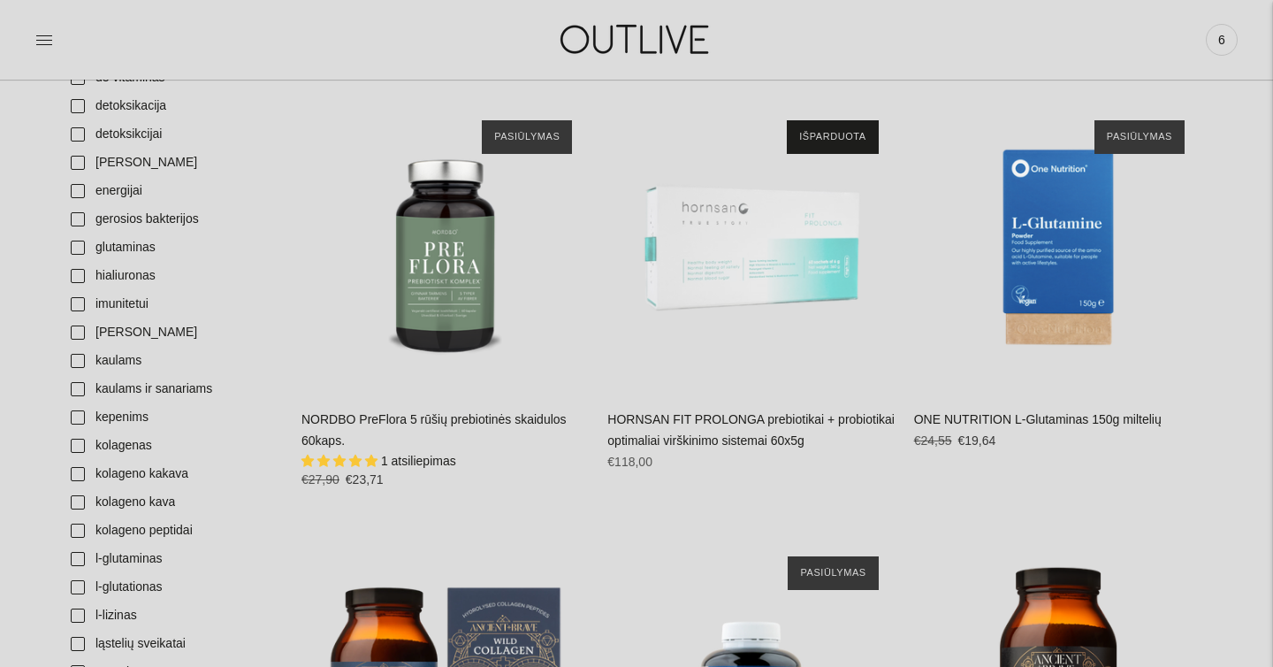
scroll to position [885, 0]
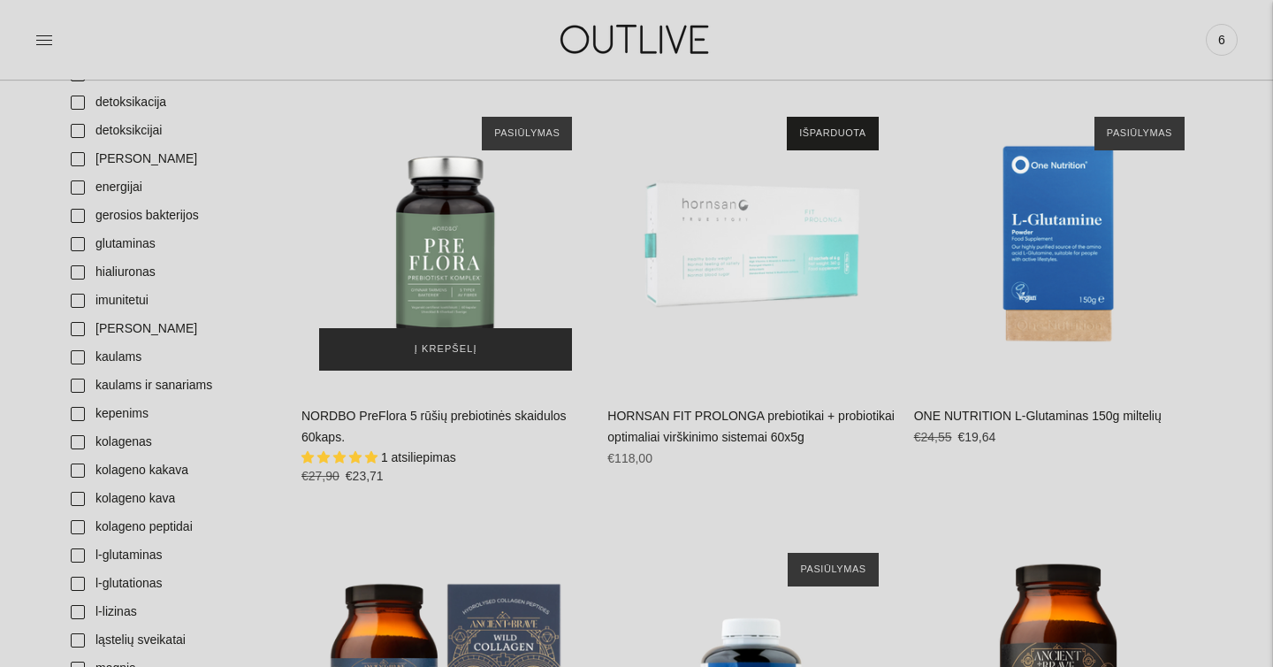
click at [464, 358] on span "Į krepšelį" at bounding box center [446, 349] width 63 height 18
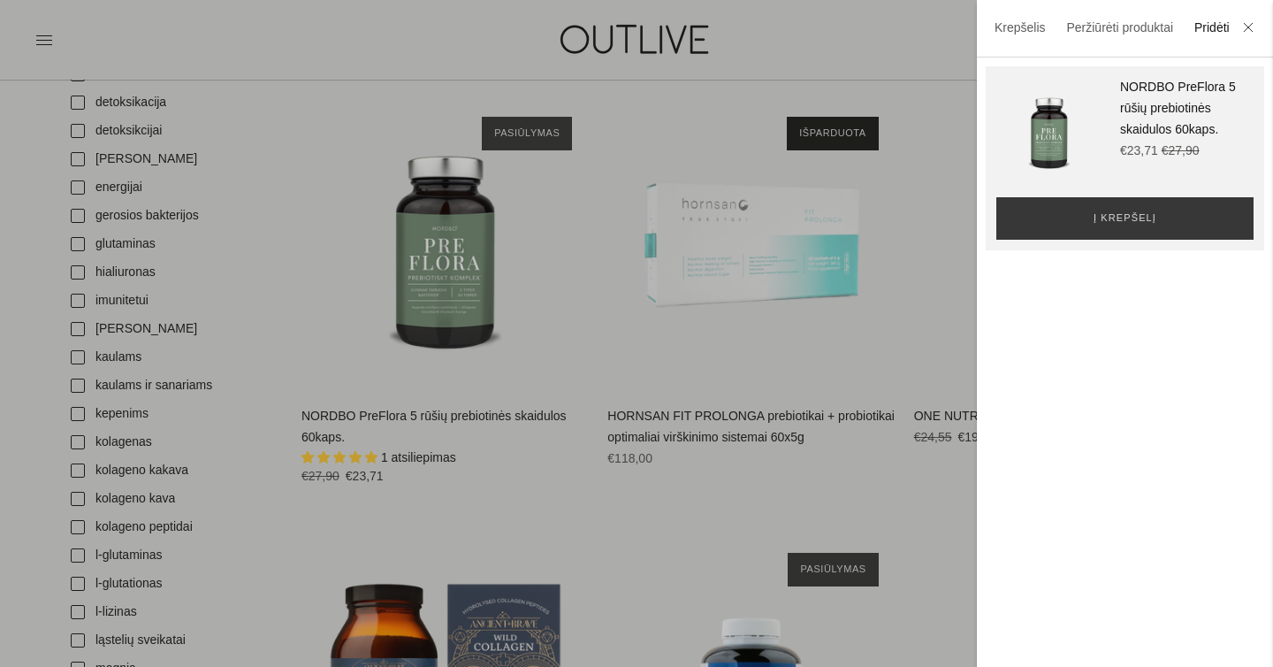
click at [298, 576] on div at bounding box center [636, 333] width 1273 height 667
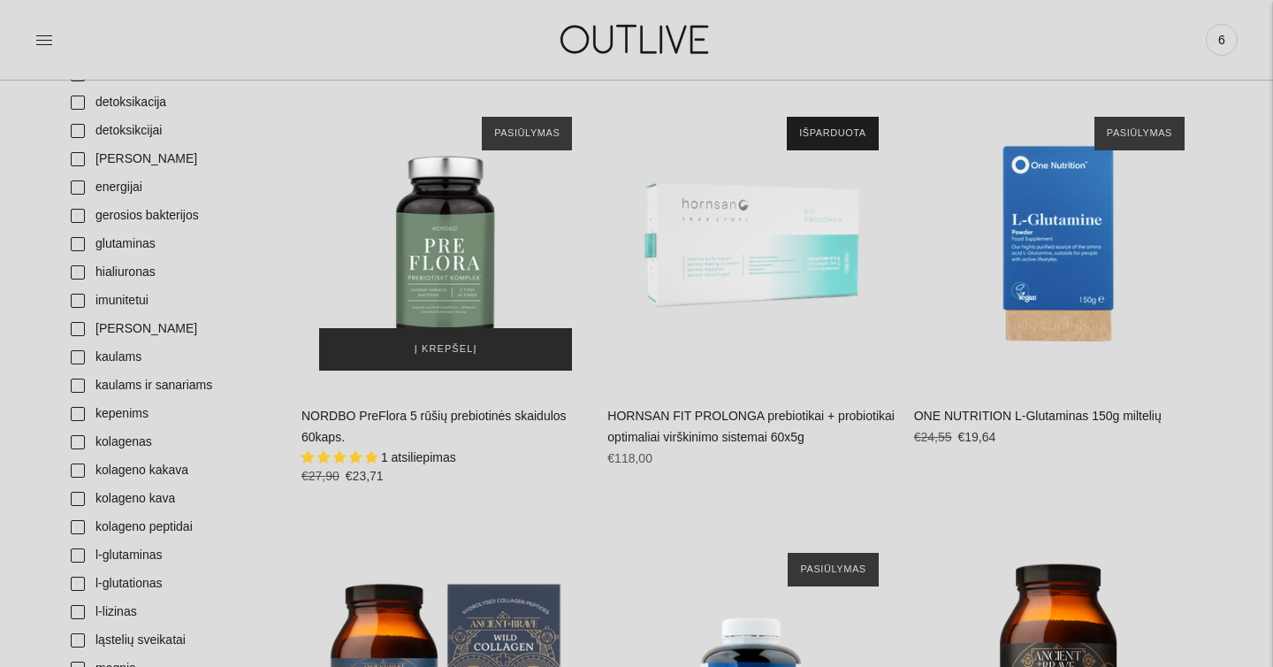
click at [454, 358] on span "Į krepšelį" at bounding box center [446, 349] width 63 height 18
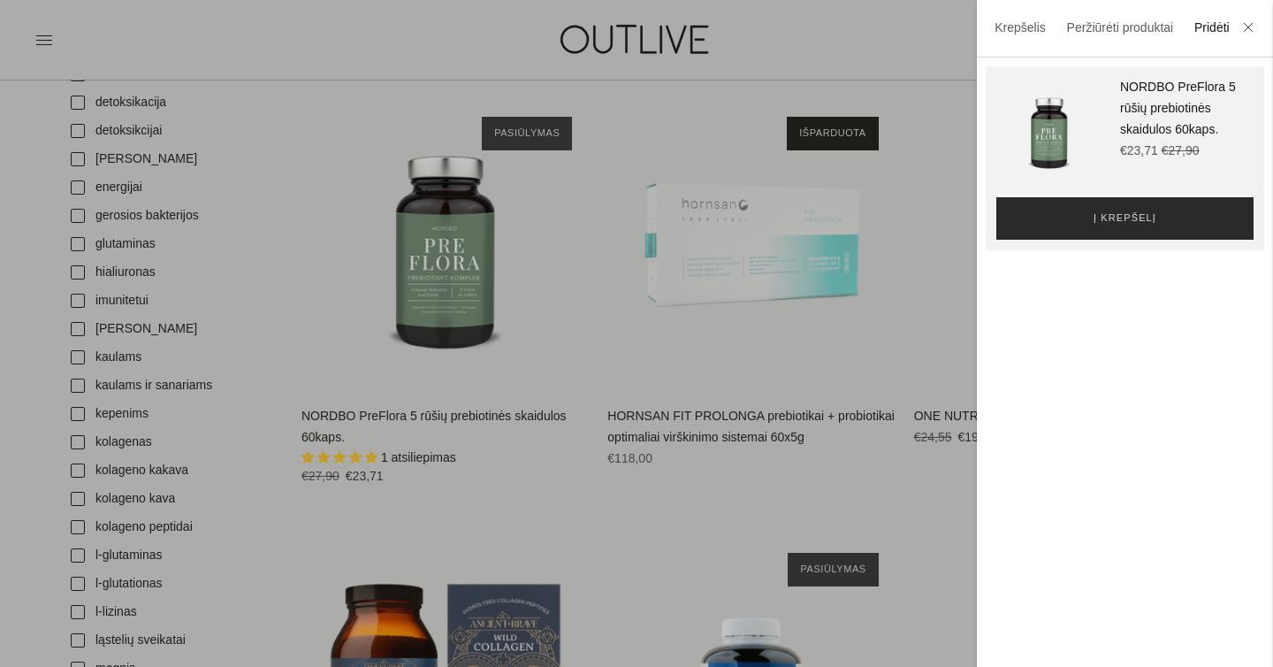
click at [1139, 225] on span "Į krepšelį" at bounding box center [1125, 219] width 63 height 18
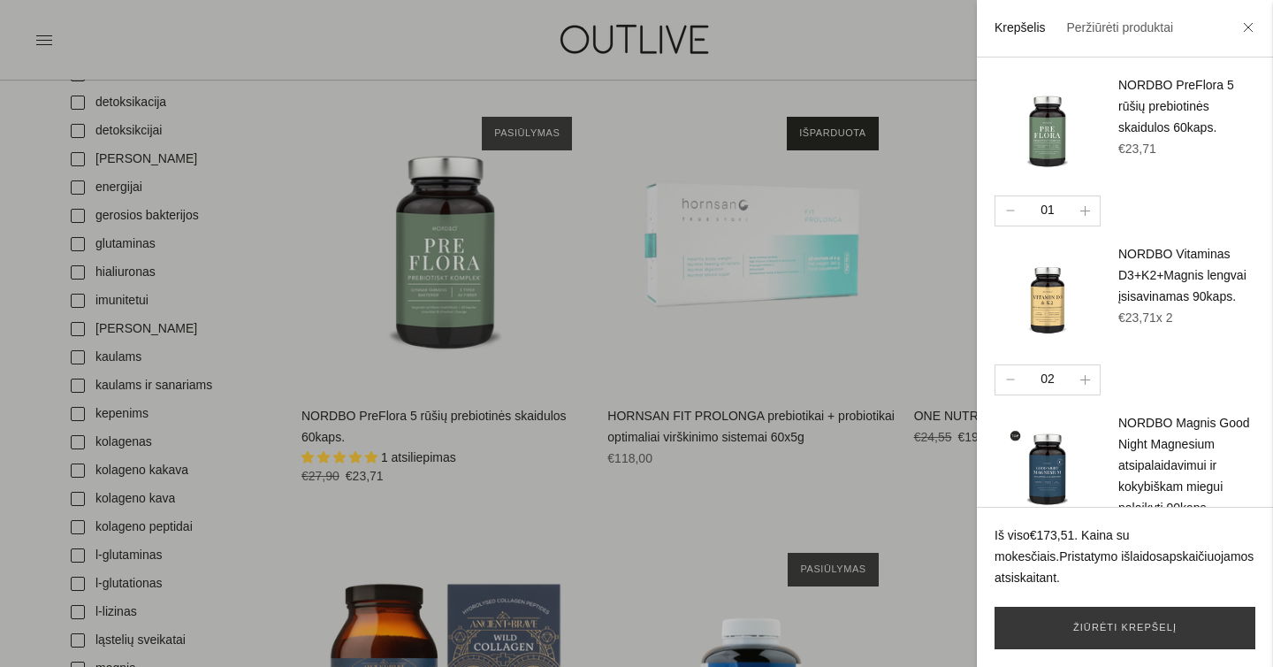
click at [905, 512] on div at bounding box center [636, 333] width 1273 height 667
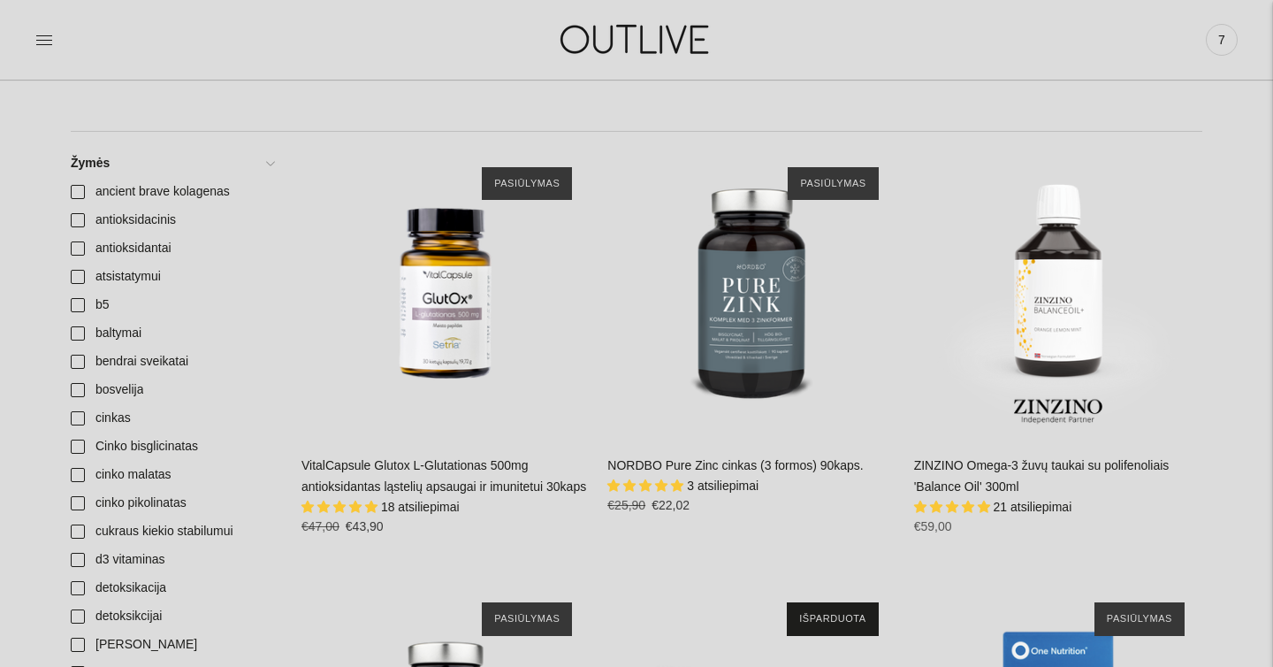
scroll to position [0, 0]
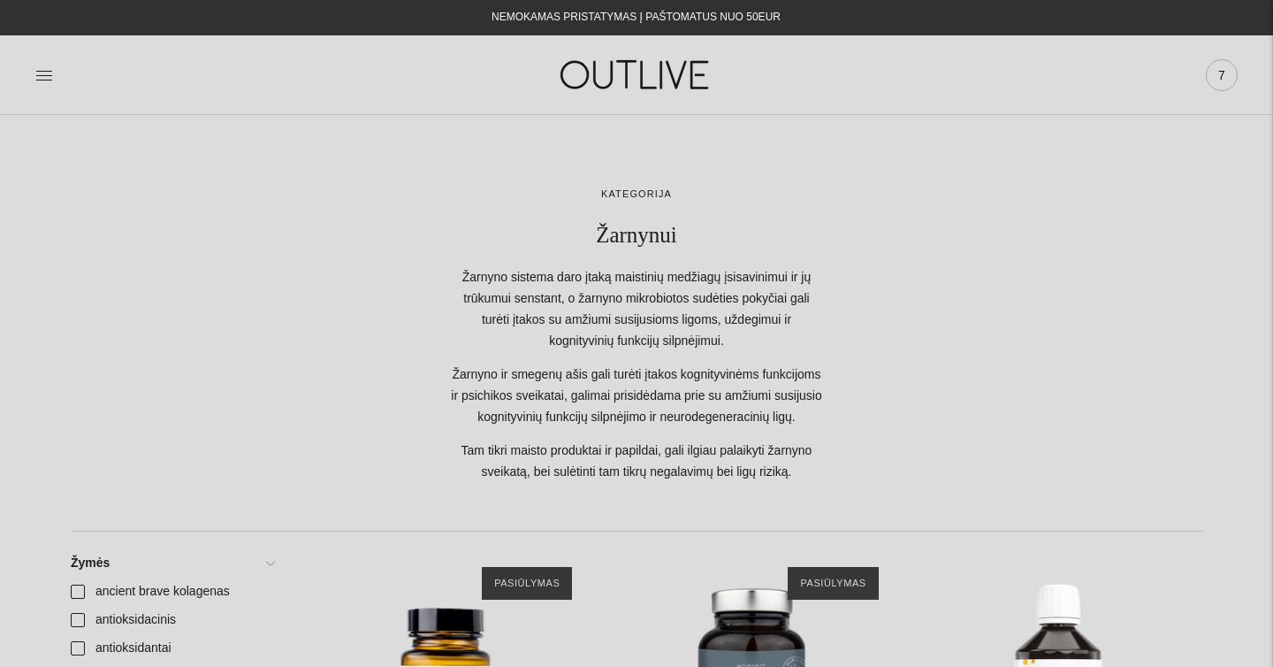
click at [1228, 75] on span "7" at bounding box center [1221, 75] width 25 height 25
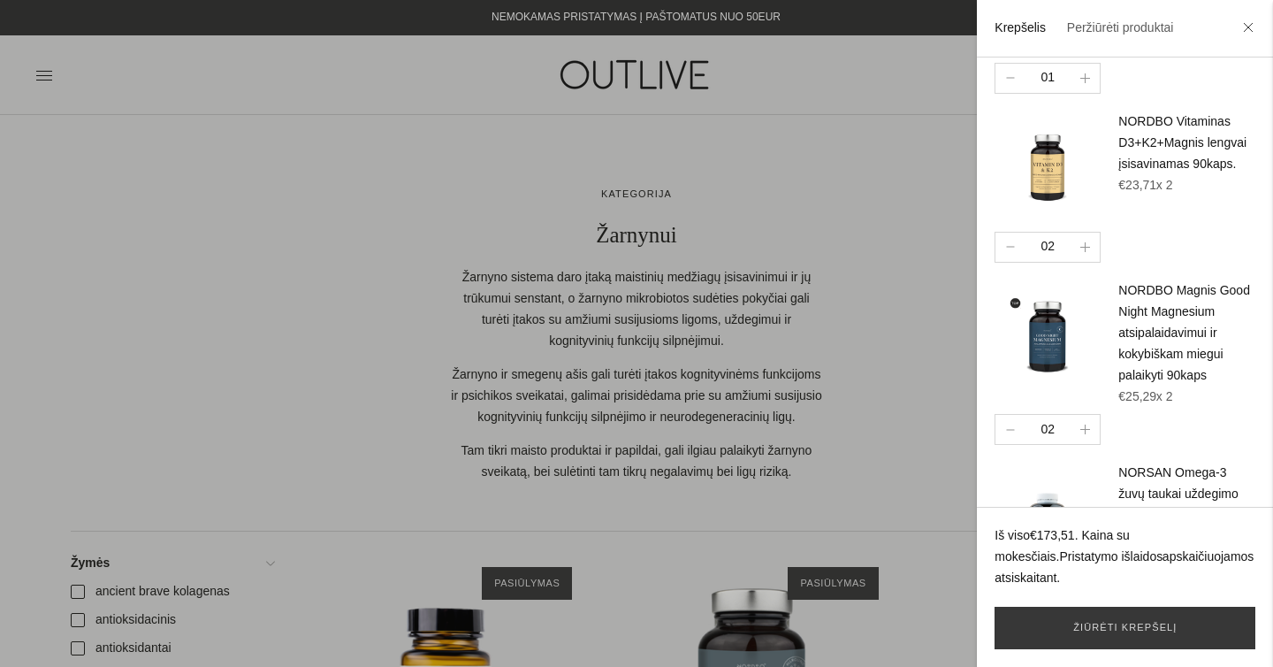
scroll to position [255, 0]
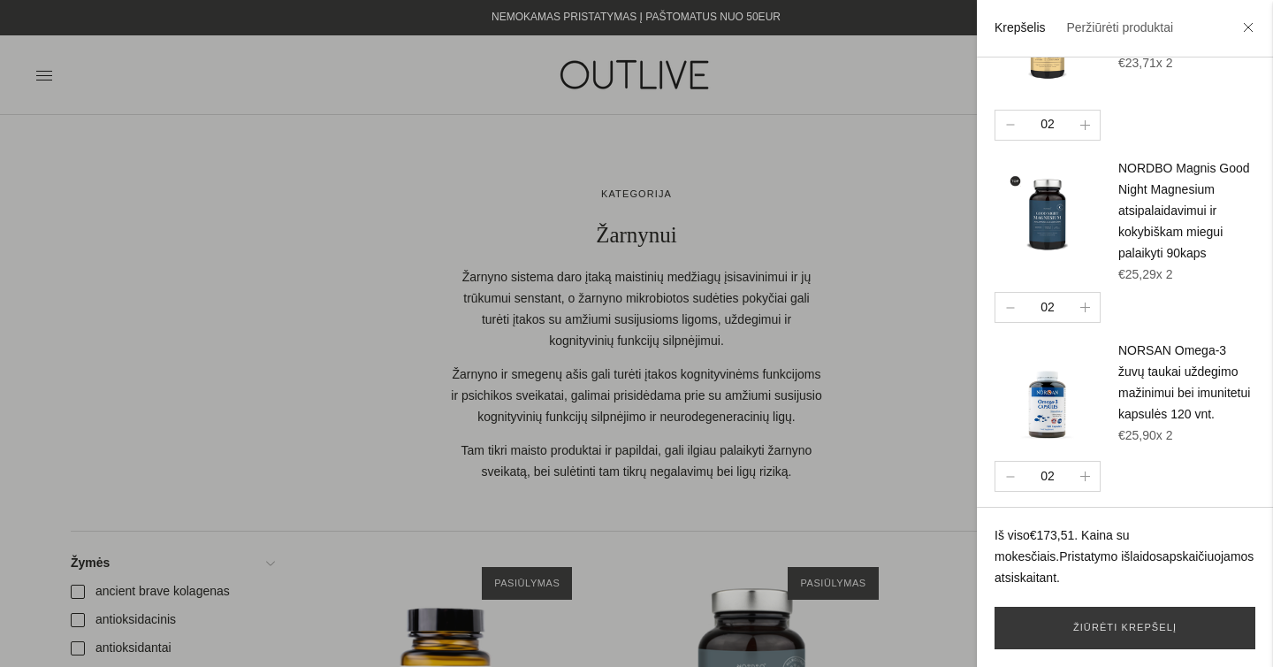
click at [351, 272] on div at bounding box center [636, 333] width 1273 height 667
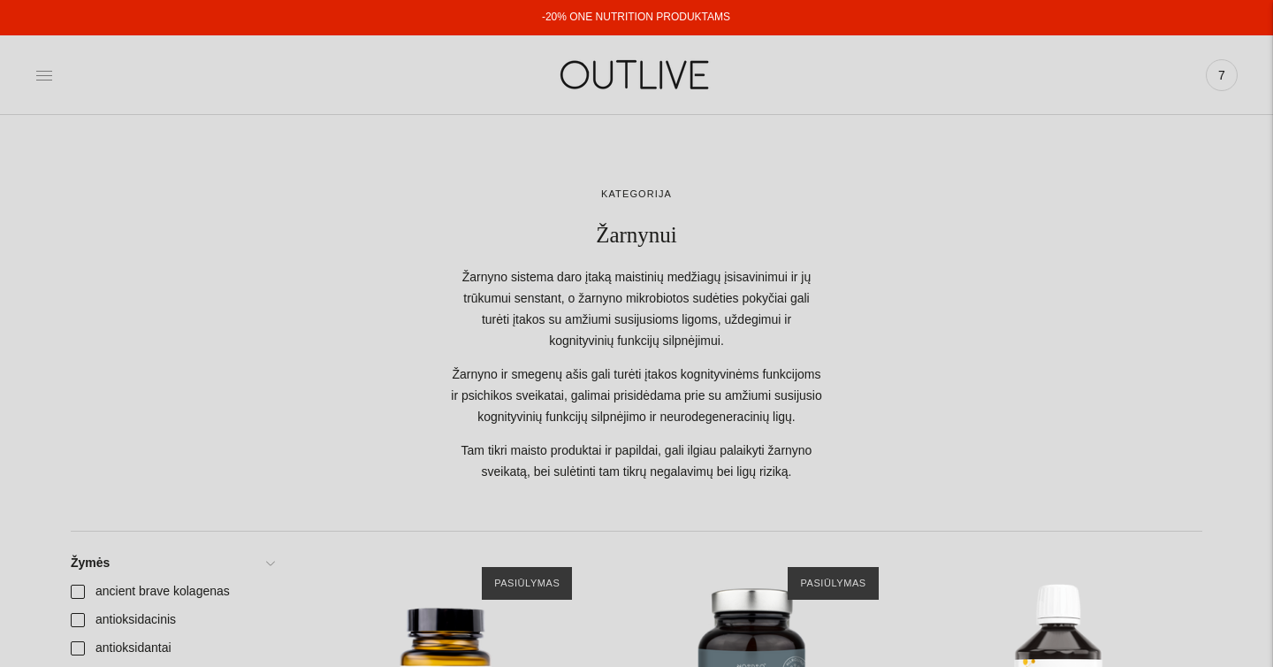
click at [50, 82] on icon at bounding box center [44, 75] width 18 height 18
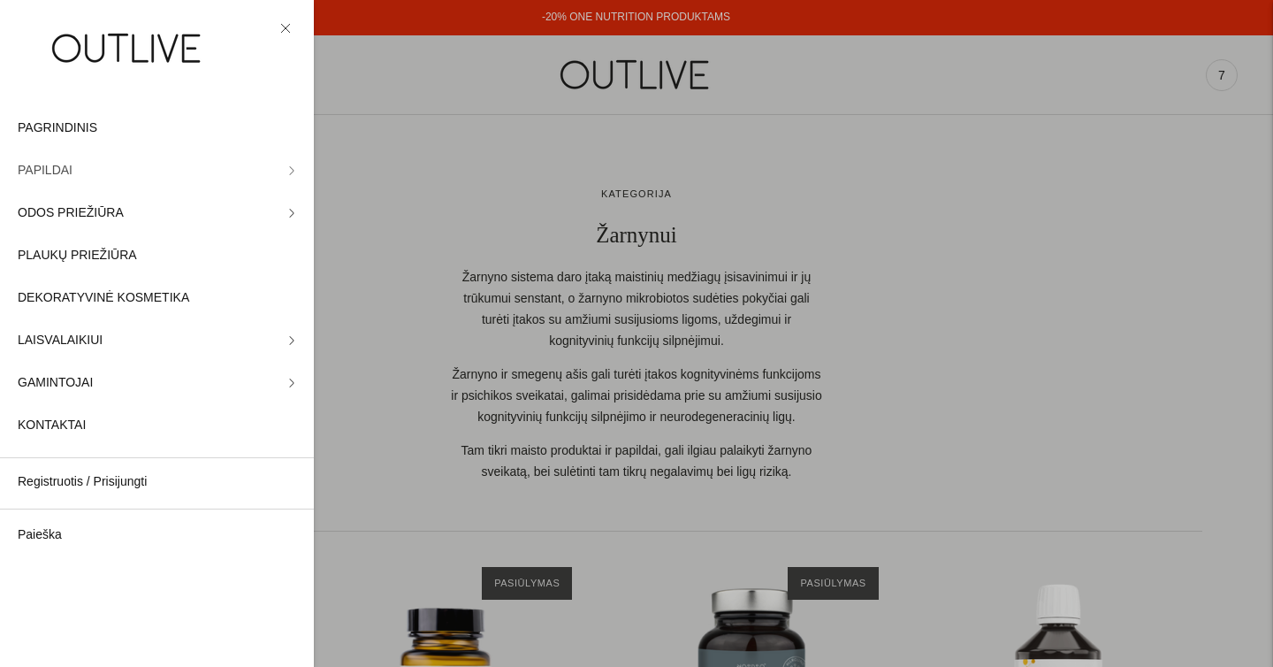
click at [52, 163] on span "PAPILDAI" at bounding box center [45, 170] width 55 height 21
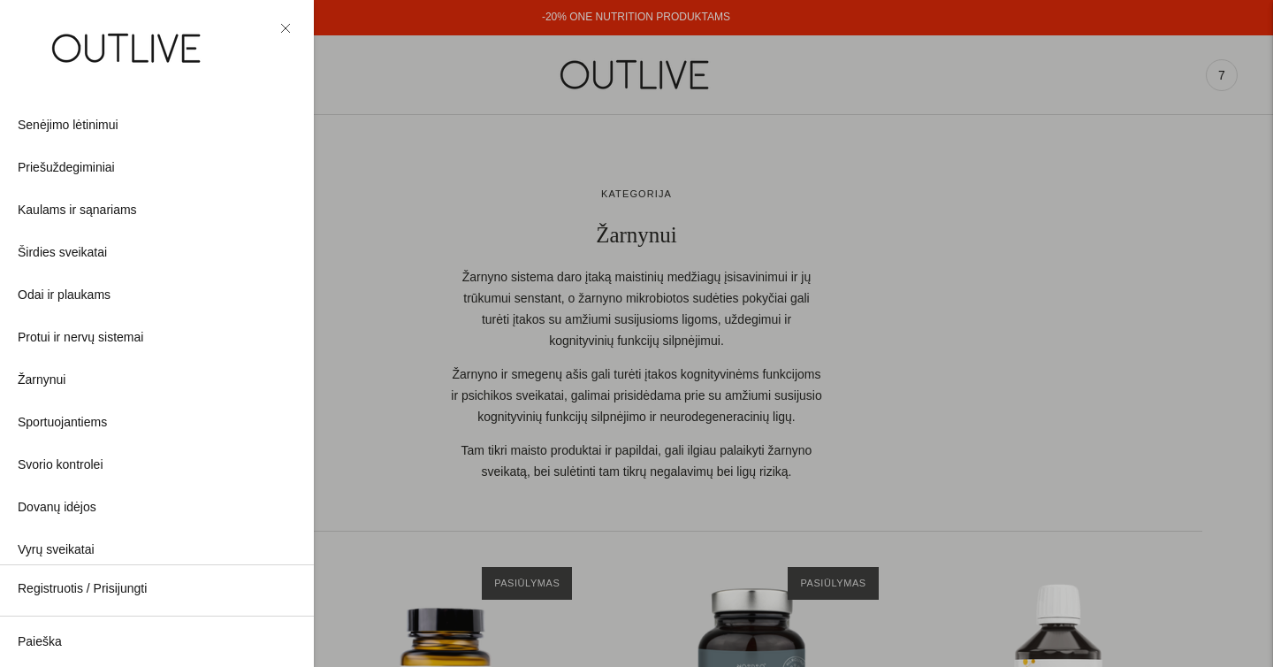
scroll to position [459, 0]
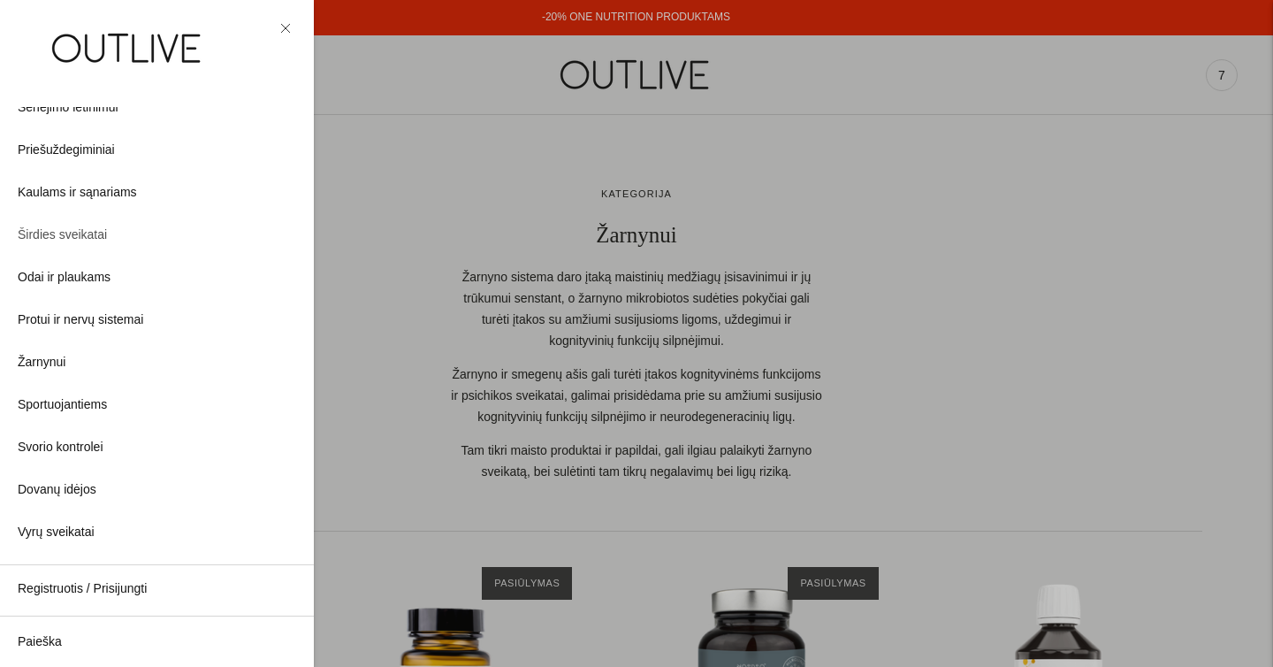
click at [70, 230] on span "Širdies sveikatai" at bounding box center [62, 235] width 89 height 21
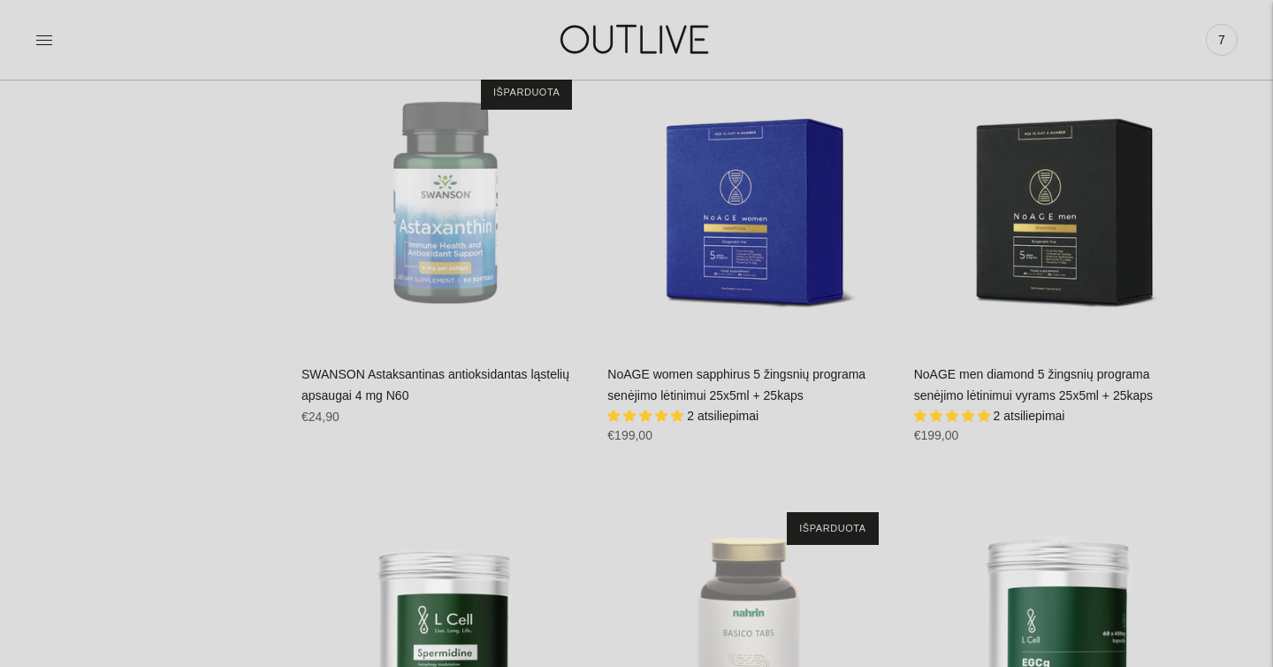
scroll to position [4829, 0]
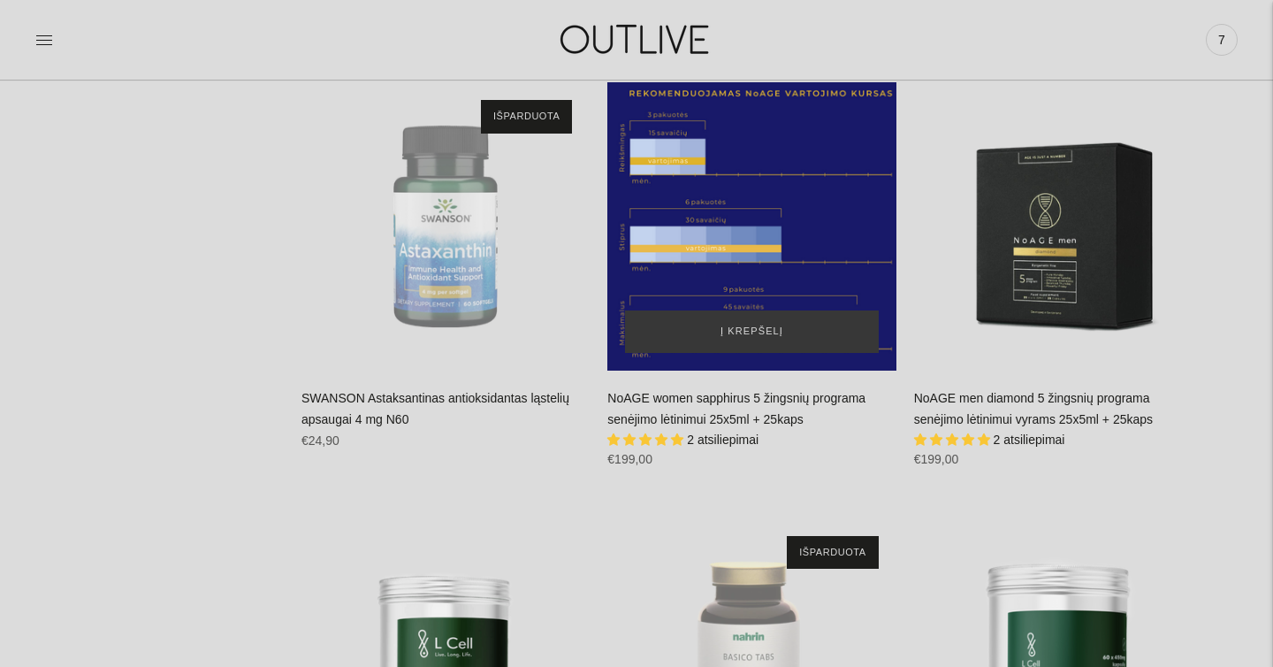
click at [736, 228] on div "NoAGE women sapphirus 5 žingsnių programa senėjimo lėtinimui 25x5ml + 25kaps\a" at bounding box center [751, 226] width 288 height 288
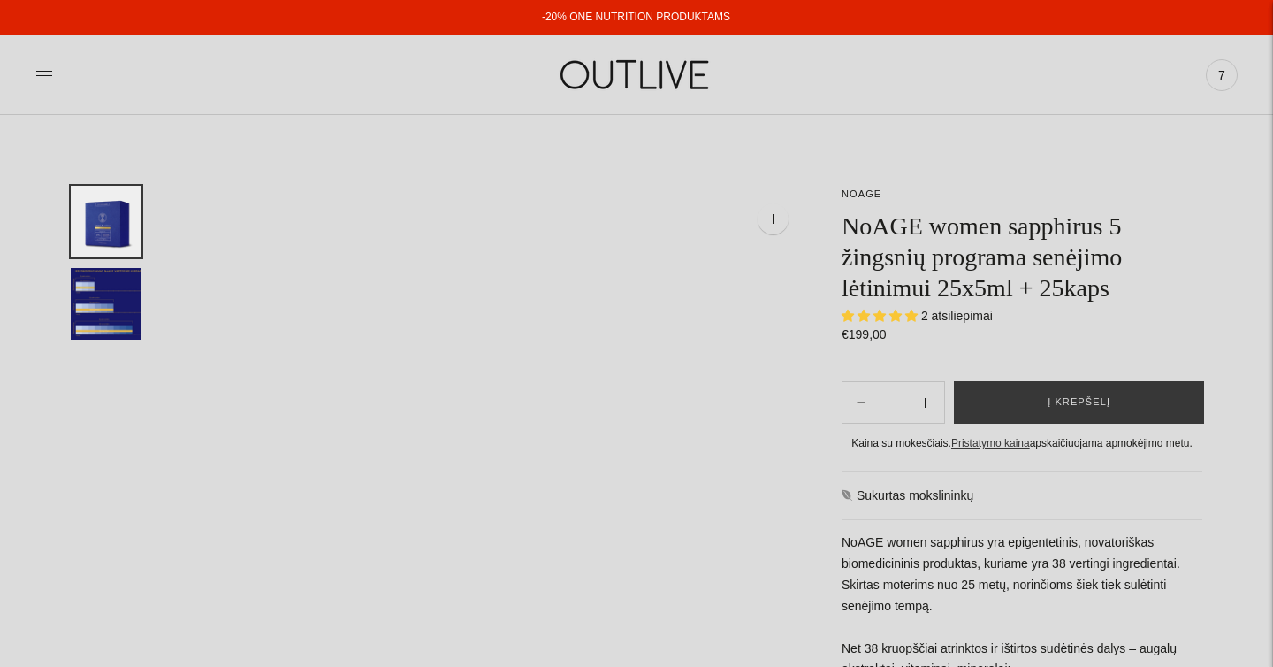
select select "**********"
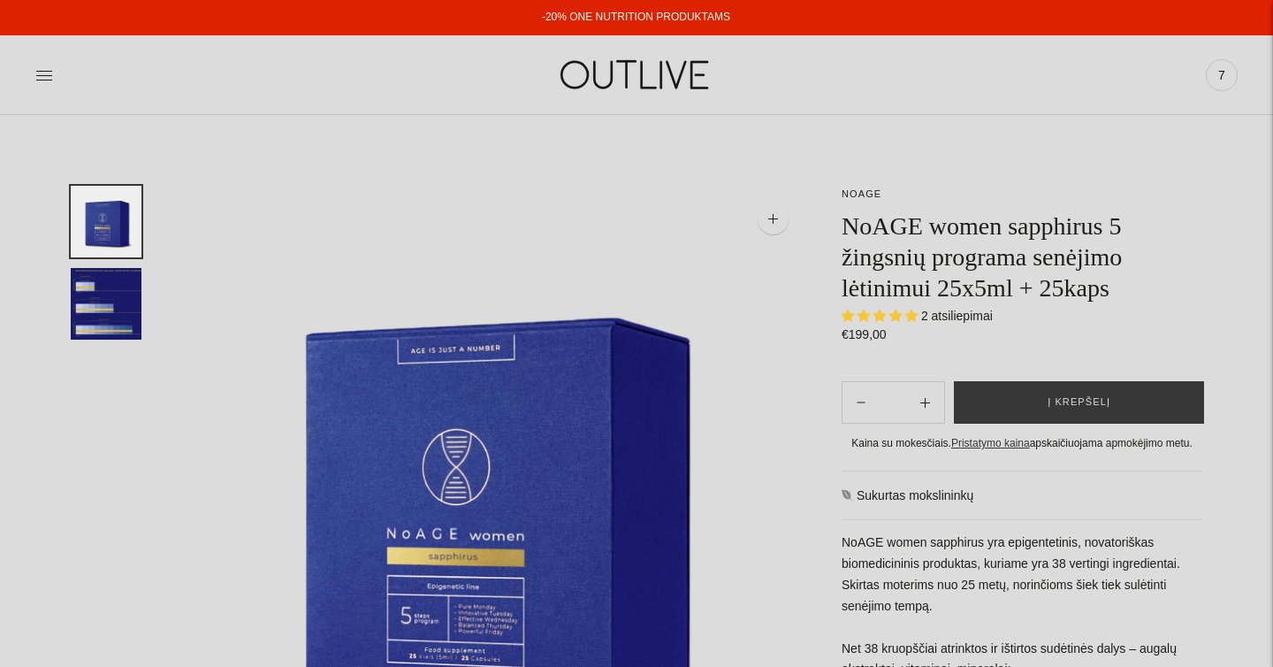
click at [118, 328] on img "Translation missing: en.general.accessibility.image_thumbail" at bounding box center [106, 304] width 71 height 72
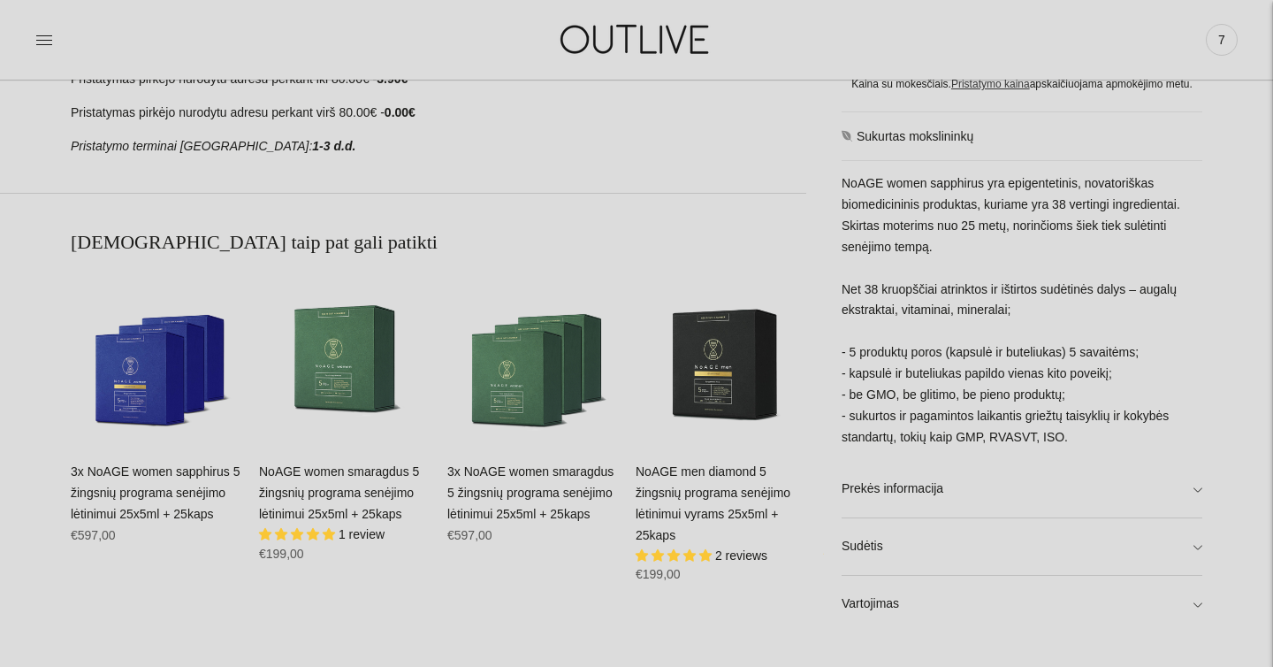
scroll to position [880, 0]
click at [877, 536] on link "Sudėtis" at bounding box center [1022, 547] width 361 height 57
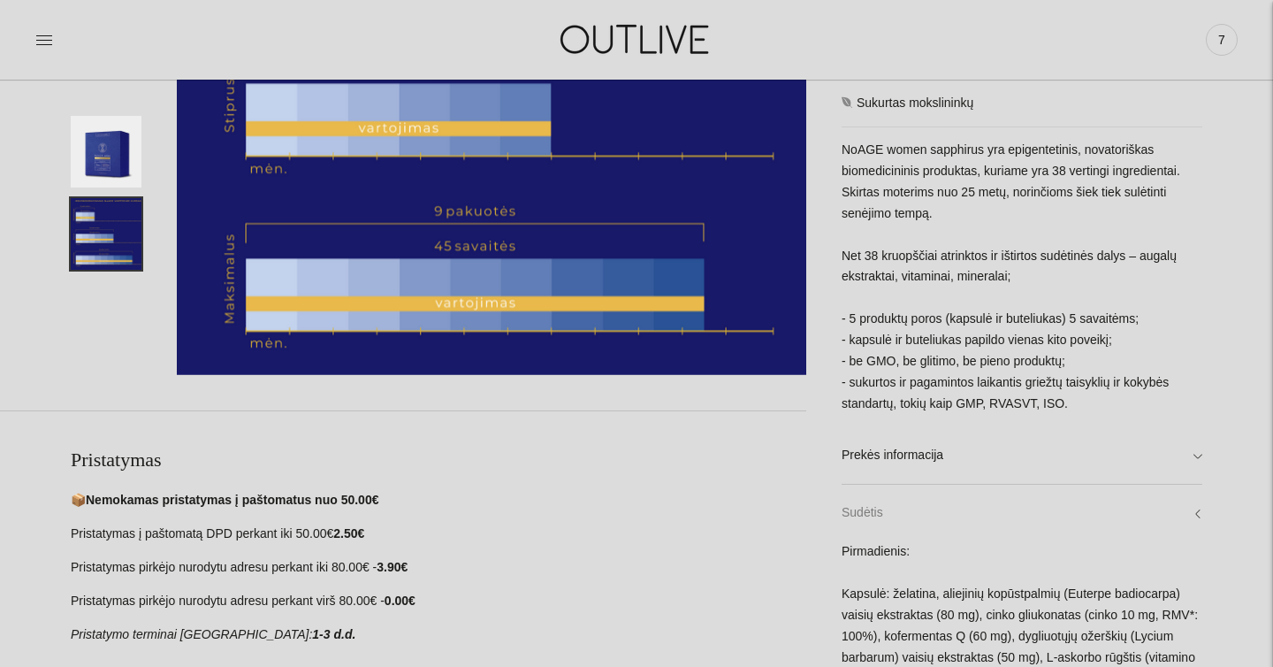
scroll to position [388, 0]
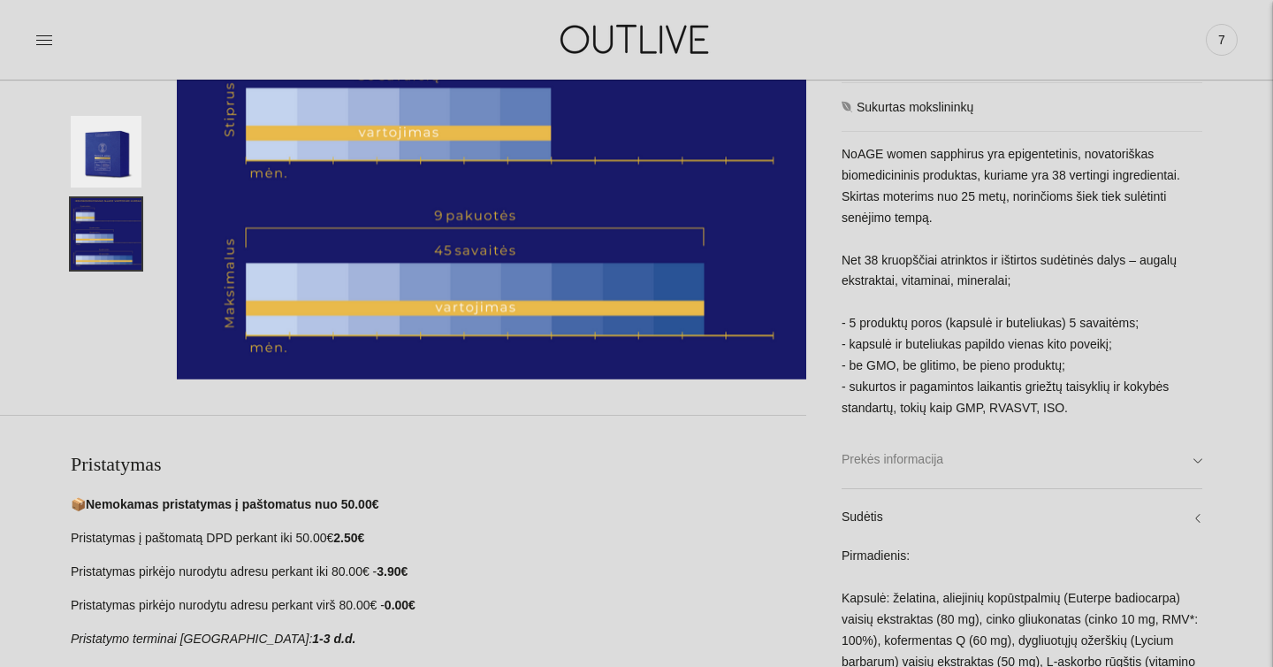
click at [899, 458] on link "Prekės informacija" at bounding box center [1022, 459] width 361 height 57
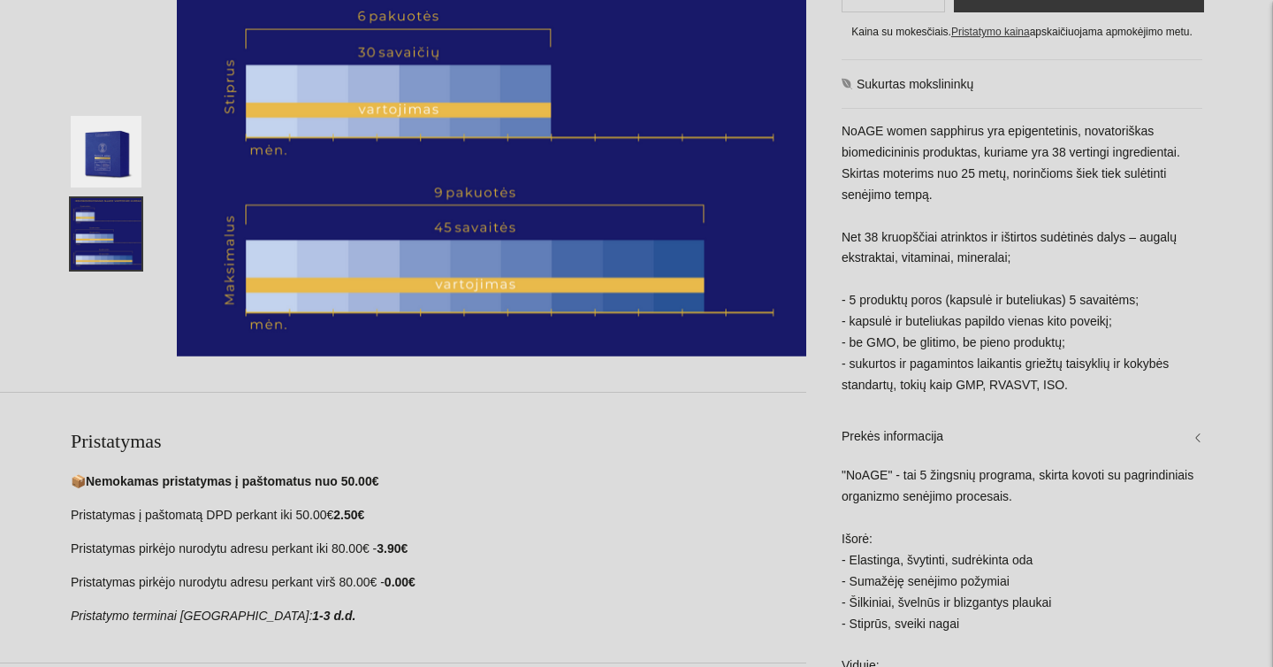
scroll to position [0, 0]
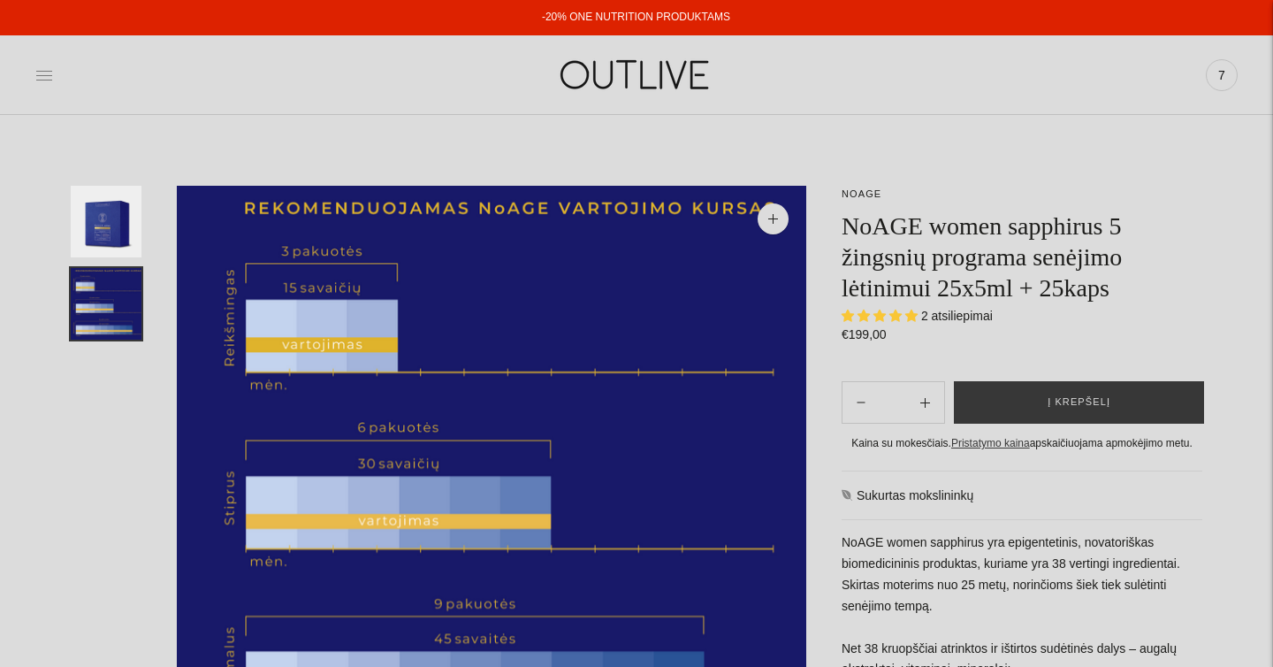
click at [44, 79] on icon at bounding box center [44, 75] width 18 height 18
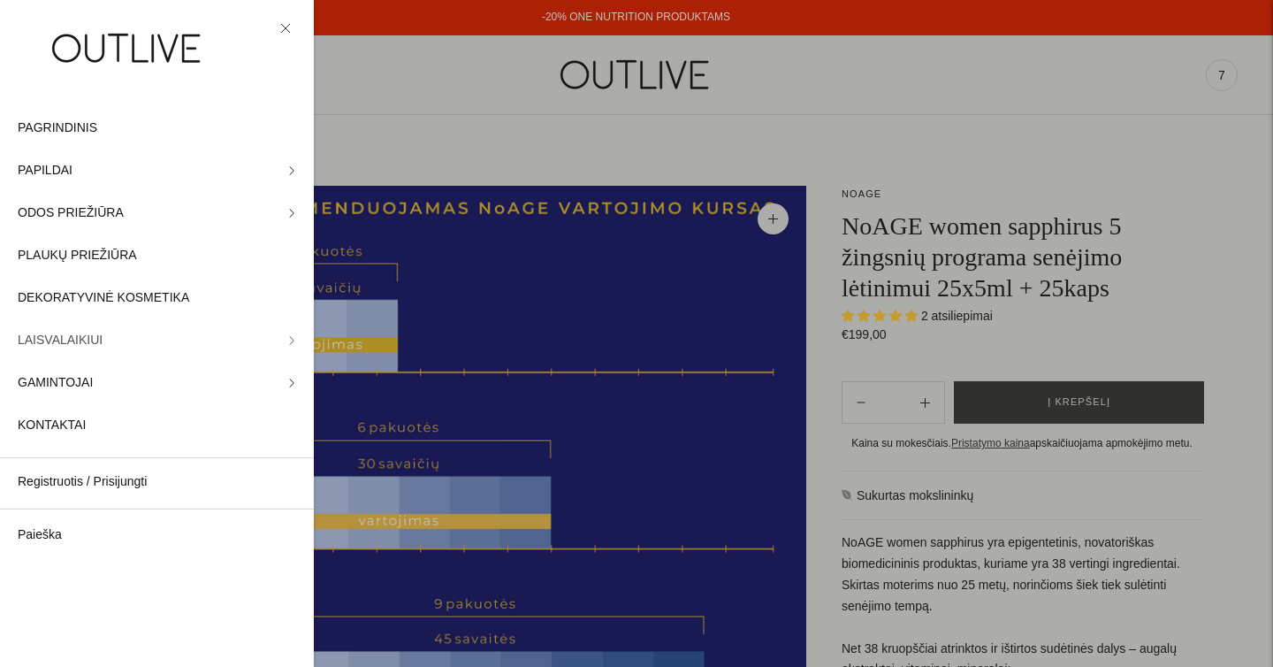
click at [64, 328] on link "LAISVALAIKIUI" at bounding box center [157, 340] width 314 height 42
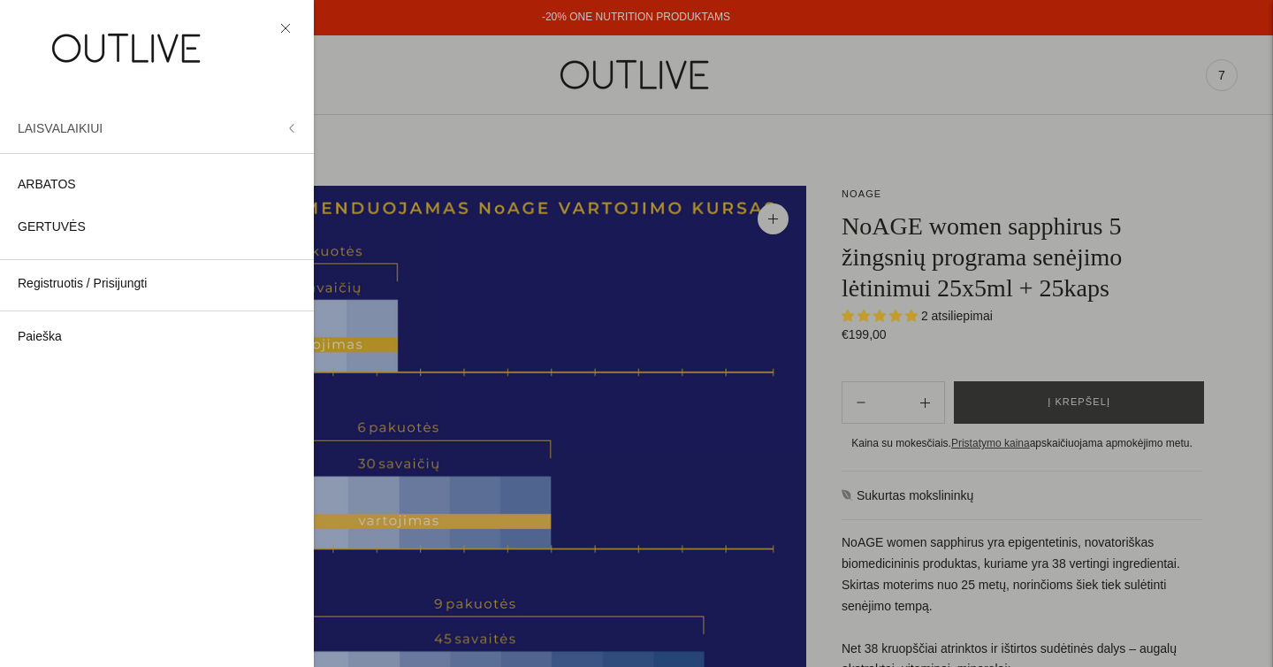
click at [65, 131] on span "LAISVALAIKIUI" at bounding box center [60, 128] width 85 height 14
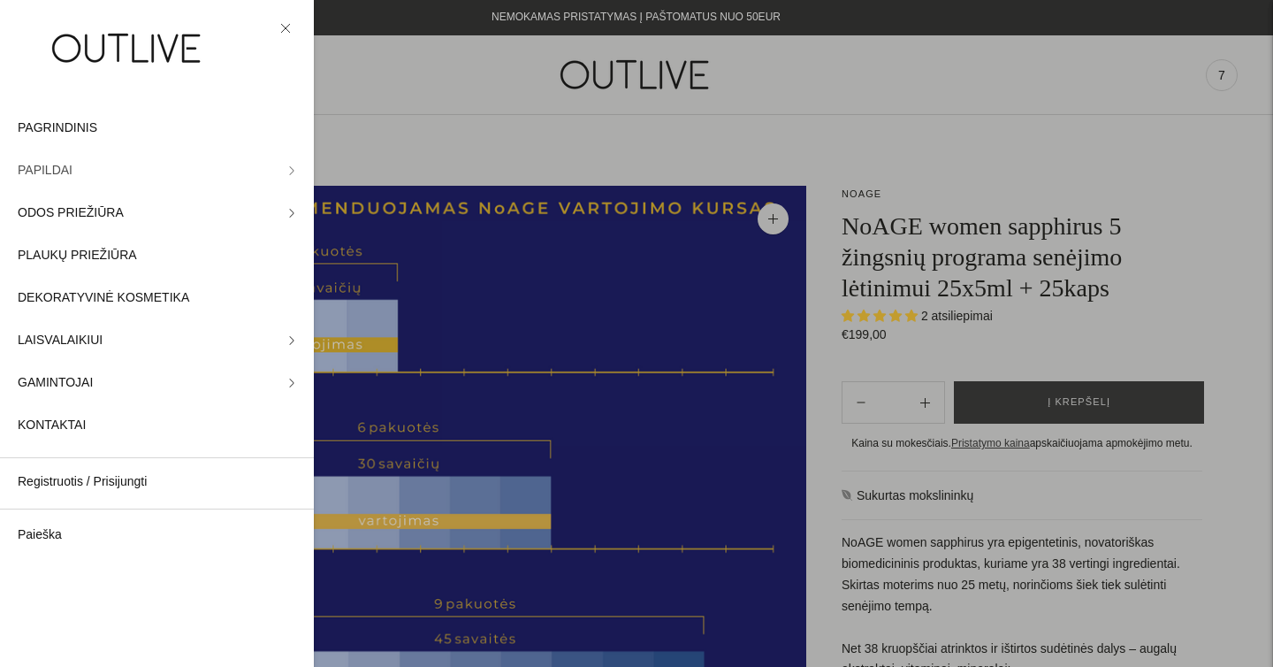
click at [57, 164] on span "PAPILDAI" at bounding box center [45, 170] width 55 height 21
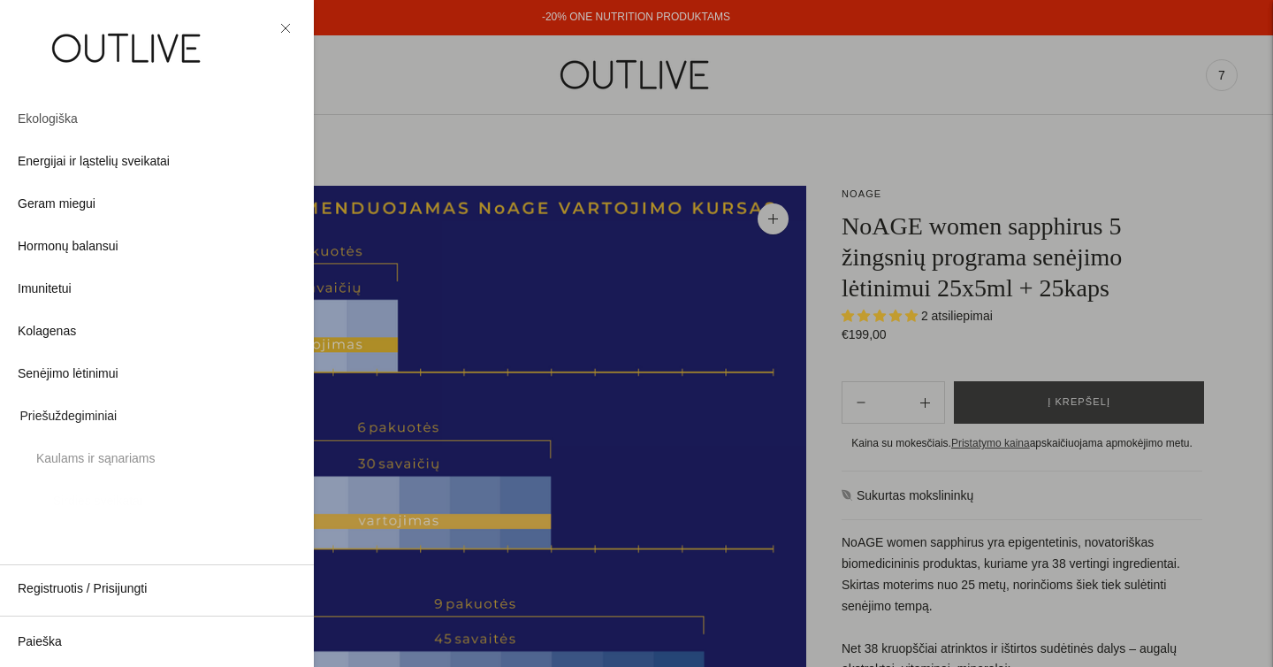
scroll to position [459, 0]
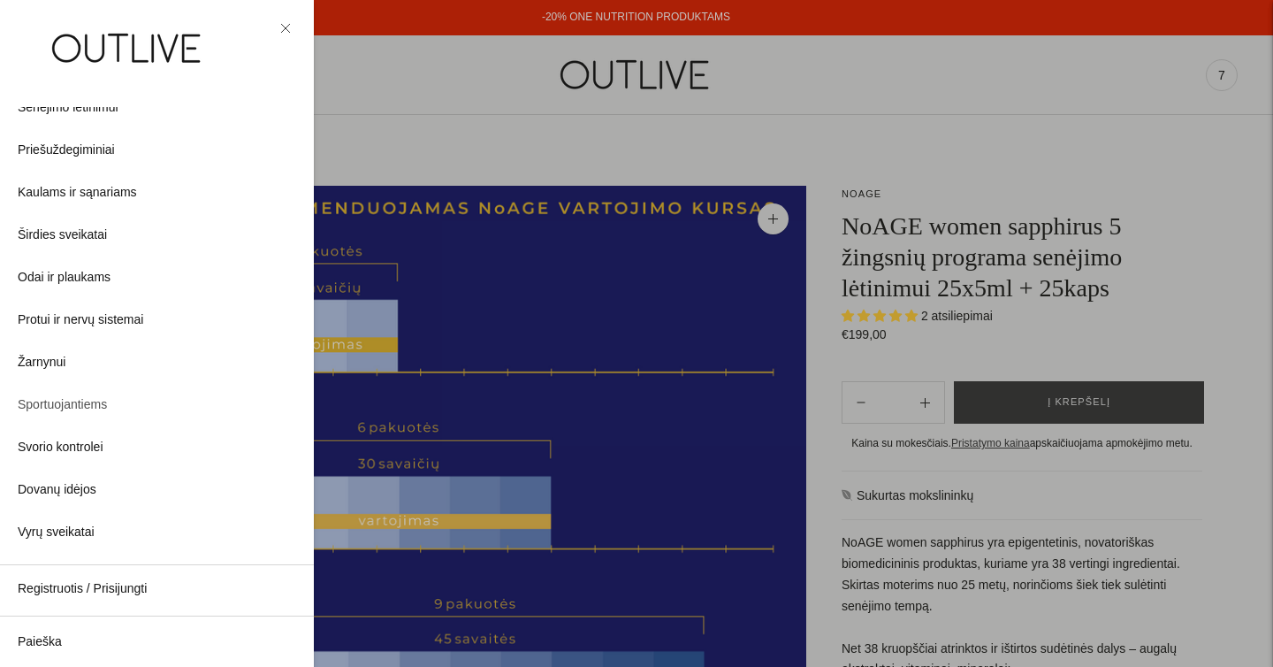
click at [77, 401] on span "Sportuojantiems" at bounding box center [62, 404] width 89 height 21
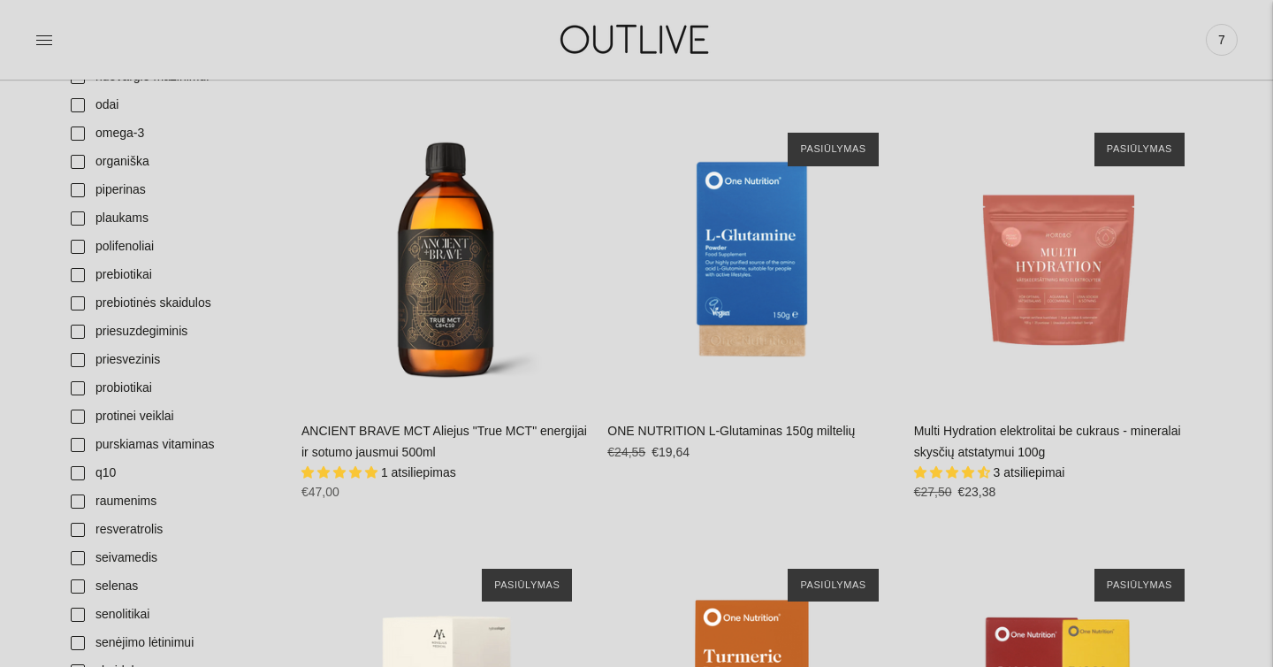
scroll to position [2515, 0]
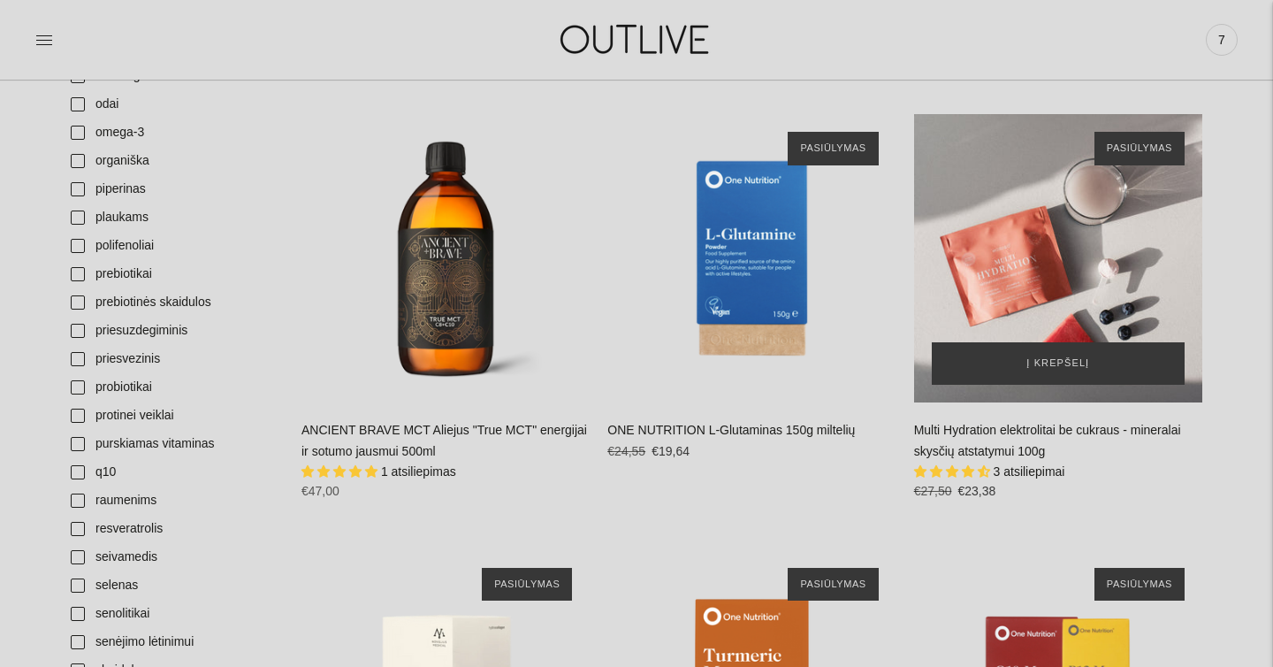
click at [1005, 243] on div "Multi Hydration elektrolitai be cukraus - mineralai skysčių atstatymui 100g\a" at bounding box center [1058, 258] width 288 height 288
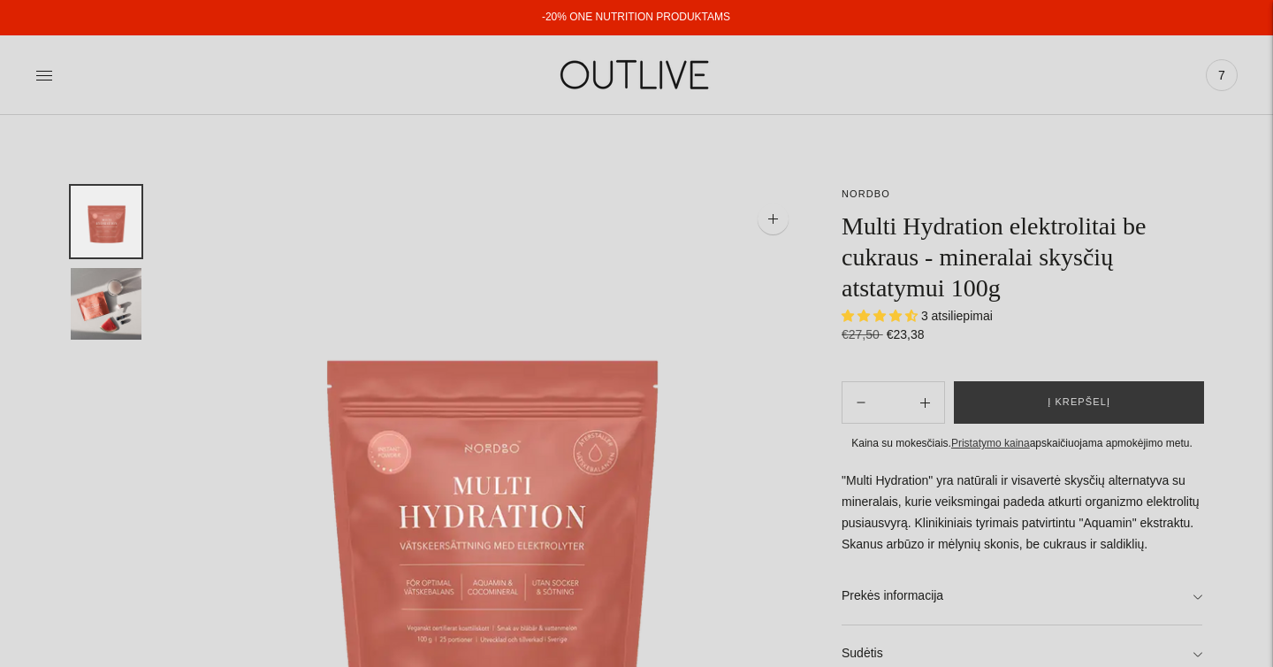
select select "**********"
click at [999, 408] on button "Į krepšelį" at bounding box center [1079, 402] width 250 height 42
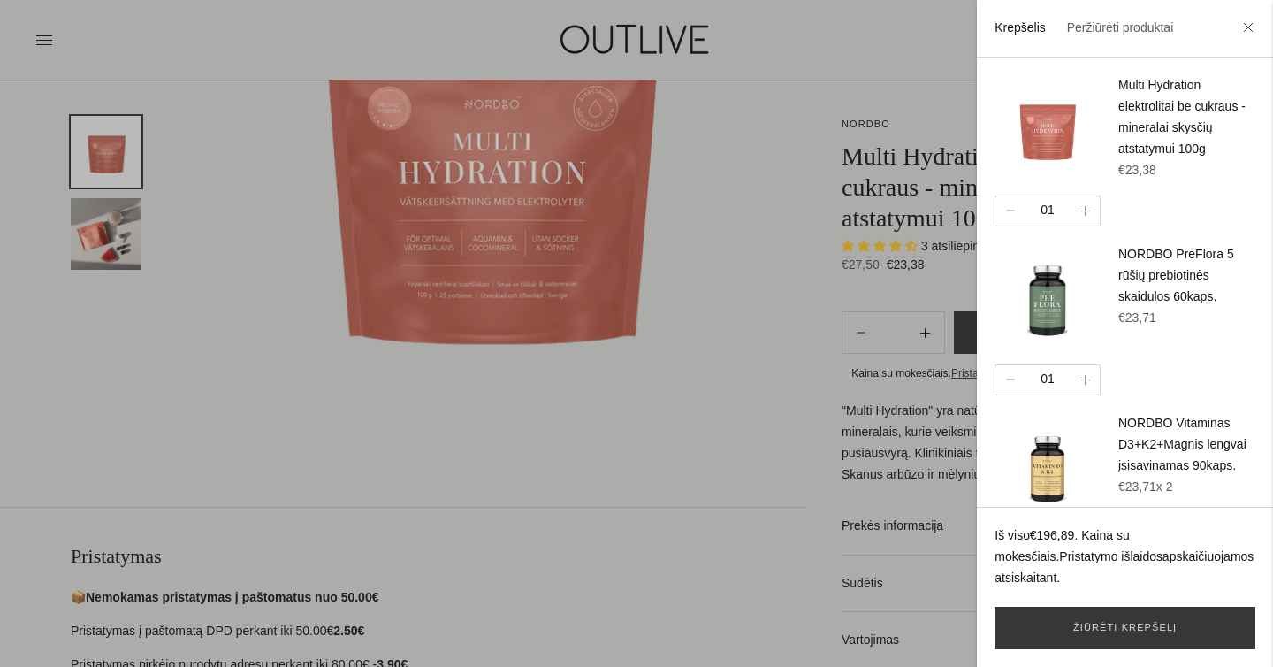
click at [750, 393] on div at bounding box center [636, 333] width 1273 height 667
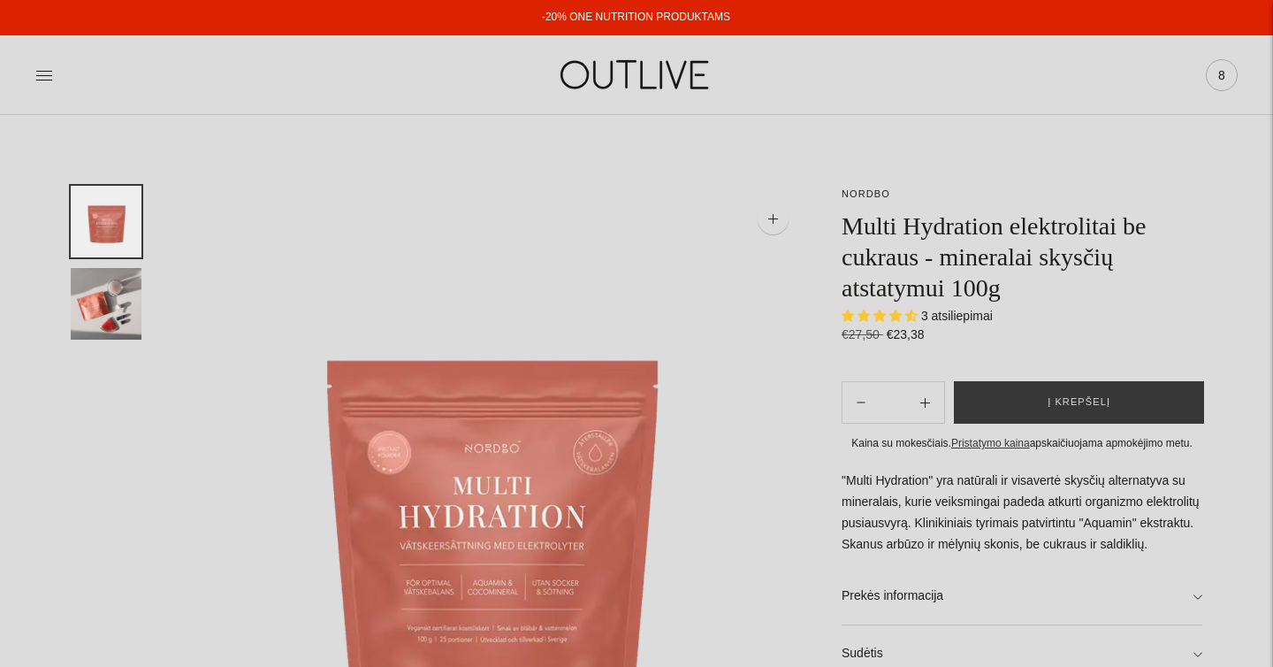
click at [1218, 80] on span "8" at bounding box center [1221, 75] width 25 height 25
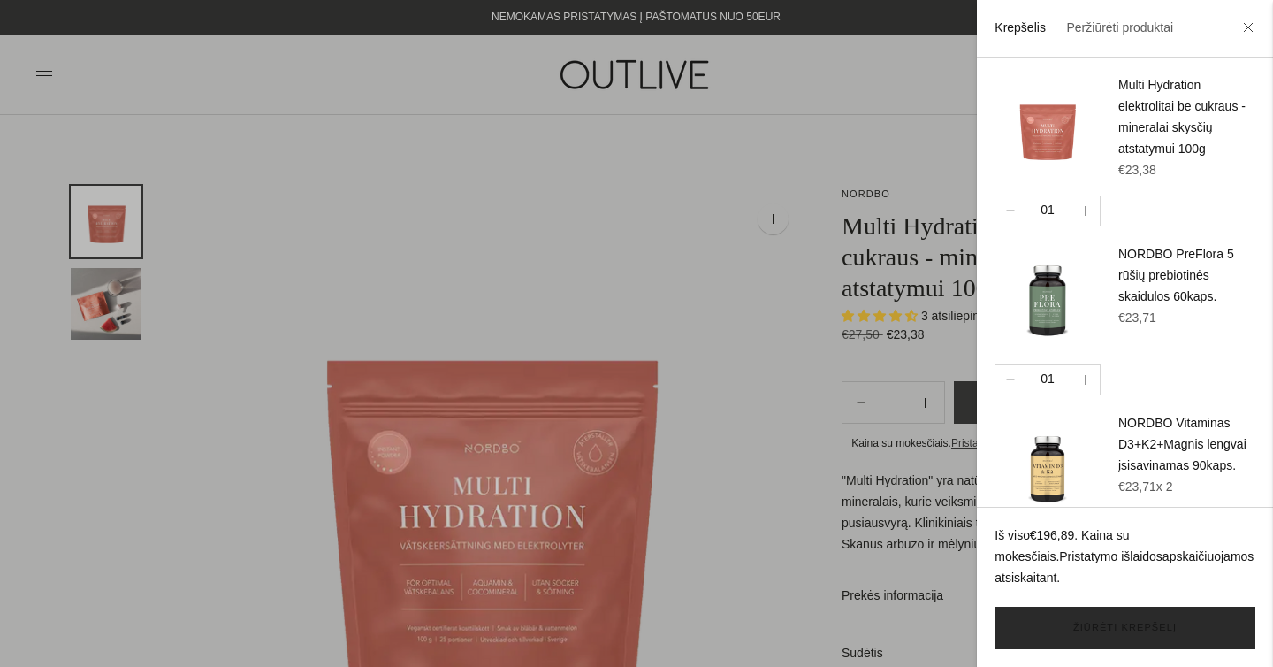
click at [1047, 636] on link "Žiūrėti krepšelį" at bounding box center [1125, 628] width 261 height 42
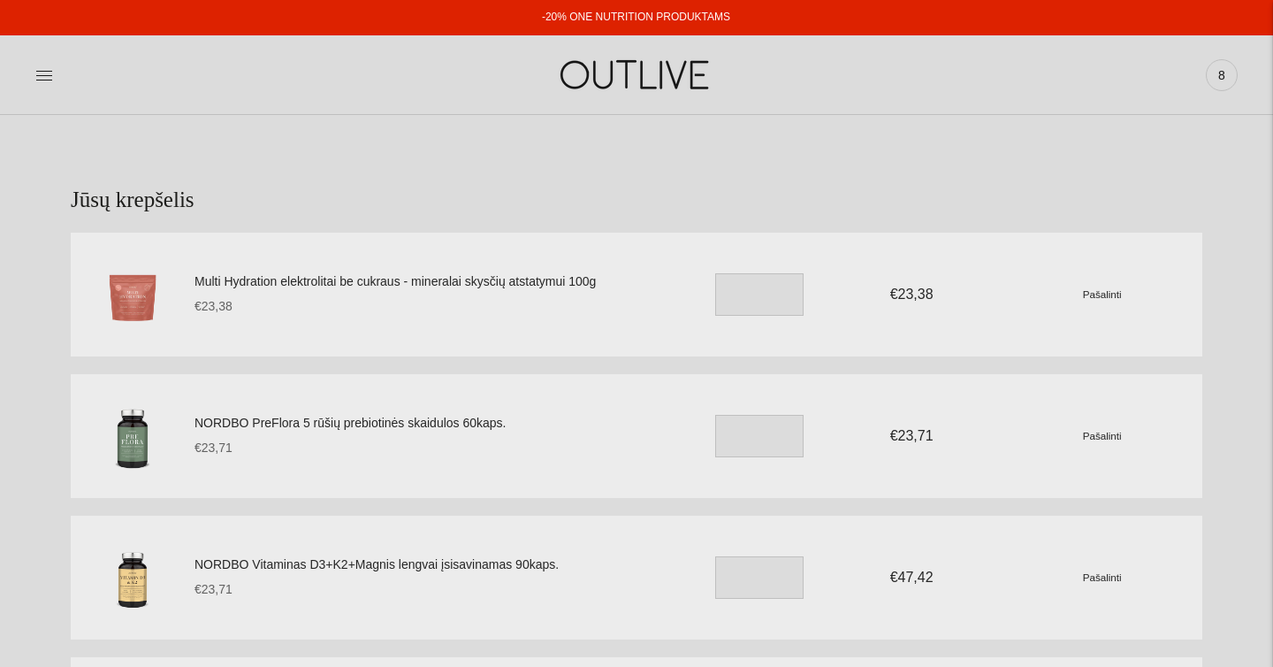
click at [320, 411] on div "NORDBO PreFlora 5 rūšių prebiotinės skaidulos 60kaps. €23,71 Unit price / per *…" at bounding box center [699, 435] width 1008 height 81
click at [320, 423] on link "NORDBO PreFlora 5 rūšių prebiotinės skaidulos 60kaps." at bounding box center [433, 423] width 477 height 21
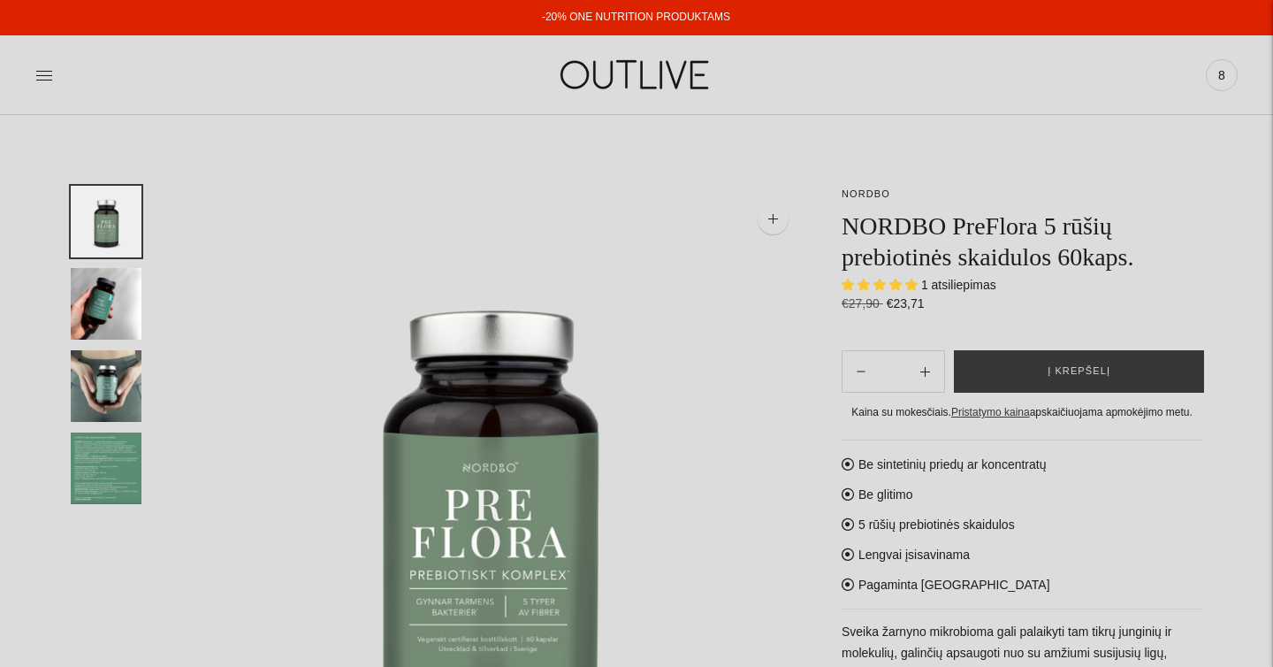
select select "**********"
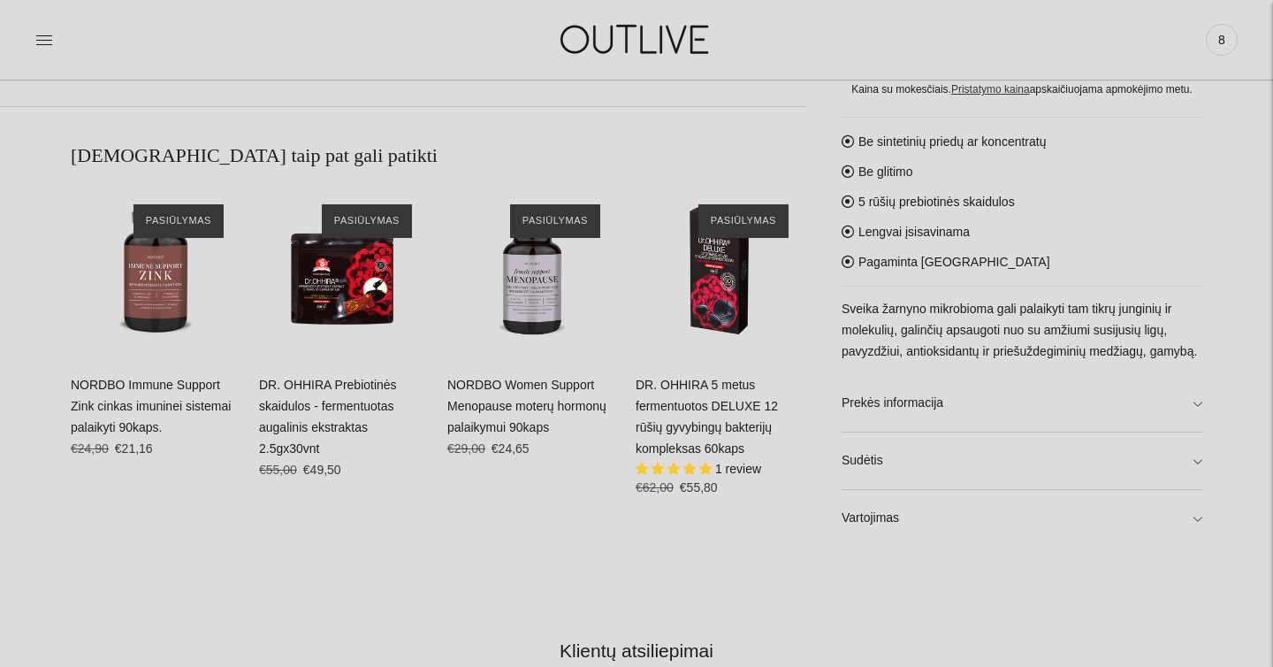
scroll to position [1022, 0]
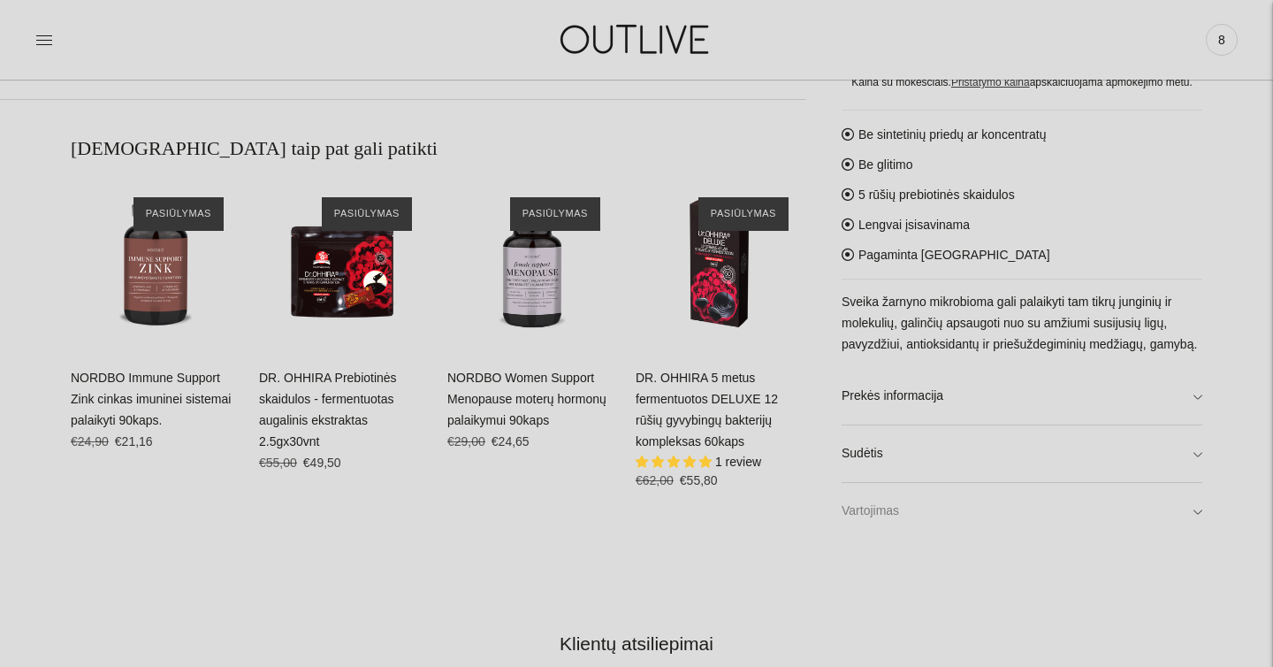
click at [876, 504] on link "Vartojimas" at bounding box center [1022, 510] width 361 height 57
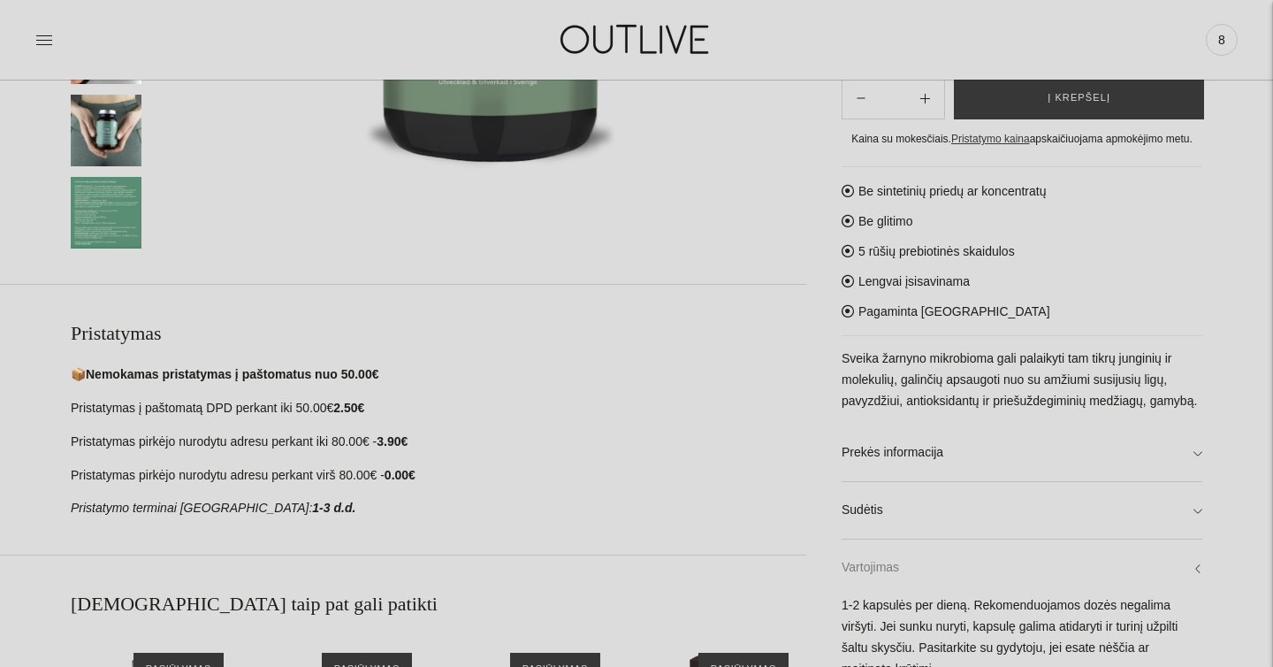
scroll to position [488, 0]
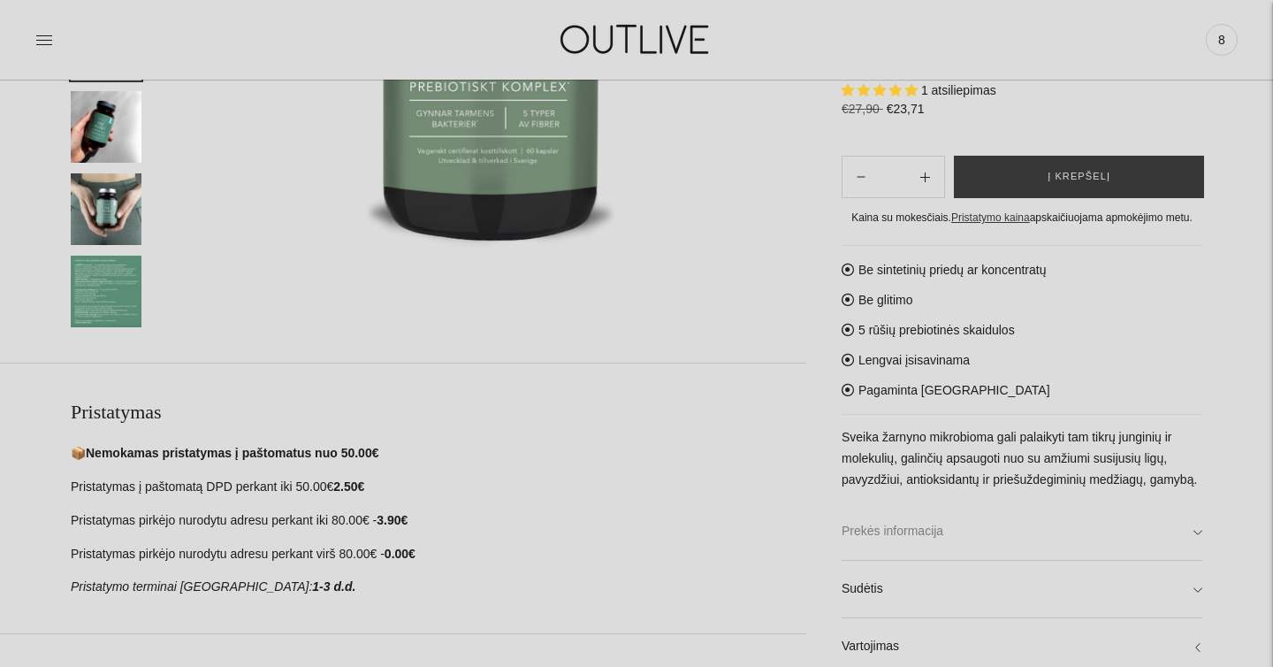
click at [876, 534] on link "Prekės informacija" at bounding box center [1022, 531] width 361 height 57
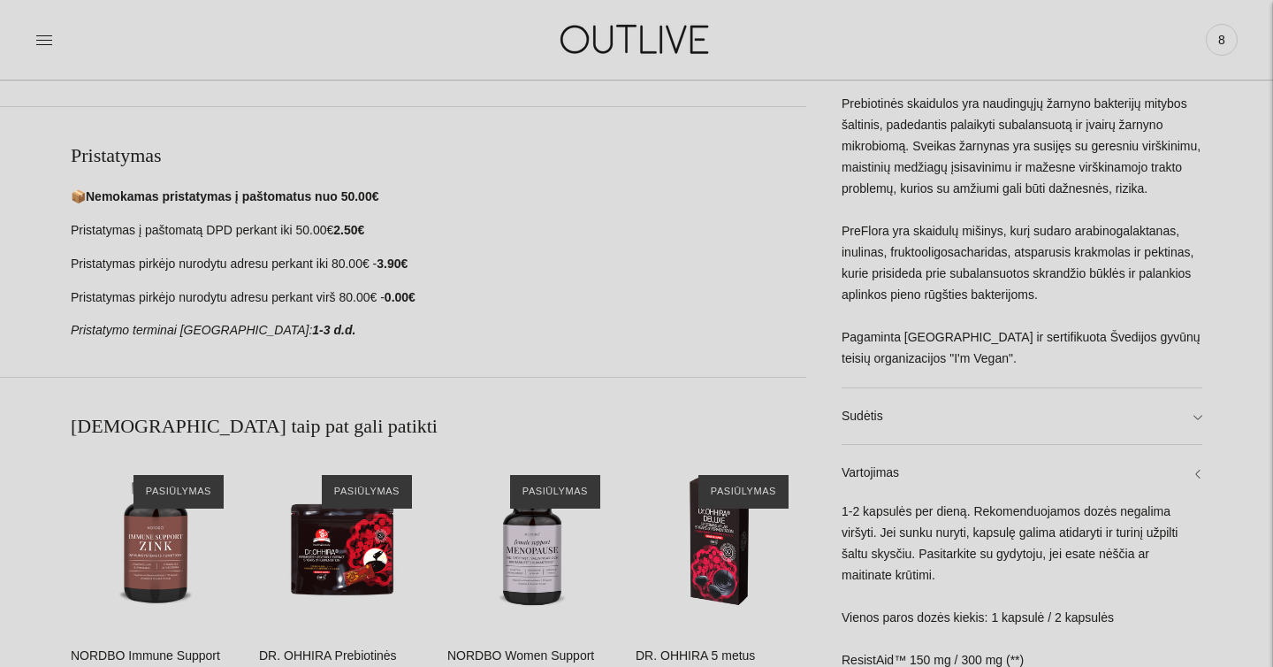
scroll to position [754, 0]
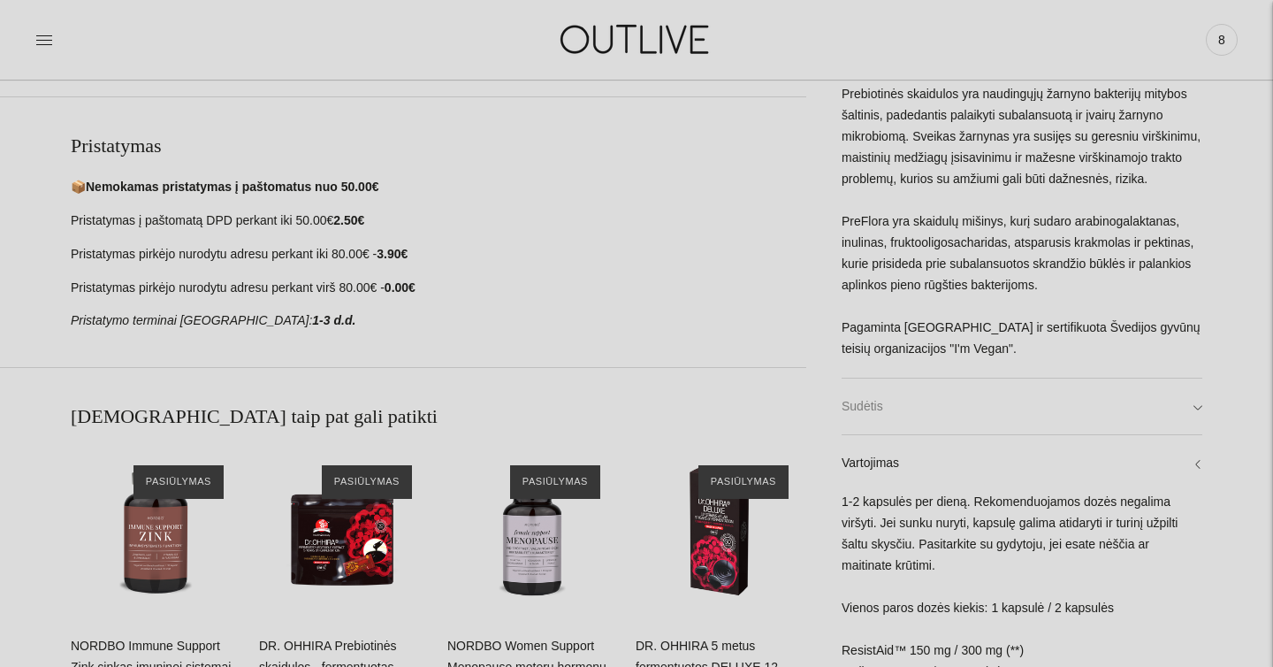
click at [889, 416] on link "Sudėtis" at bounding box center [1022, 406] width 361 height 57
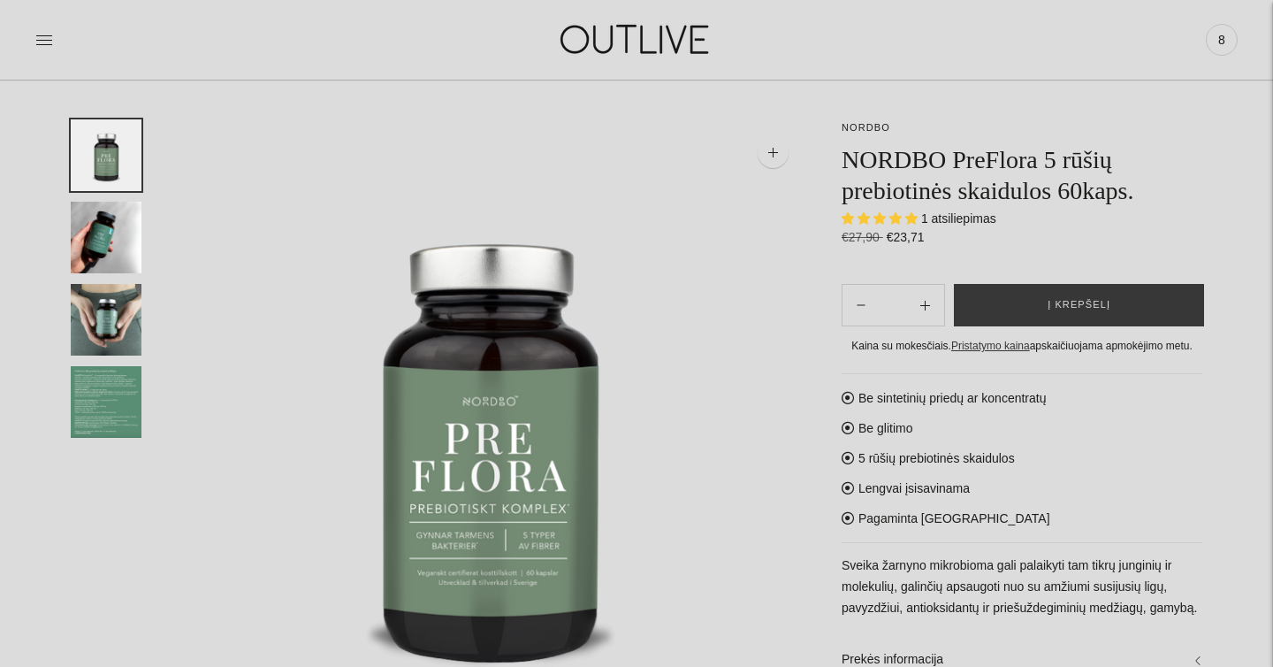
scroll to position [0, 0]
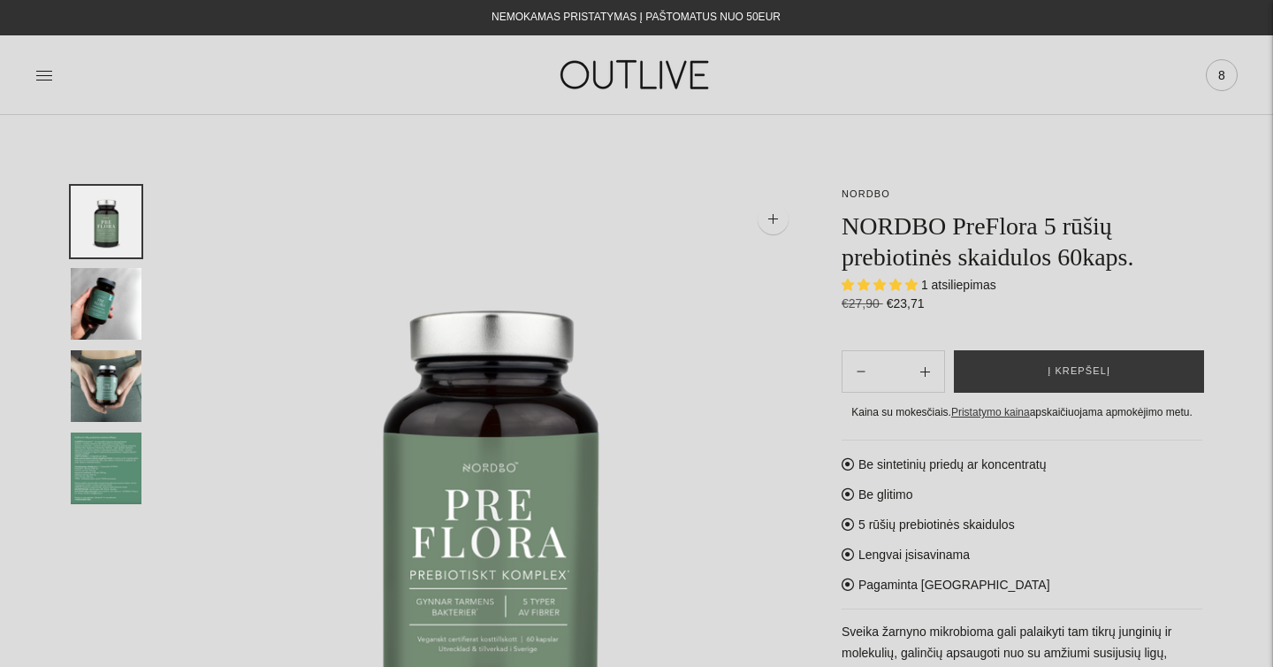
click at [1217, 72] on span "8" at bounding box center [1221, 75] width 25 height 25
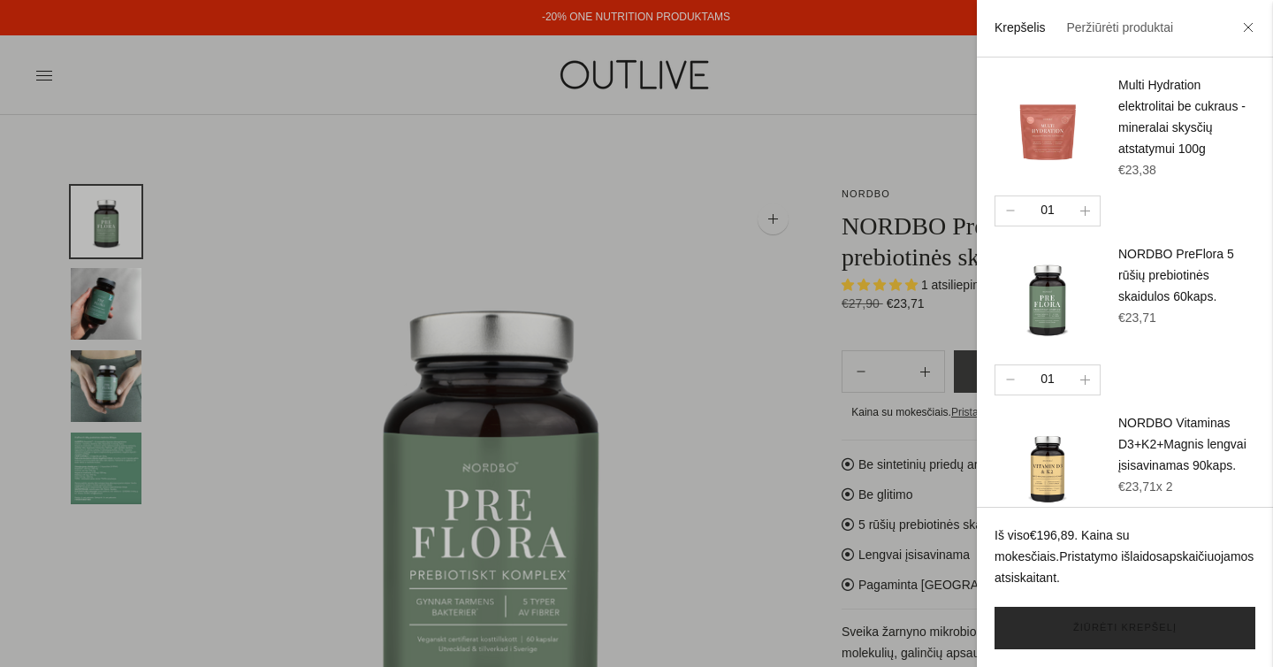
click at [1126, 629] on link "Žiūrėti krepšelį" at bounding box center [1125, 628] width 261 height 42
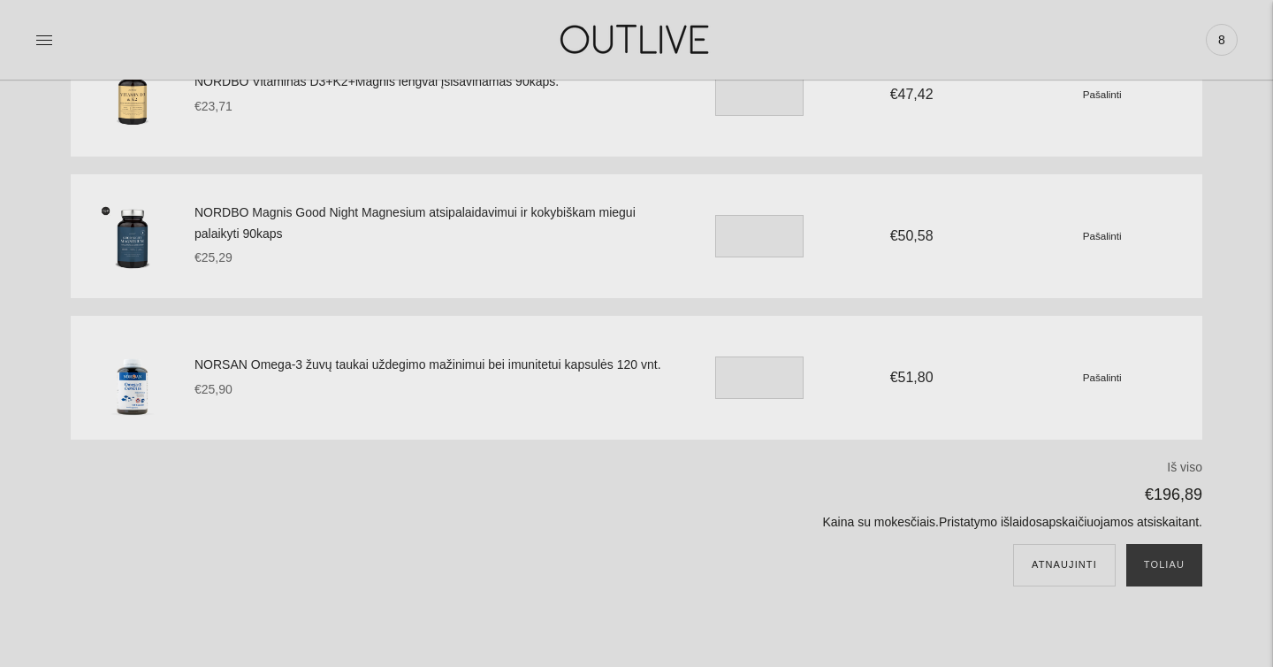
scroll to position [486, 0]
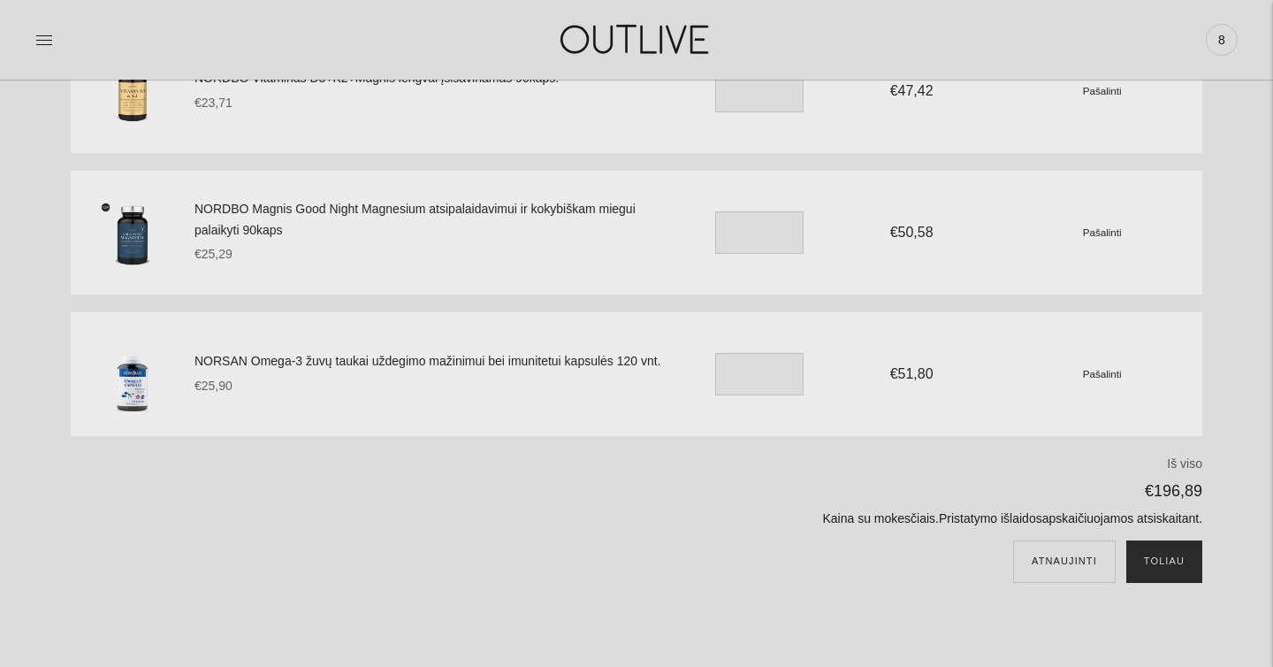
click at [1163, 555] on button "Toliau" at bounding box center [1164, 561] width 76 height 42
